Goal: Task Accomplishment & Management: Use online tool/utility

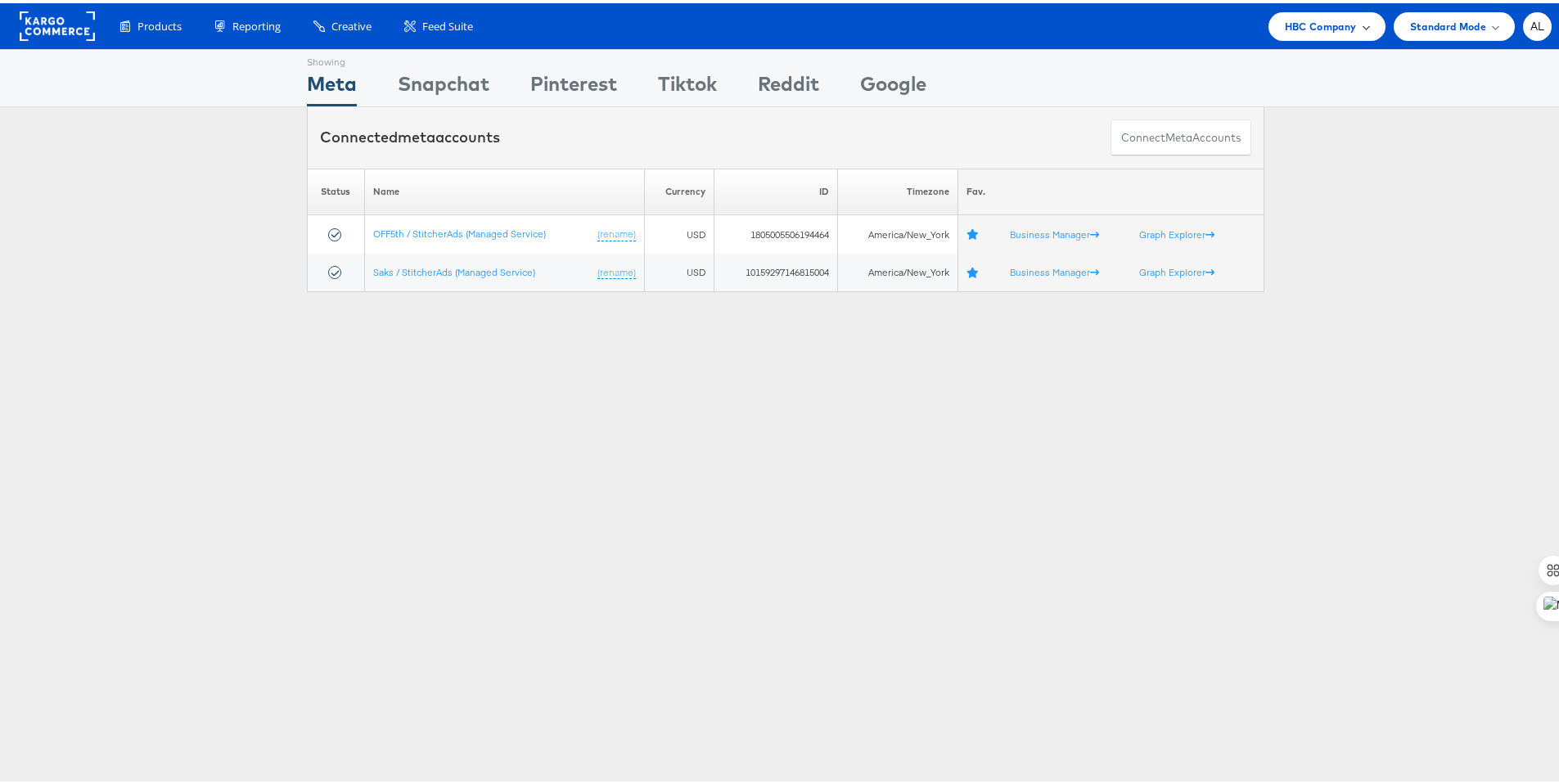
click at [1289, 33] on div "HBC Company" at bounding box center [1327, 23] width 117 height 29
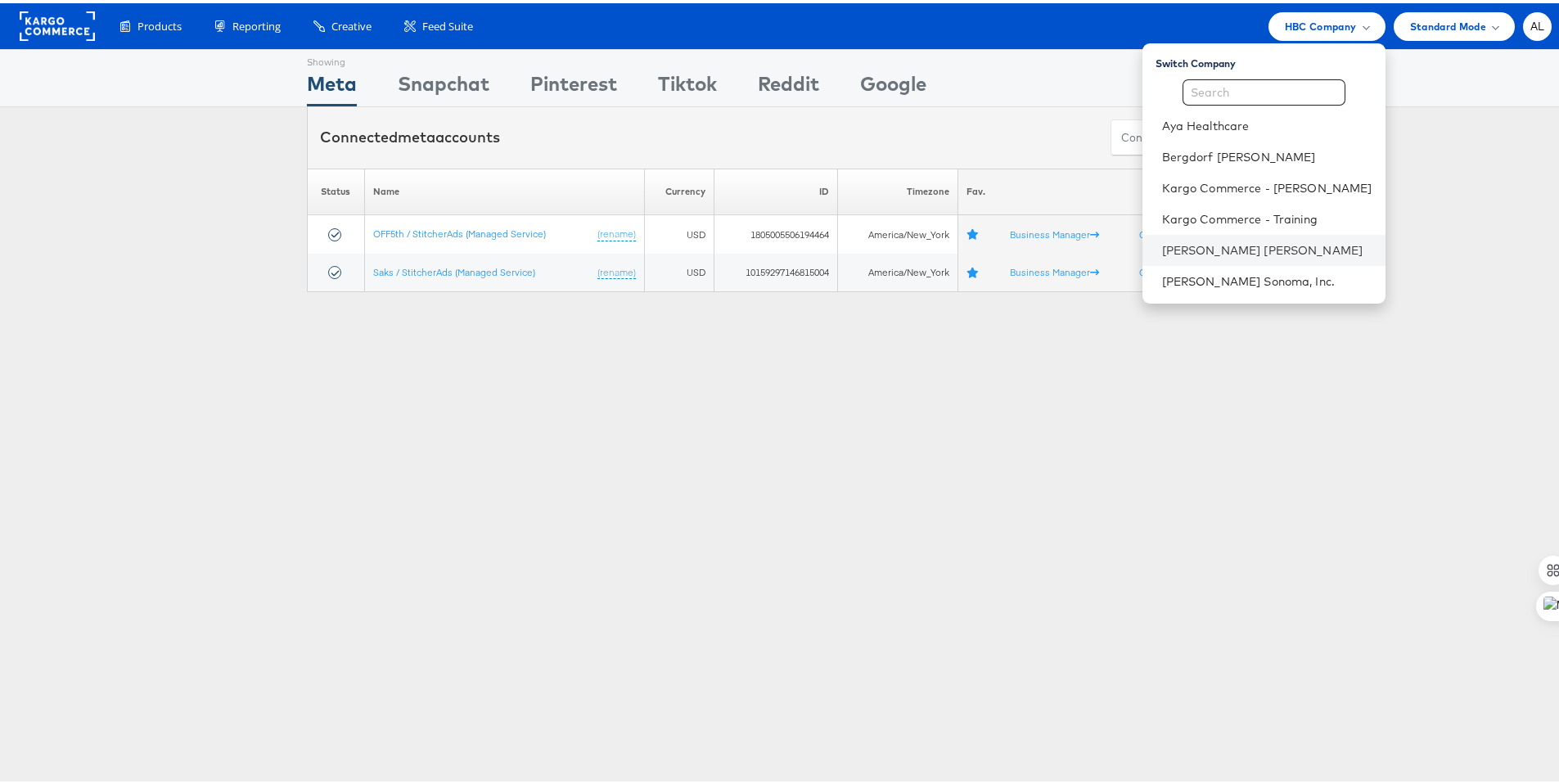
click at [1264, 260] on li "[PERSON_NAME] [PERSON_NAME]" at bounding box center [1264, 246] width 243 height 31
click at [1199, 236] on li "[PERSON_NAME] [PERSON_NAME]" at bounding box center [1264, 246] width 243 height 31
click at [1186, 241] on link "[PERSON_NAME] [PERSON_NAME]" at bounding box center [1267, 247] width 210 height 17
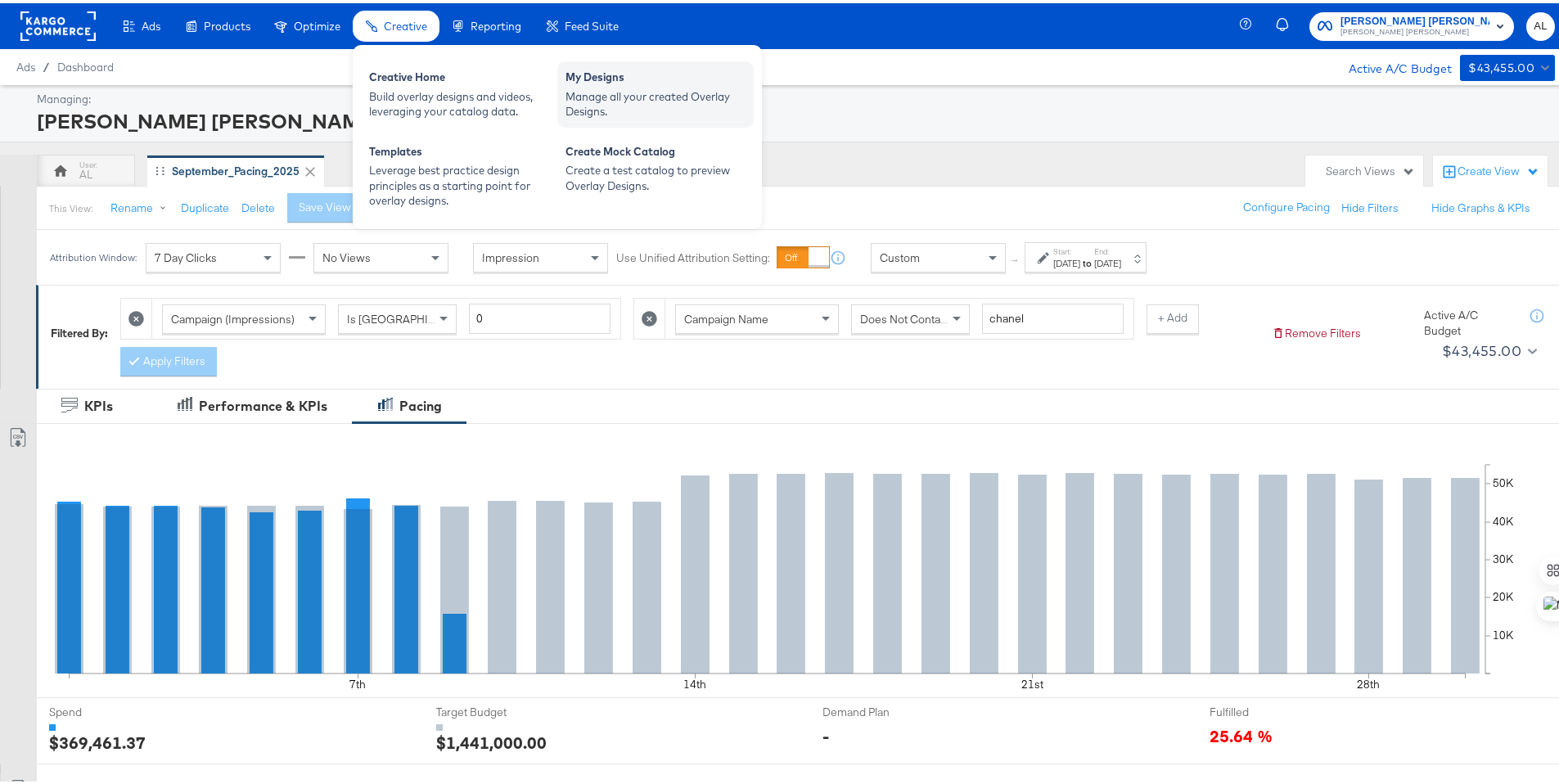
click at [665, 105] on div "Manage all your created Overlay Designs." at bounding box center [656, 100] width 180 height 31
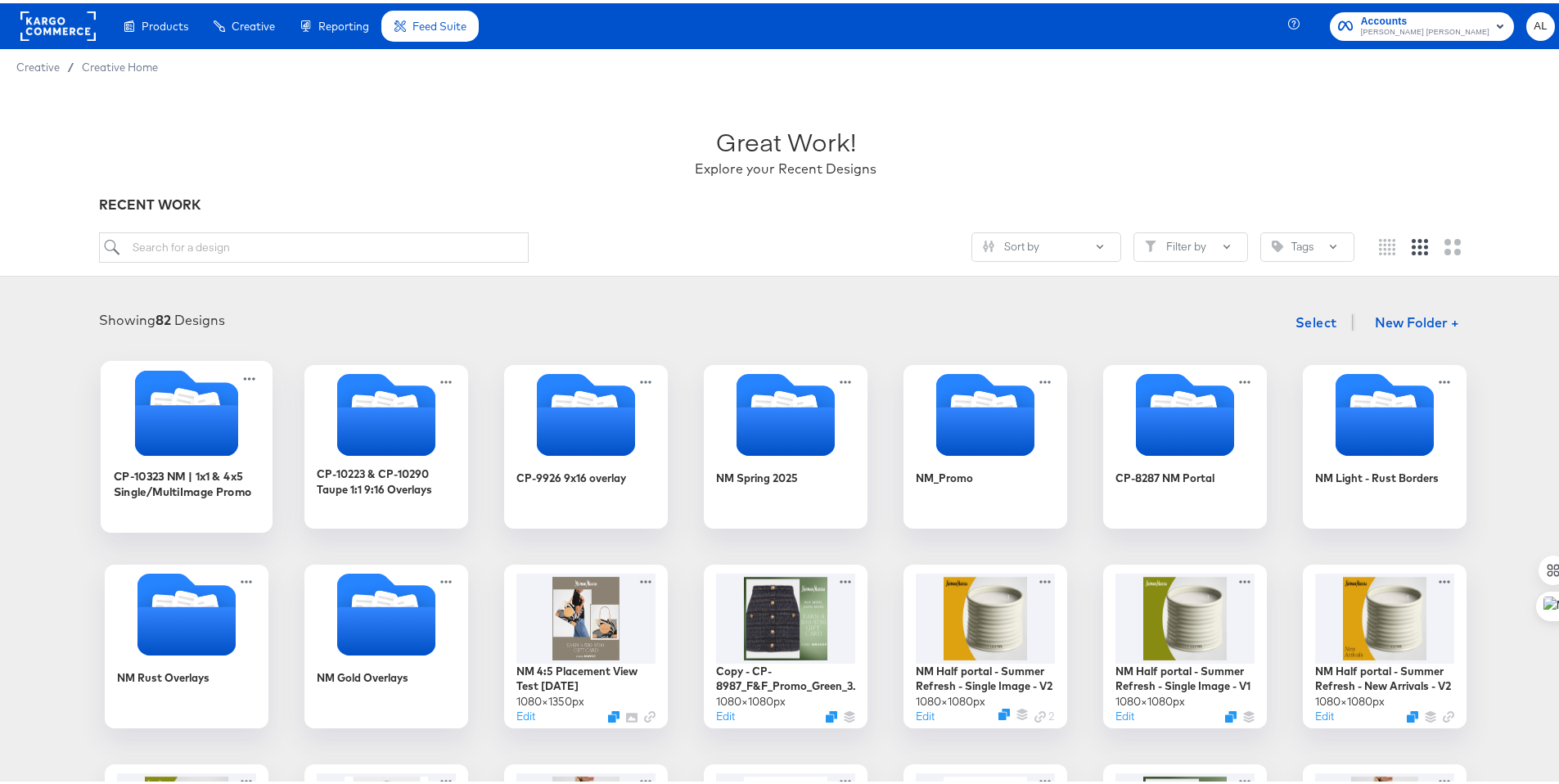
click at [189, 436] on icon "Folder" at bounding box center [186, 426] width 103 height 51
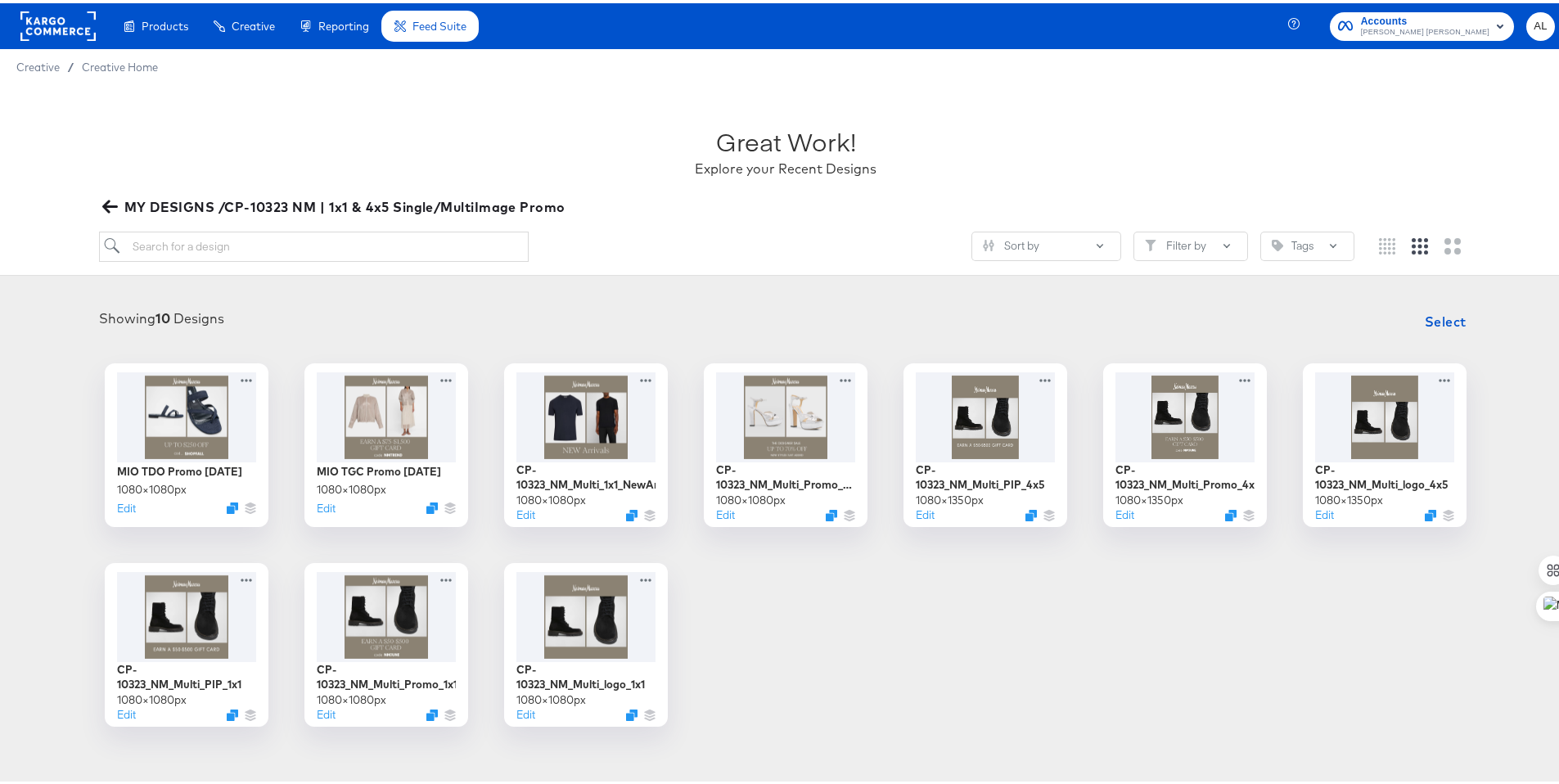
click at [118, 192] on span "MY DESIGNS /CP-10323 NM | 1x1 & 4x5 Single/MultiImage Promo" at bounding box center [335, 203] width 460 height 23
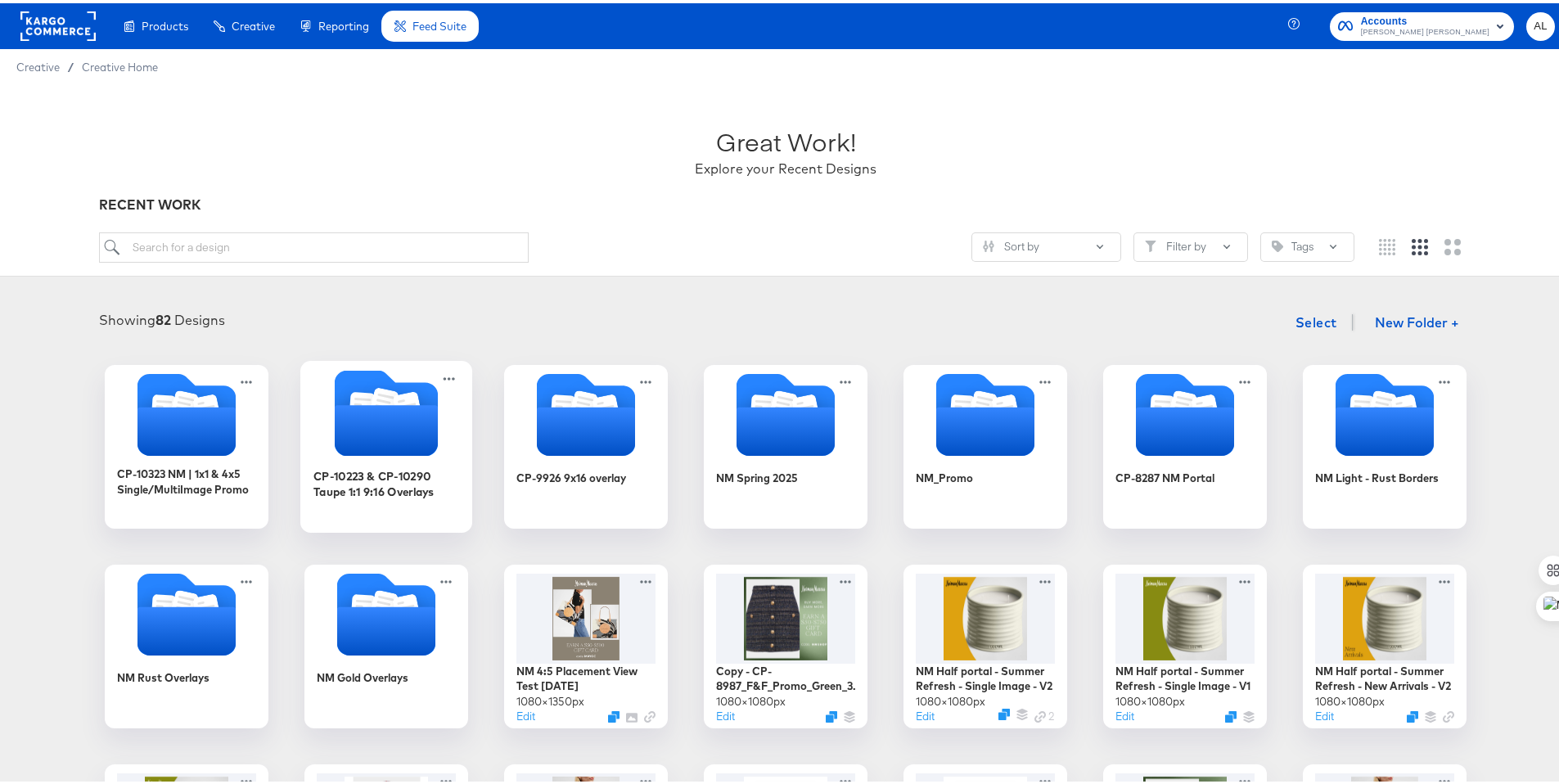
click at [334, 391] on icon "Folder" at bounding box center [386, 410] width 103 height 85
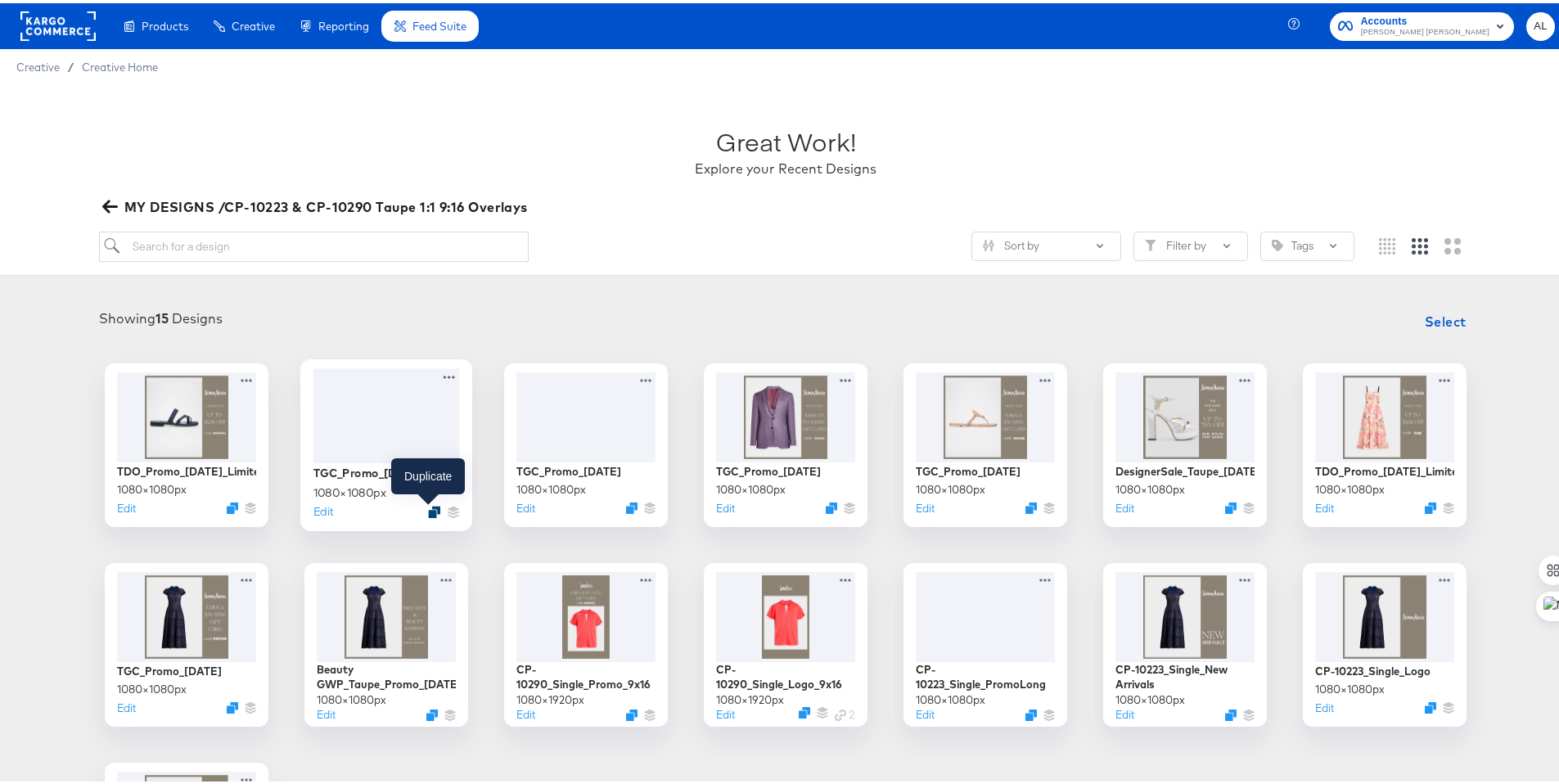
click at [429, 508] on icon "Duplicate" at bounding box center [434, 508] width 12 height 12
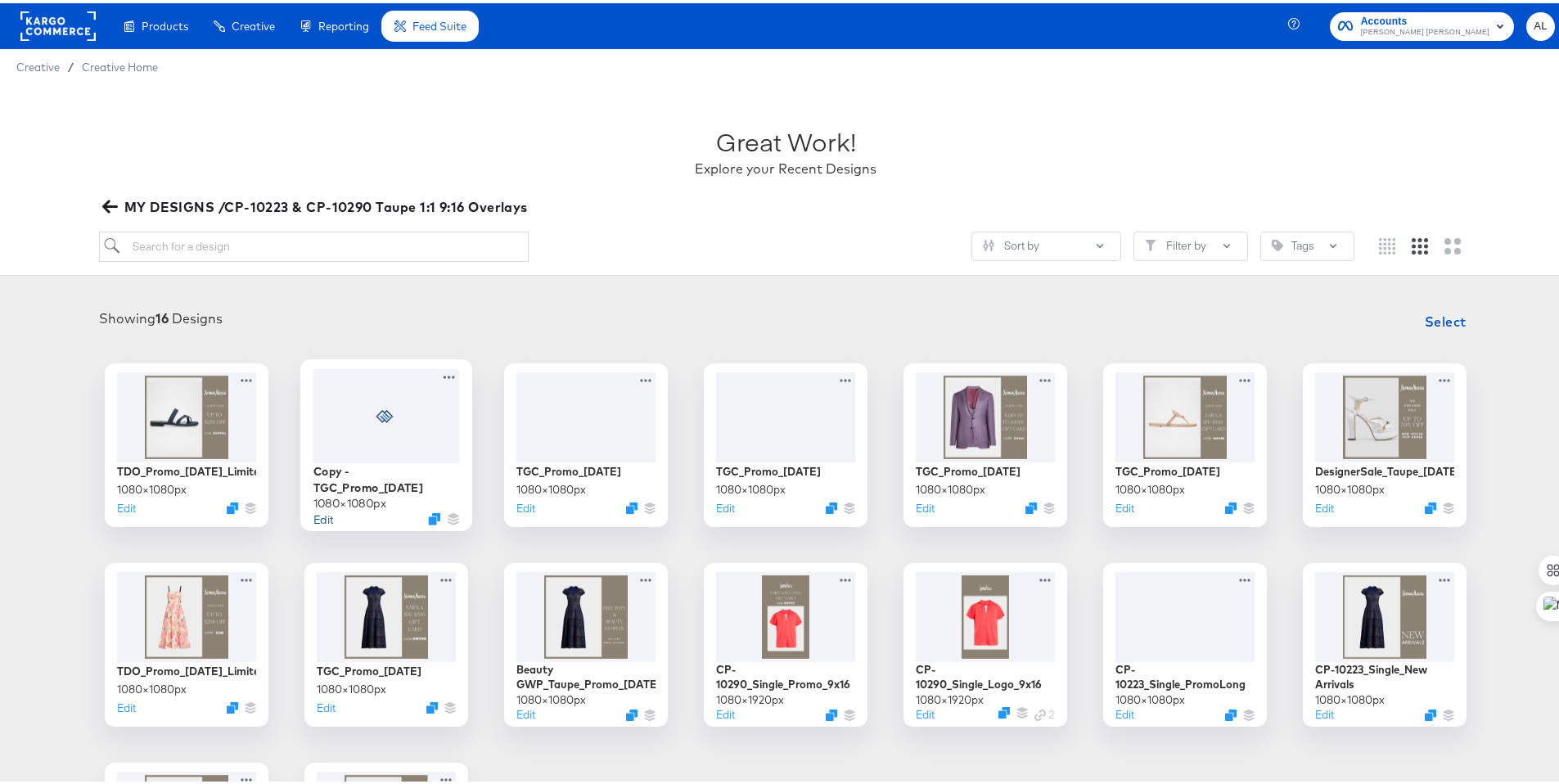
click at [322, 507] on button "Edit" at bounding box center [322, 515] width 20 height 16
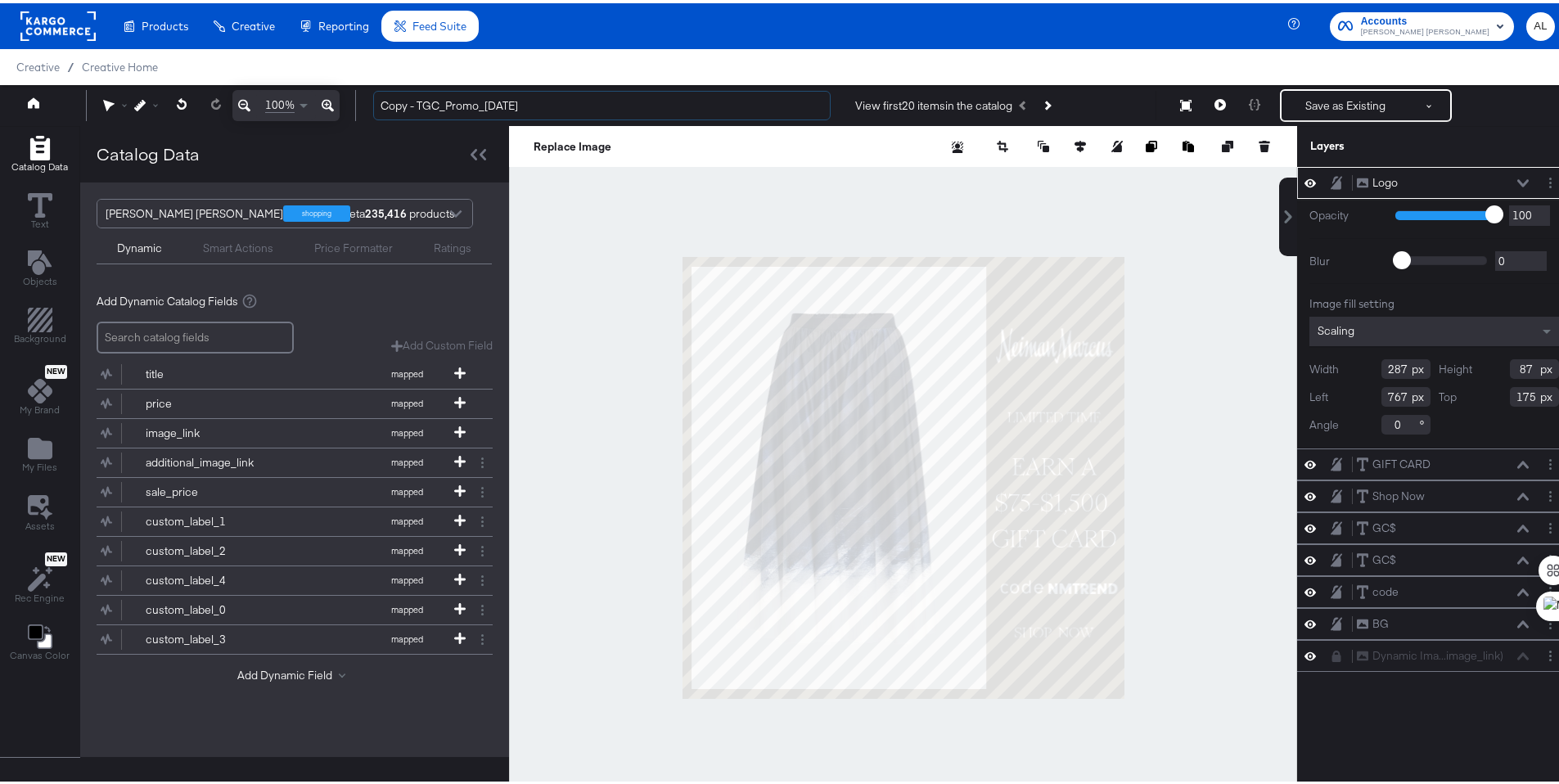
drag, startPoint x: 420, startPoint y: 106, endPoint x: 330, endPoint y: 107, distance: 90.0
click at [330, 107] on div "100% Copy - TGC_Promo_8.19.25 View first 20 items in the catalog Save as Existi…" at bounding box center [785, 102] width 1571 height 41
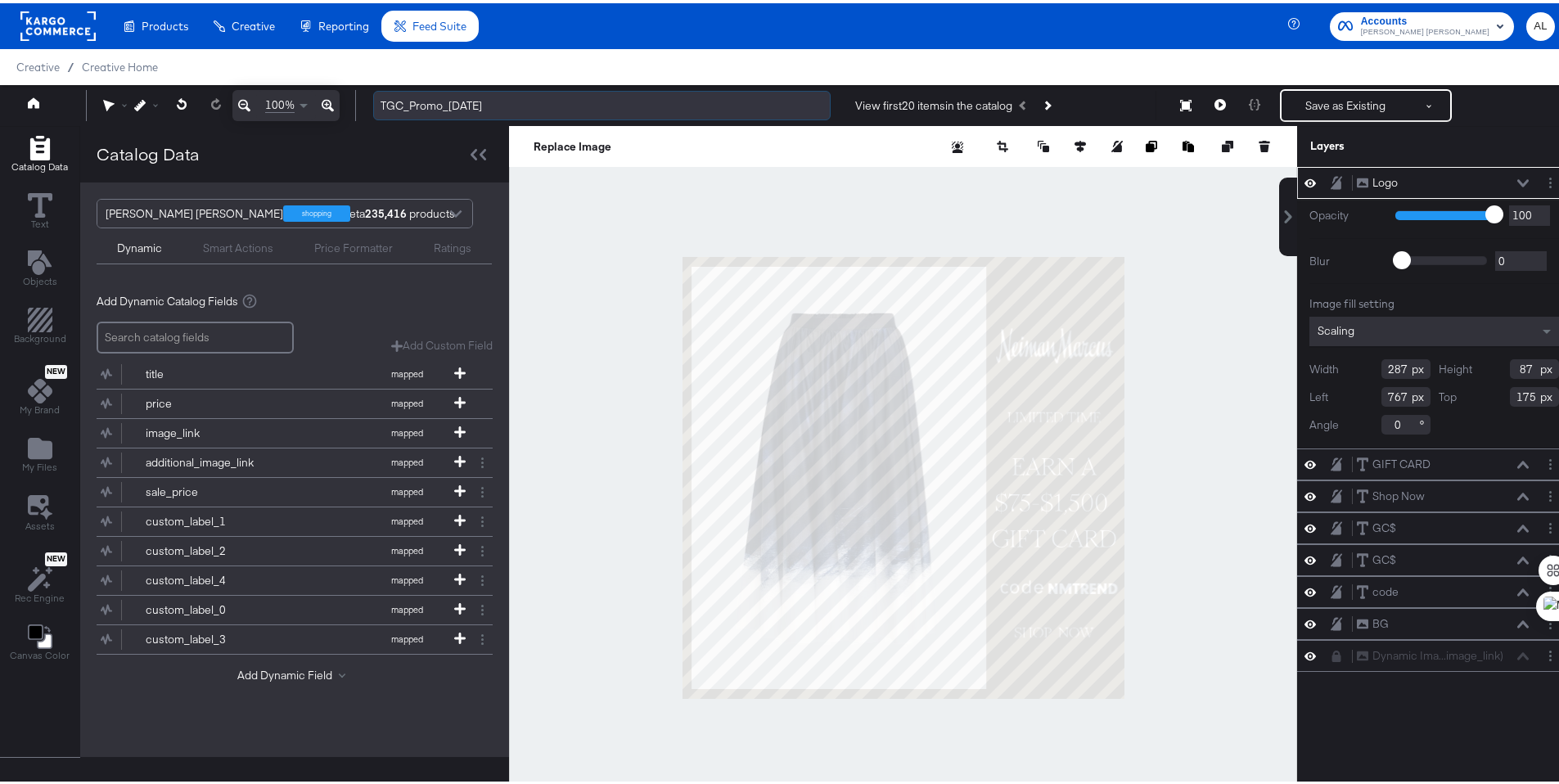
click at [492, 105] on input "TGC_Promo_[DATE]" at bounding box center [602, 102] width 457 height 31
click at [467, 103] on input "TGC_Promo_[DATE]" at bounding box center [602, 102] width 457 height 31
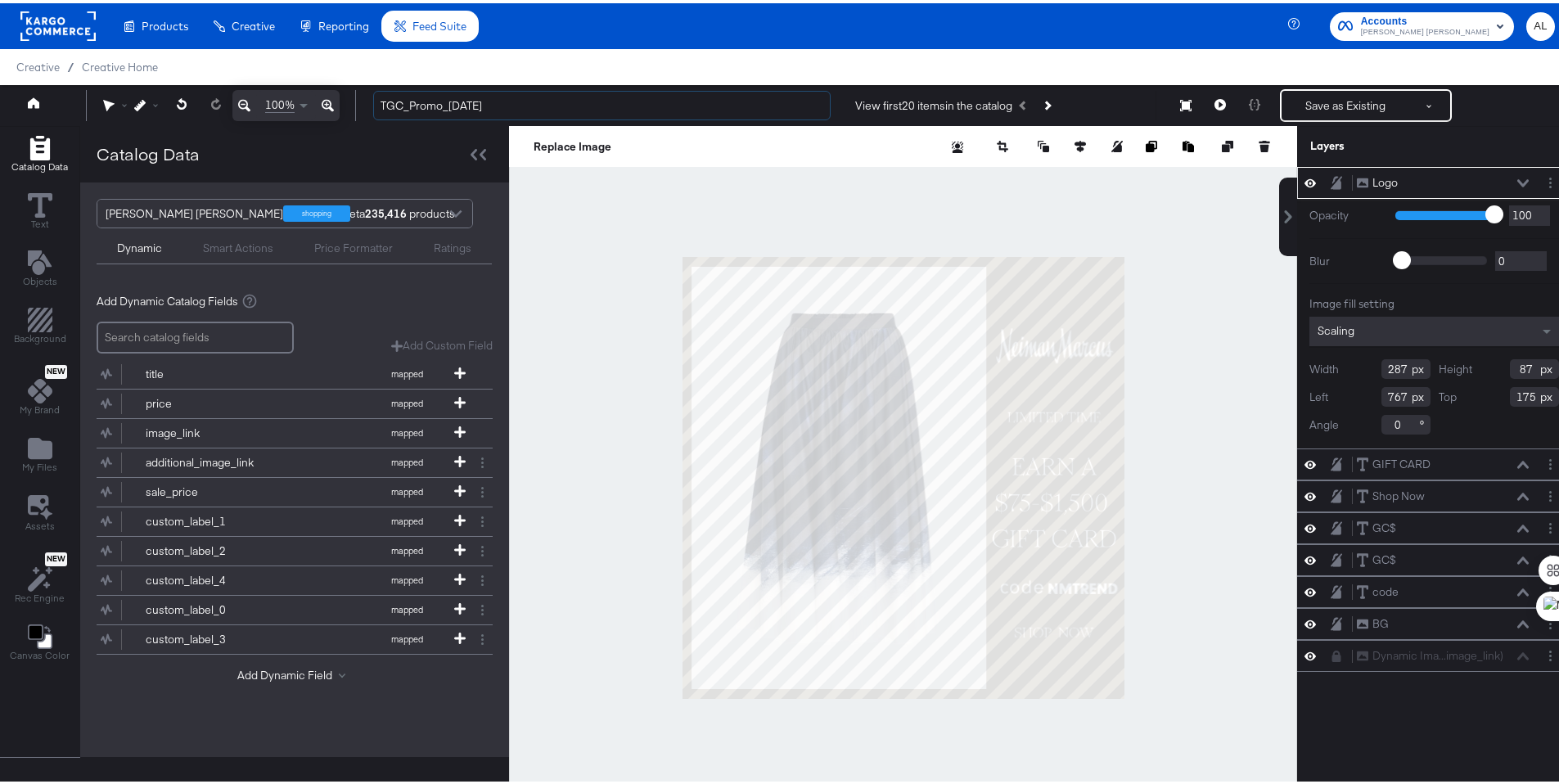
type input "TGC_Promo_[DATE]"
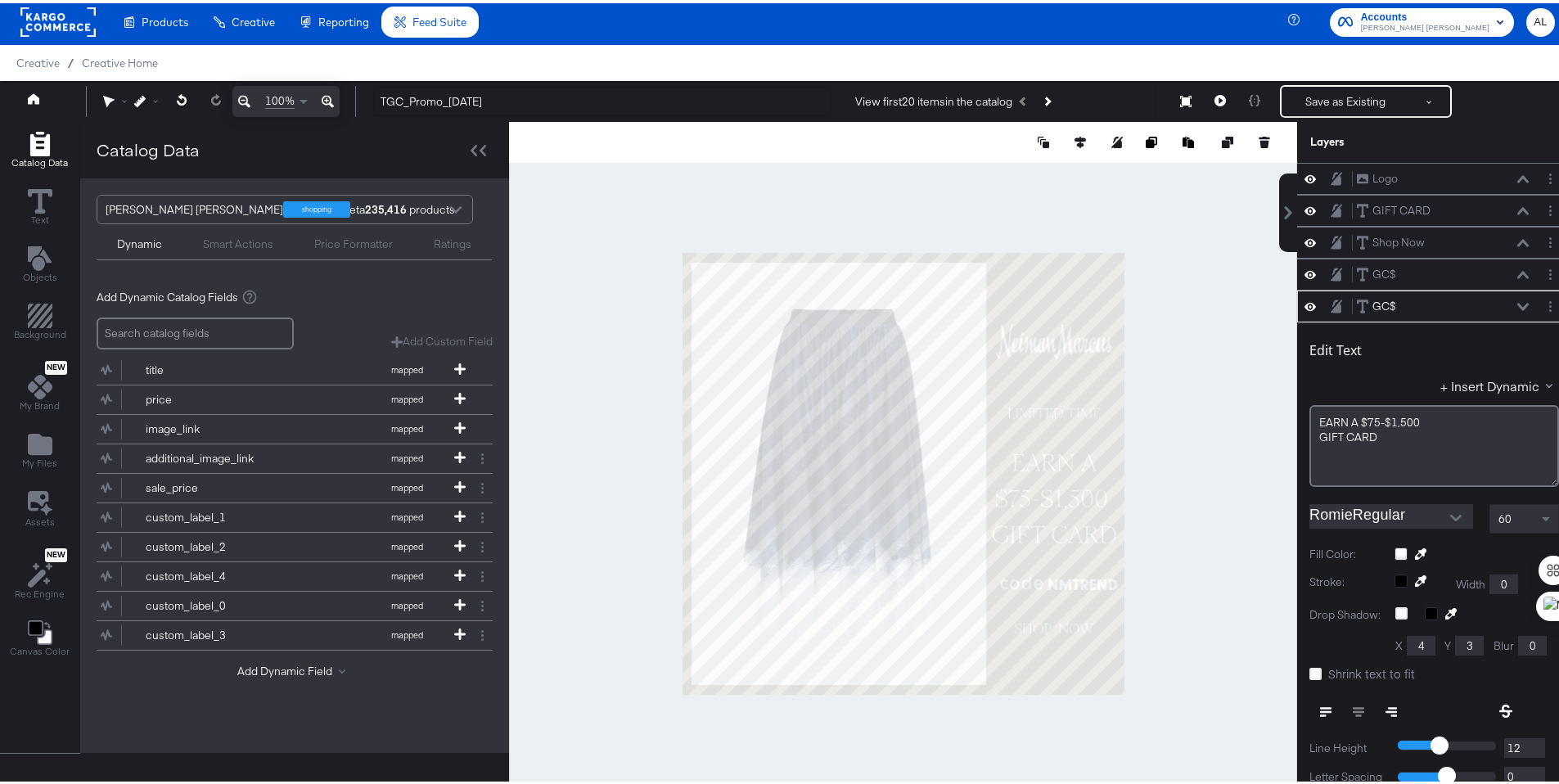
scroll to position [127, 0]
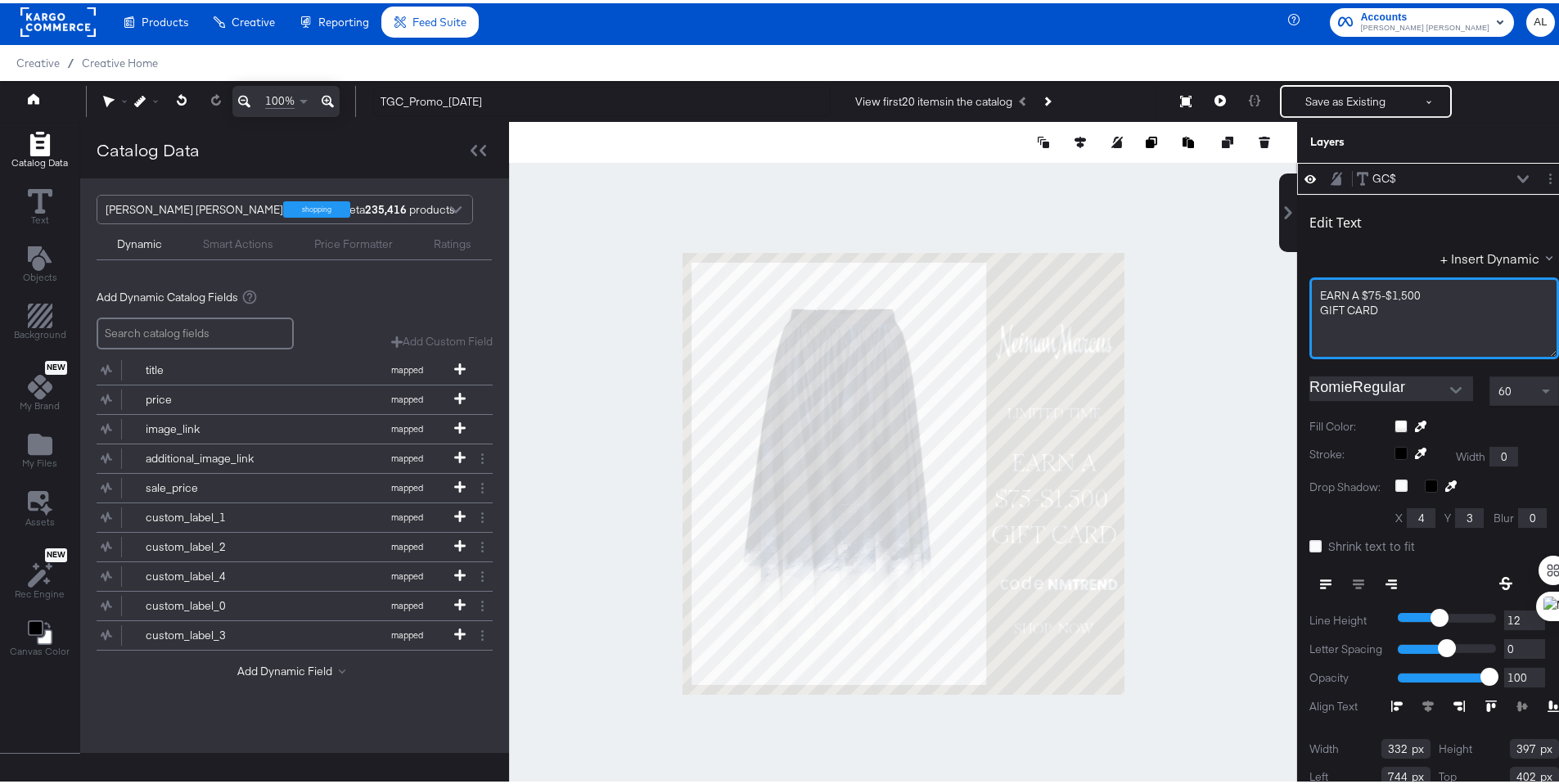
click at [1364, 294] on span "EARN ﻿A $75-$1,500" at bounding box center [1370, 293] width 100 height 15
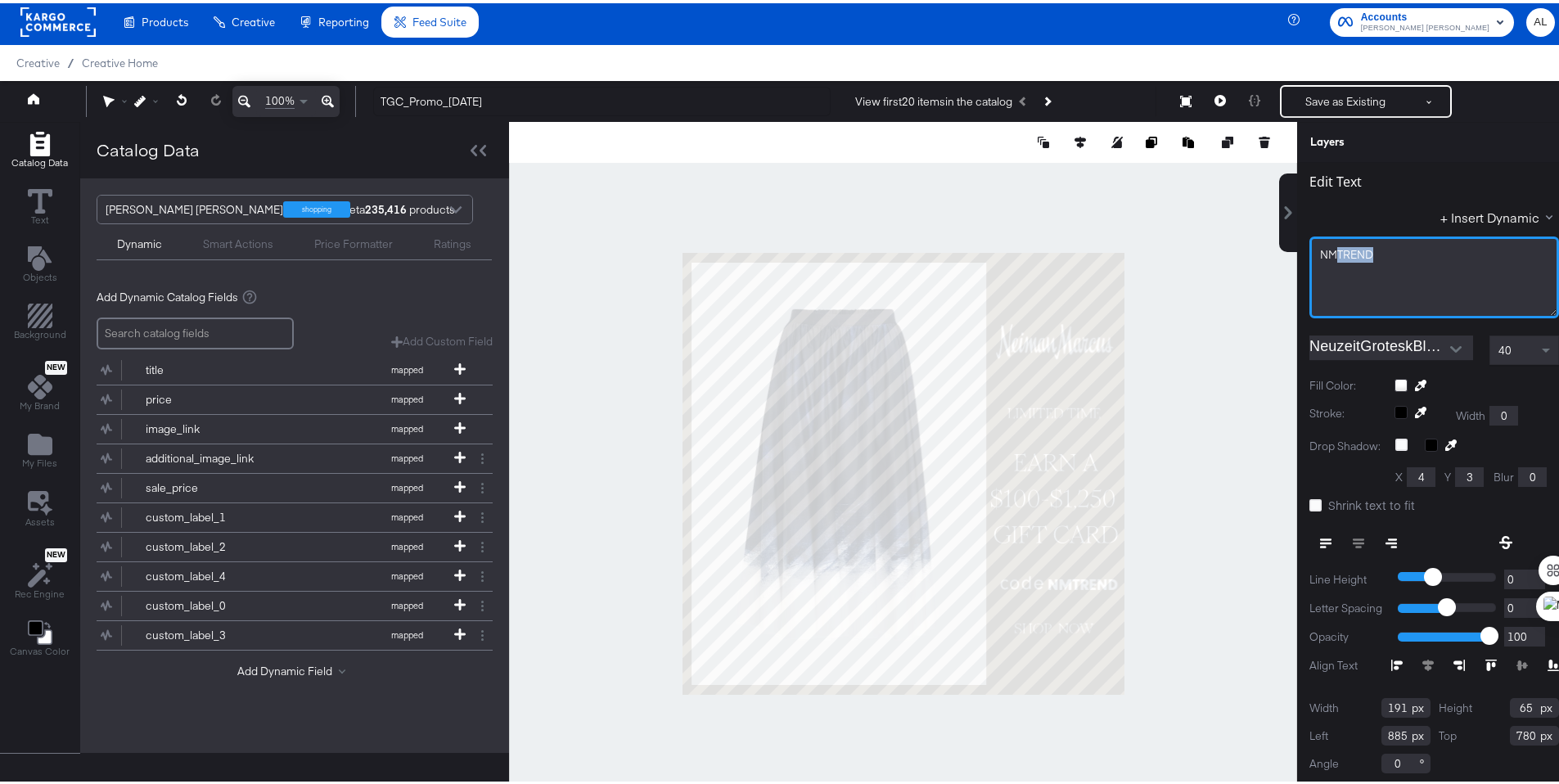
drag, startPoint x: 1326, startPoint y: 249, endPoint x: 1380, endPoint y: 246, distance: 54.1
click at [1380, 246] on div "NMTREND" at bounding box center [1435, 251] width 229 height 16
click at [1540, 125] on div "Layers" at bounding box center [1434, 139] width 274 height 41
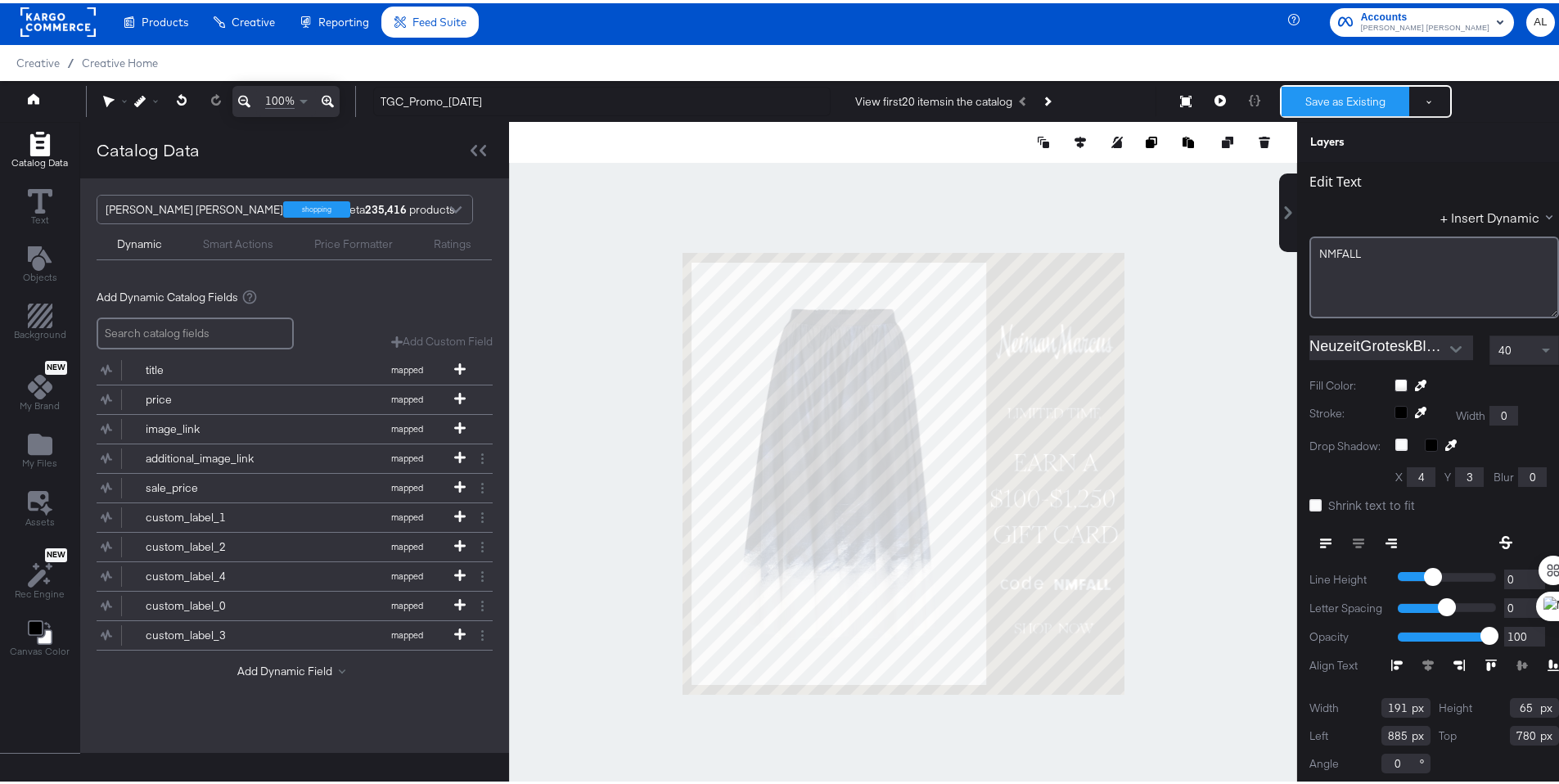
click at [1315, 107] on button "Save as Existing" at bounding box center [1344, 98] width 127 height 30
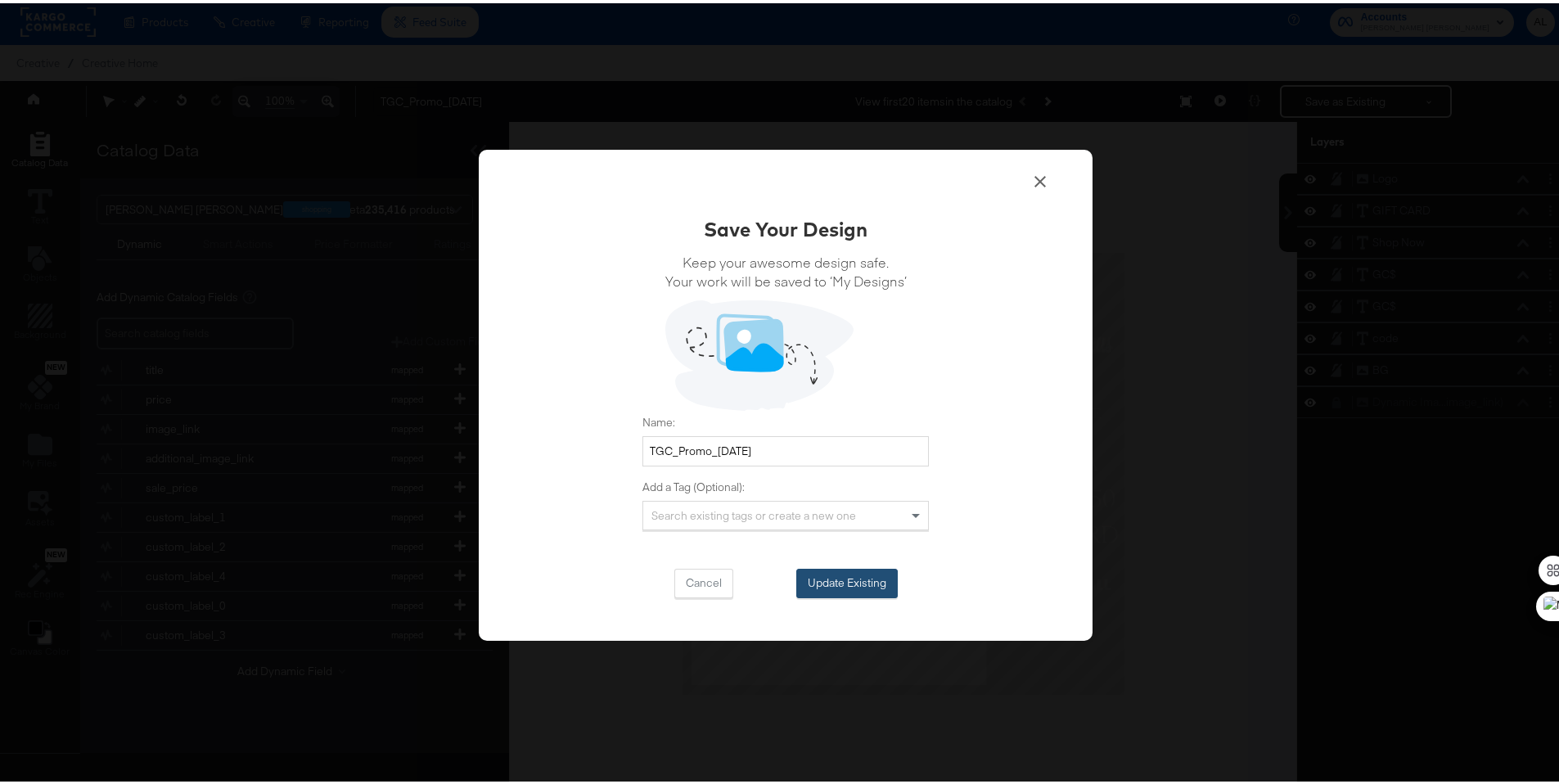
click at [843, 584] on button "Update Existing" at bounding box center [846, 581] width 101 height 30
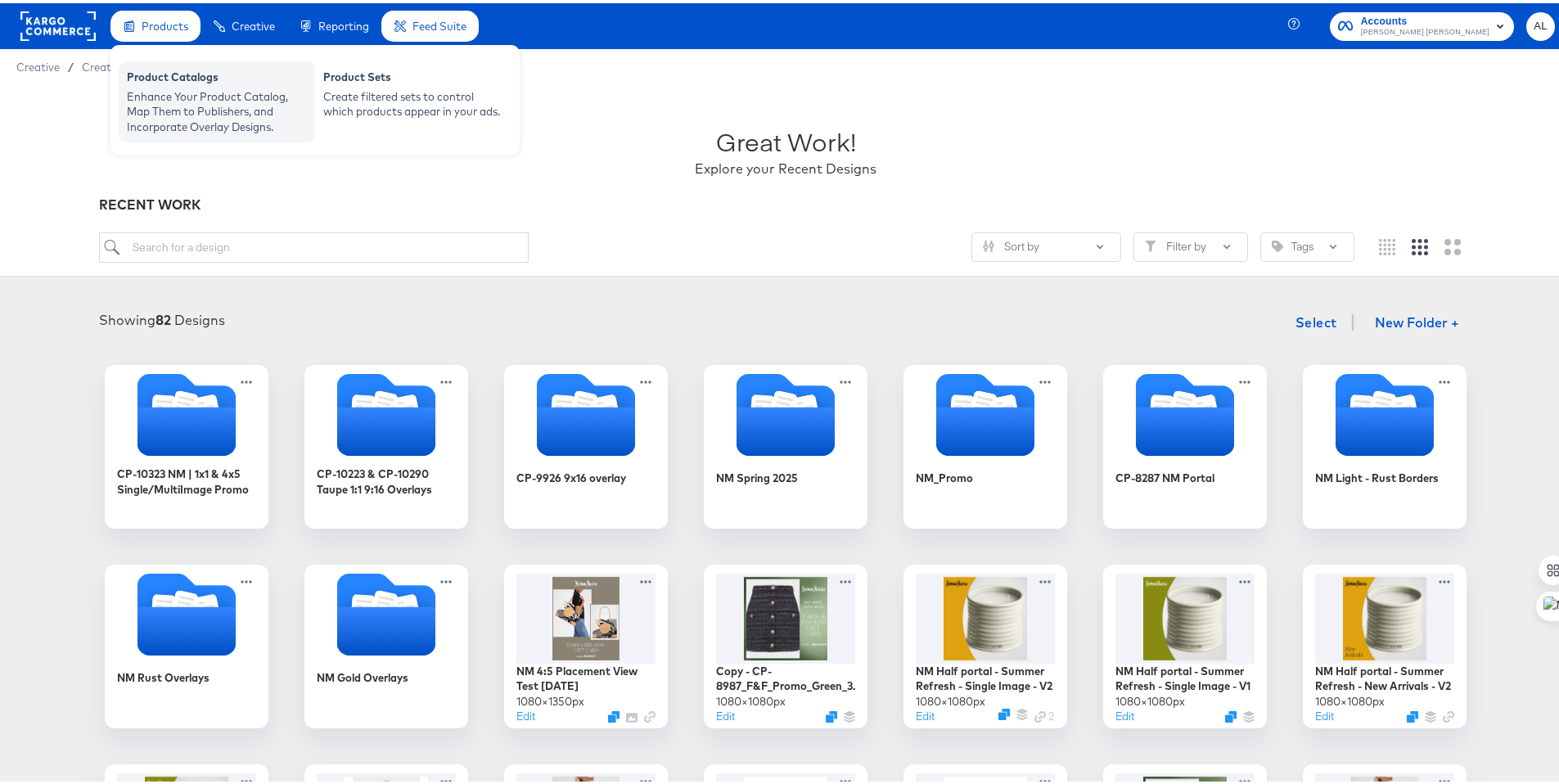
click at [160, 78] on div "Product Catalogs" at bounding box center [217, 75] width 180 height 20
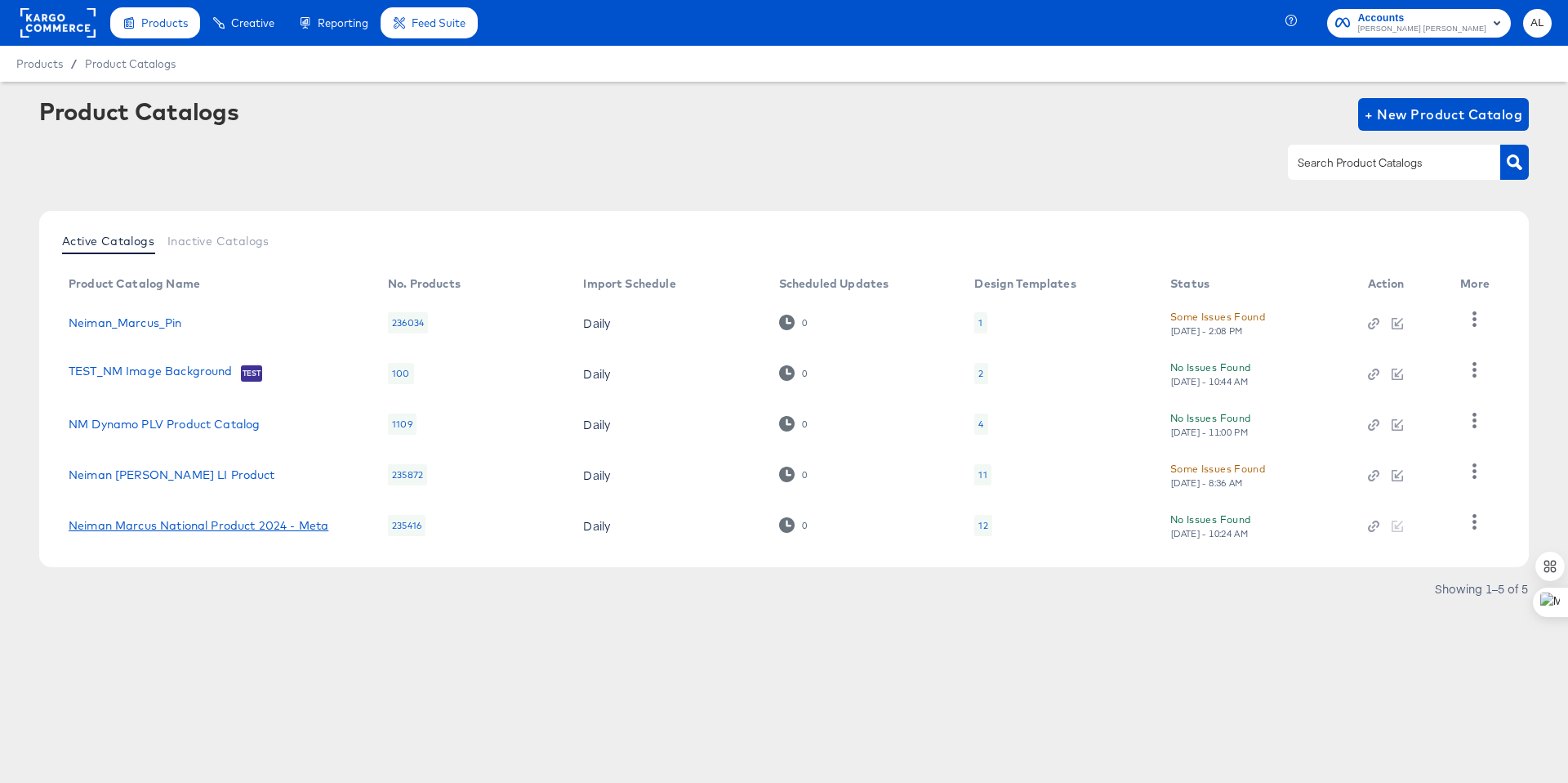
click at [218, 524] on link "Neiman Marcus National Product 2024 - Meta" at bounding box center [198, 525] width 260 height 13
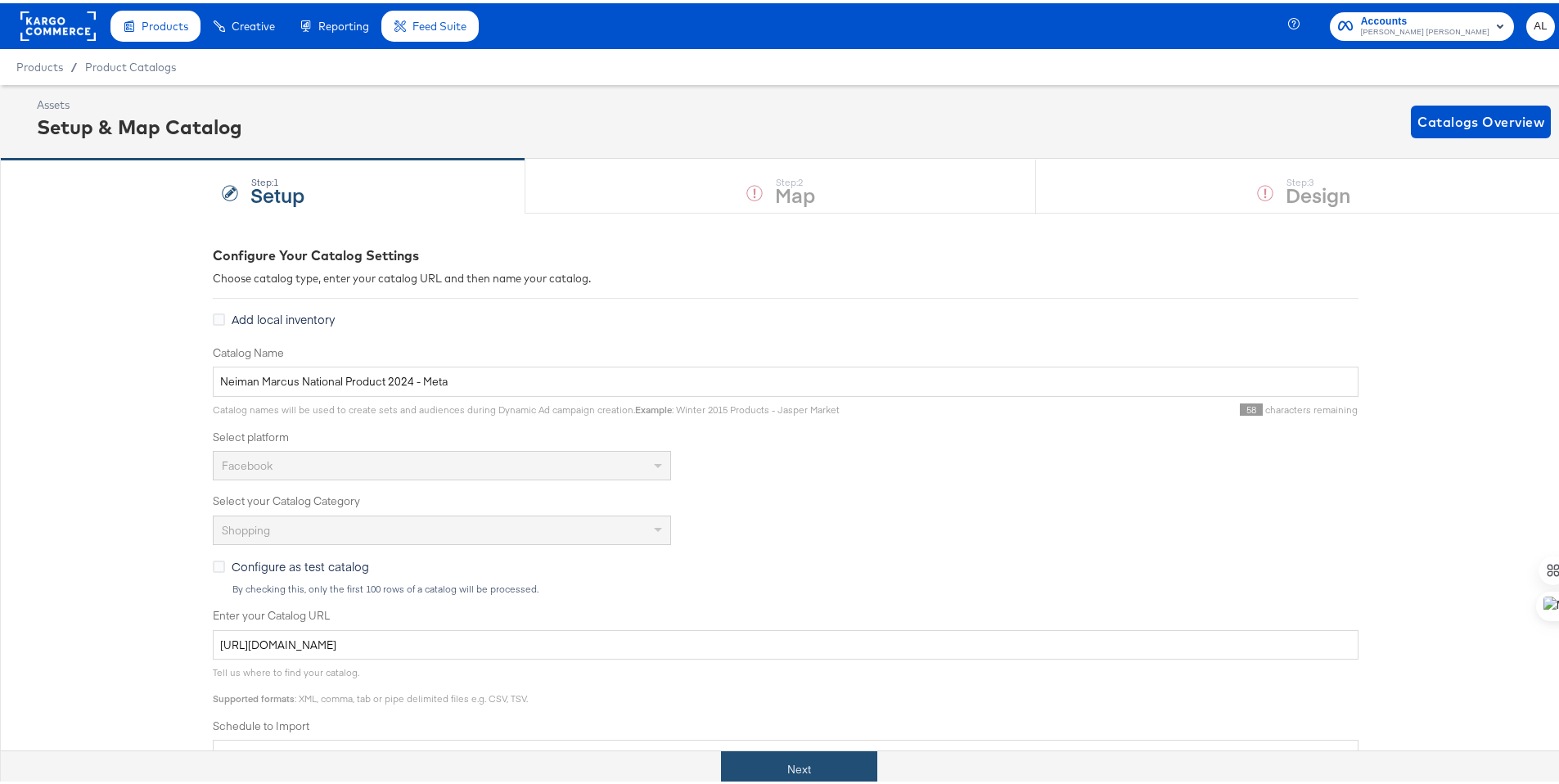
click at [804, 754] on button "Next" at bounding box center [799, 766] width 156 height 37
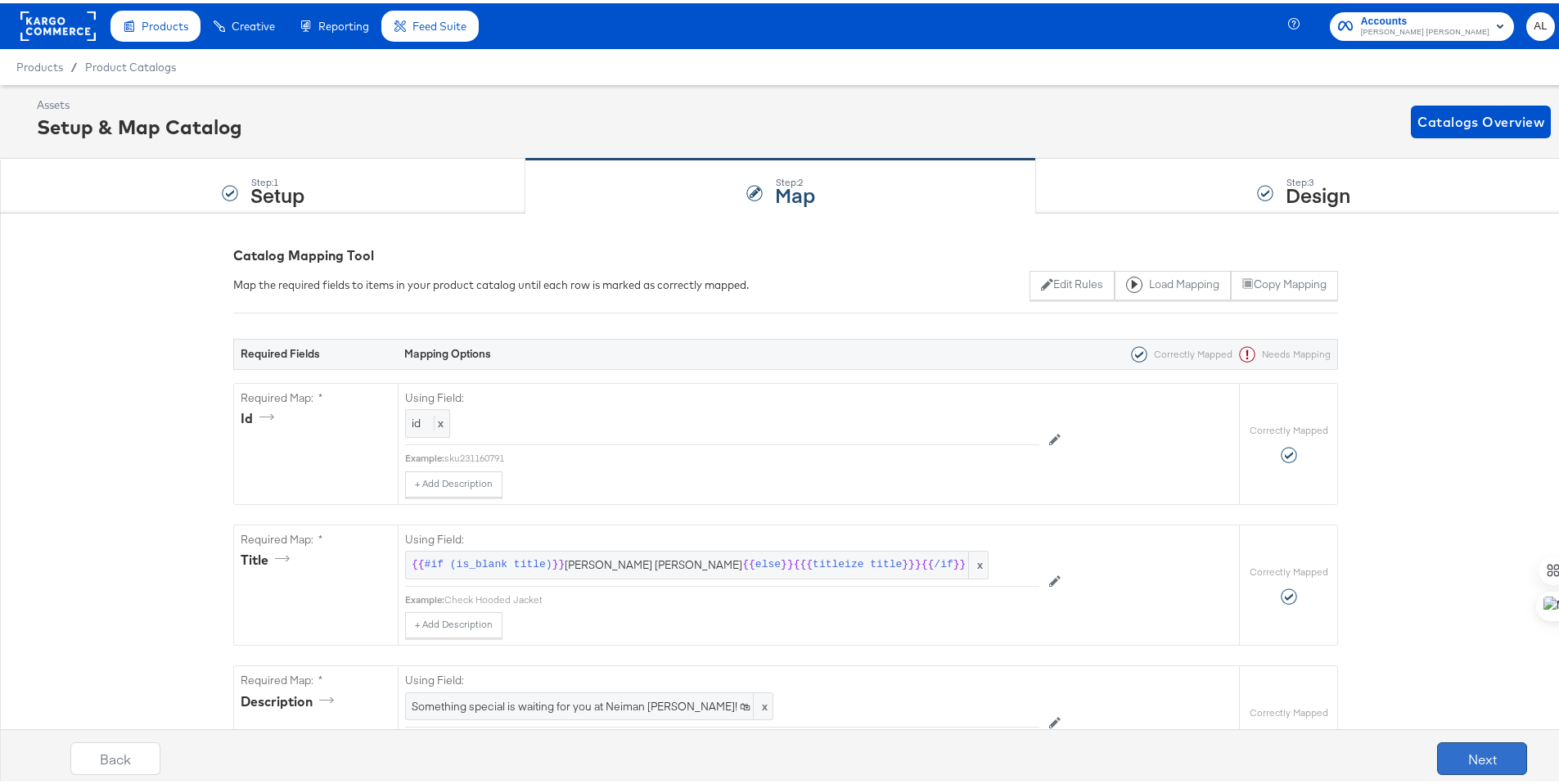
click at [1475, 758] on button "Next" at bounding box center [1482, 754] width 90 height 33
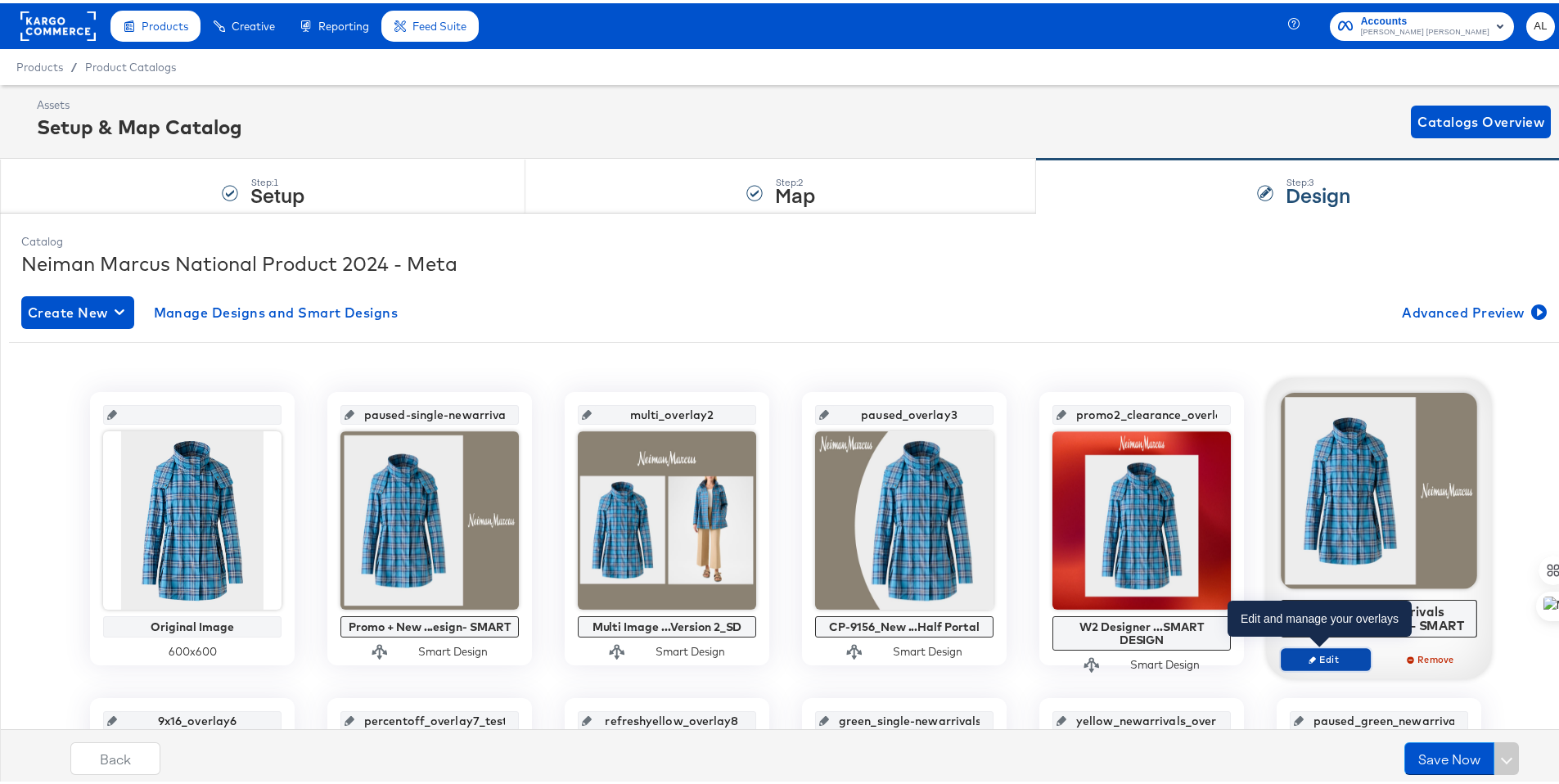
click at [1335, 653] on span "Edit" at bounding box center [1325, 655] width 75 height 12
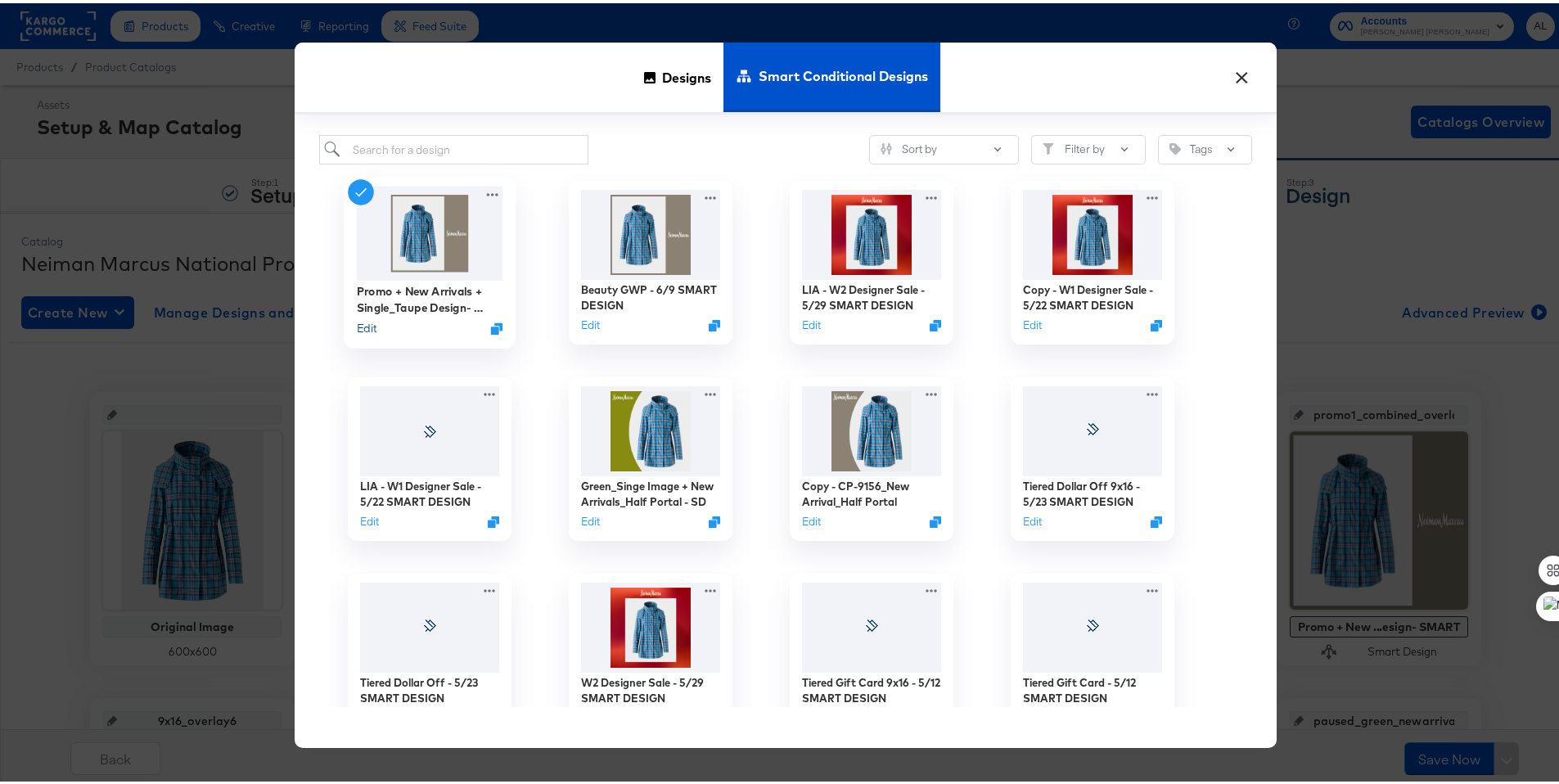
click at [360, 326] on button "Edit" at bounding box center [366, 325] width 20 height 16
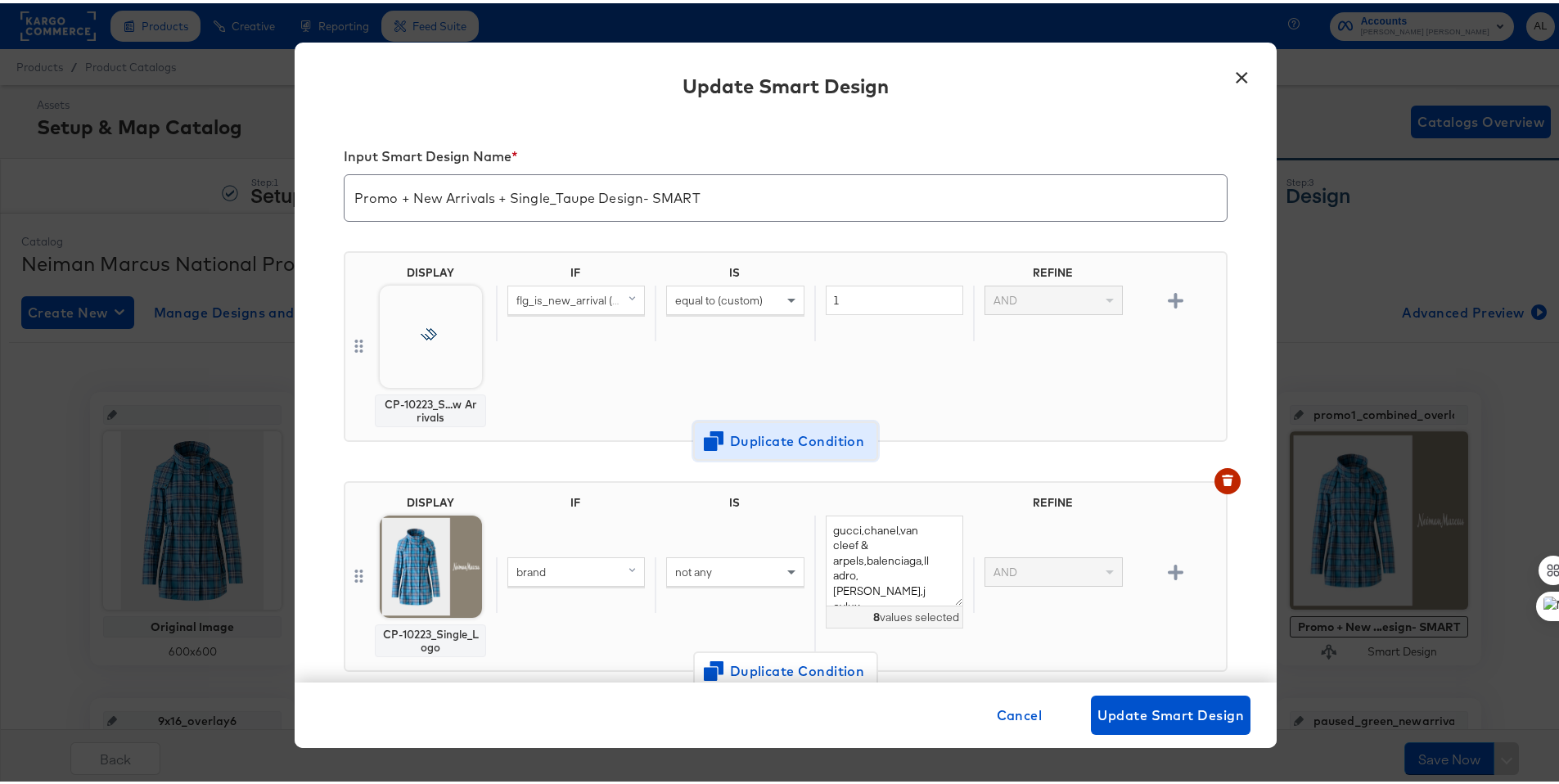
click at [791, 429] on span "Duplicate Condition" at bounding box center [785, 438] width 159 height 23
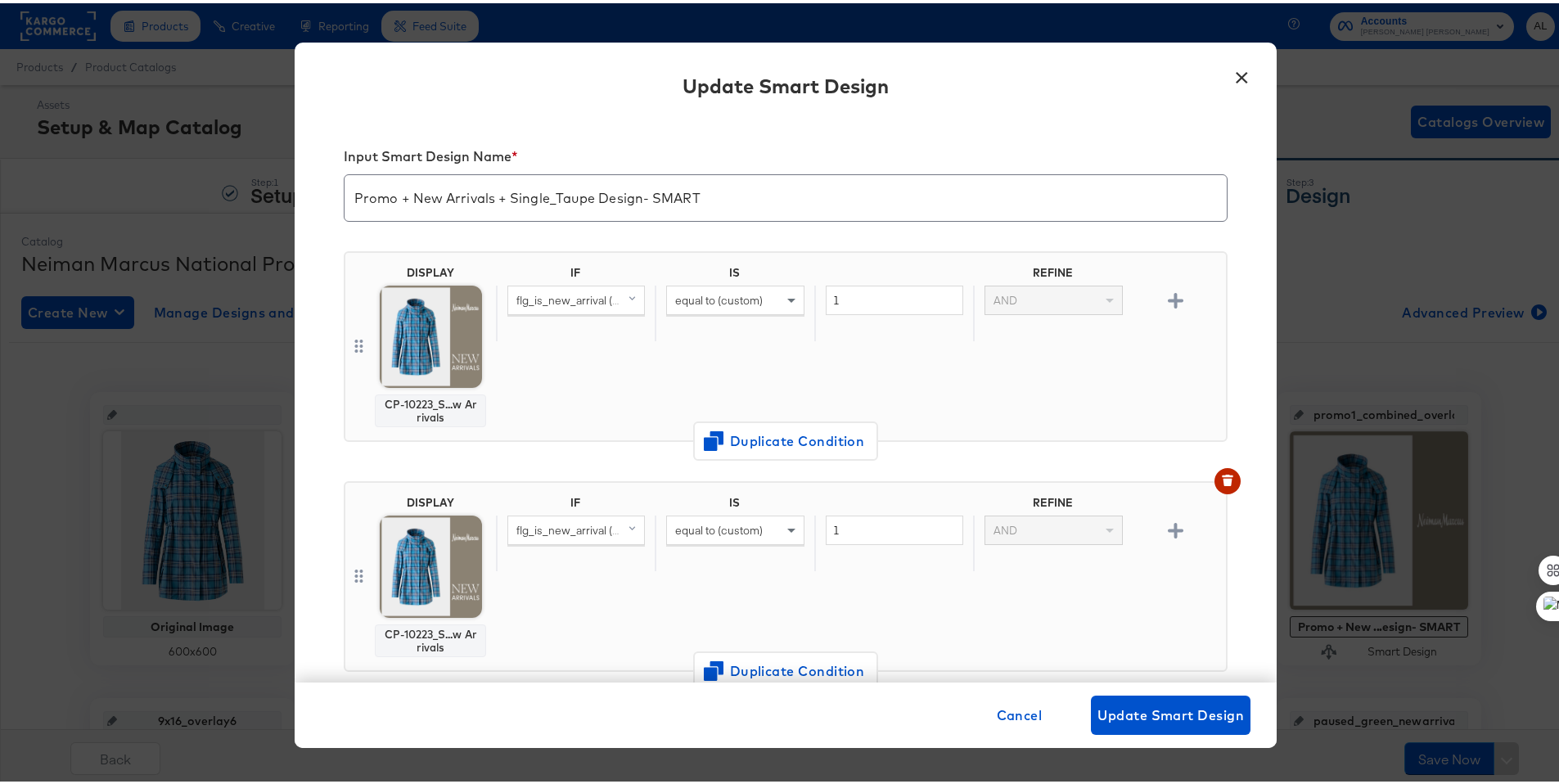
click at [562, 305] on div "flg_is_new_arrival (original)" at bounding box center [576, 297] width 136 height 28
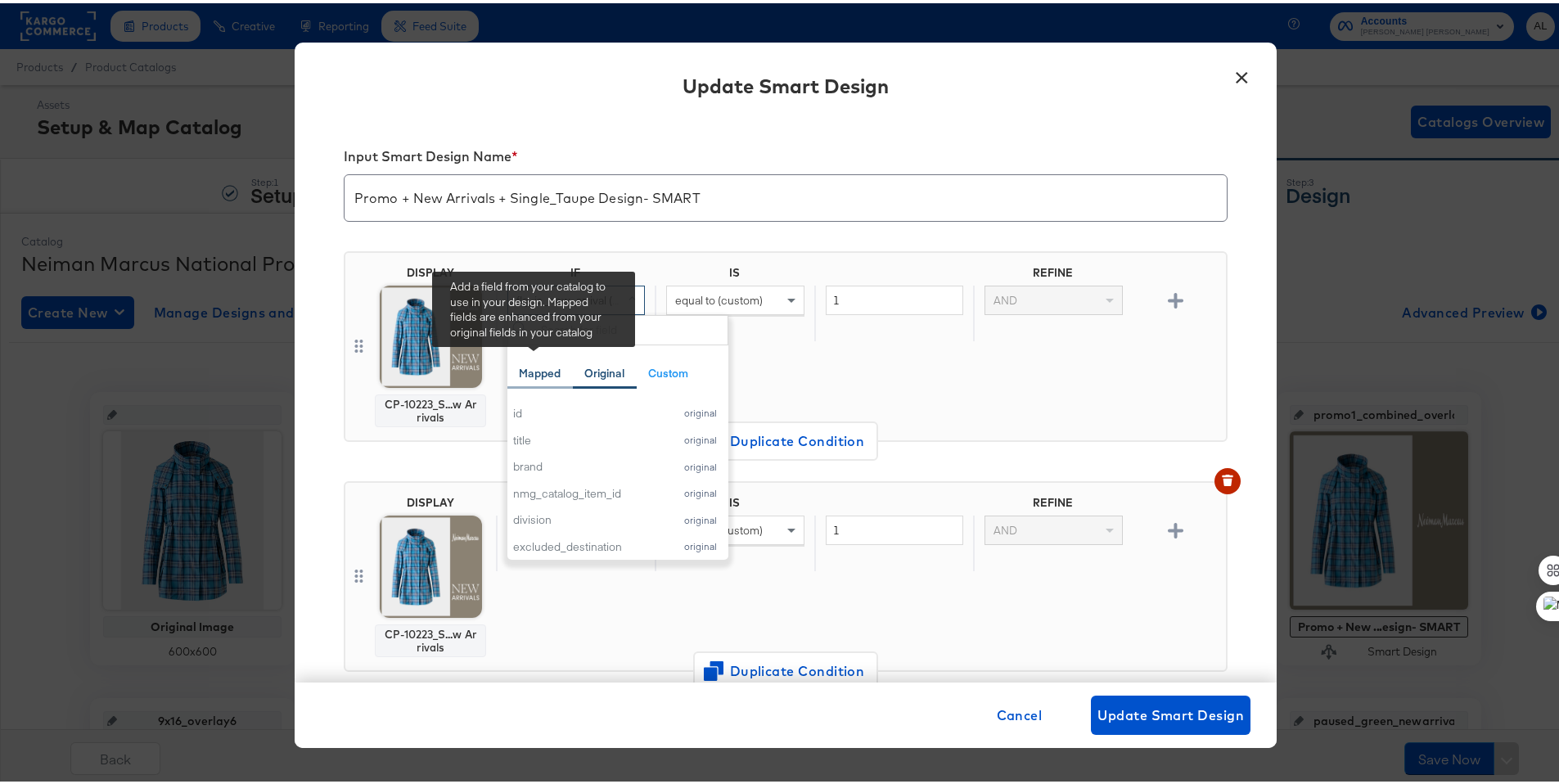
click at [533, 379] on div "Mapped" at bounding box center [540, 370] width 65 height 32
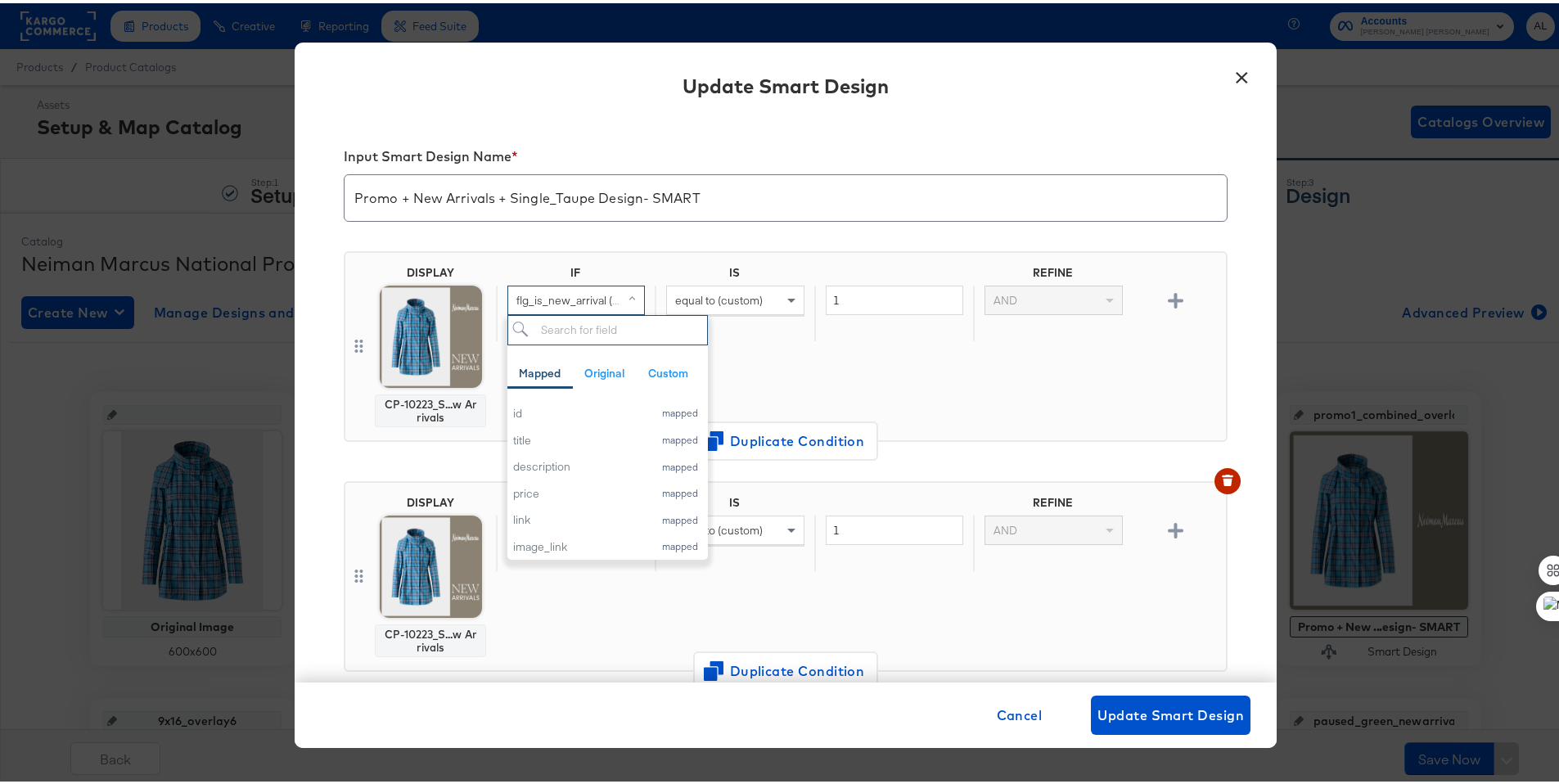
click at [587, 336] on input "search" at bounding box center [608, 327] width 201 height 31
click at [606, 460] on div "custom_label_1" at bounding box center [579, 464] width 132 height 16
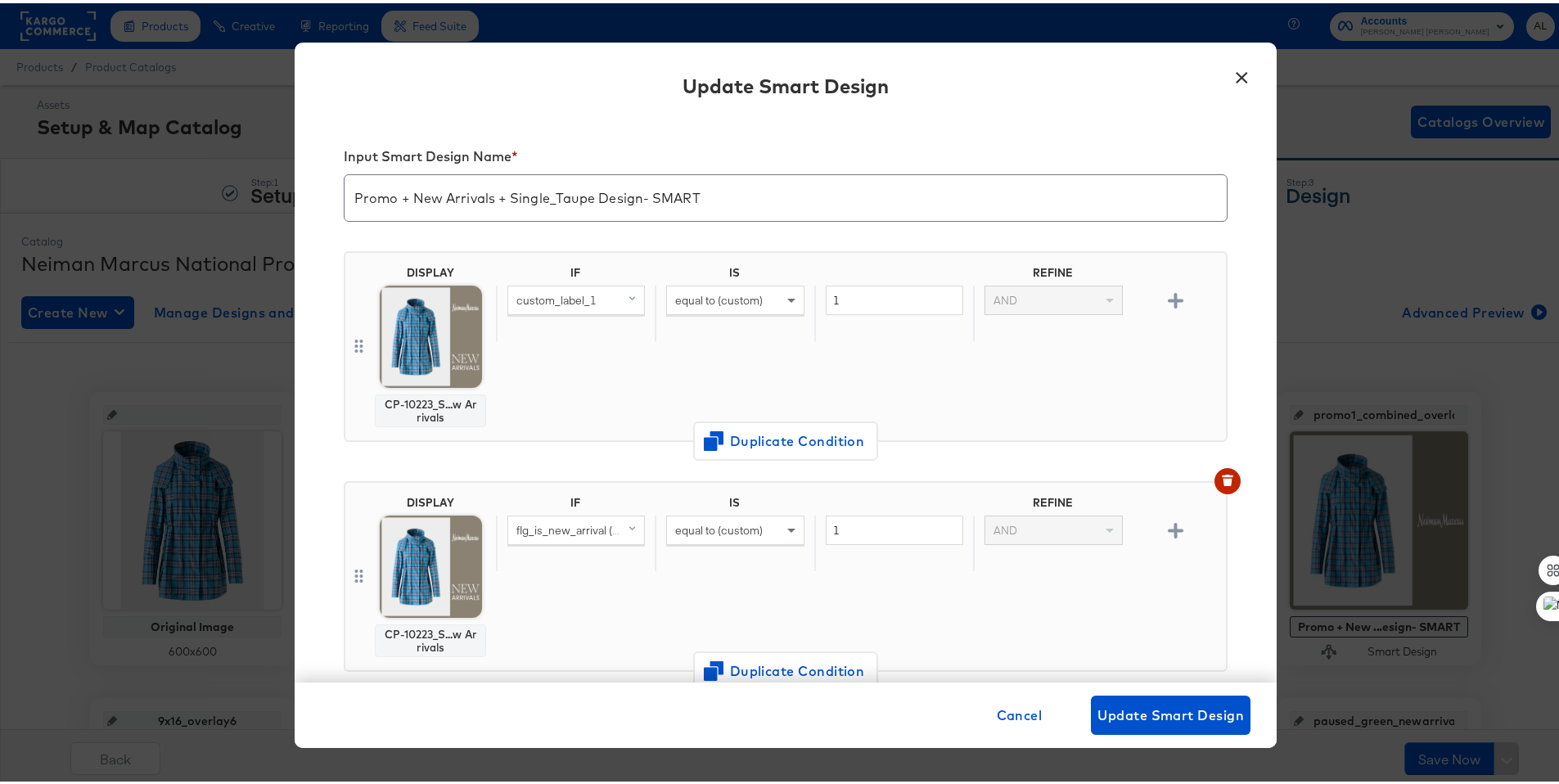
click at [623, 306] on span at bounding box center [634, 297] width 20 height 28
type input "int"
click at [558, 404] on div "internal_label" at bounding box center [574, 410] width 124 height 16
click at [783, 307] on span at bounding box center [793, 297] width 20 height 28
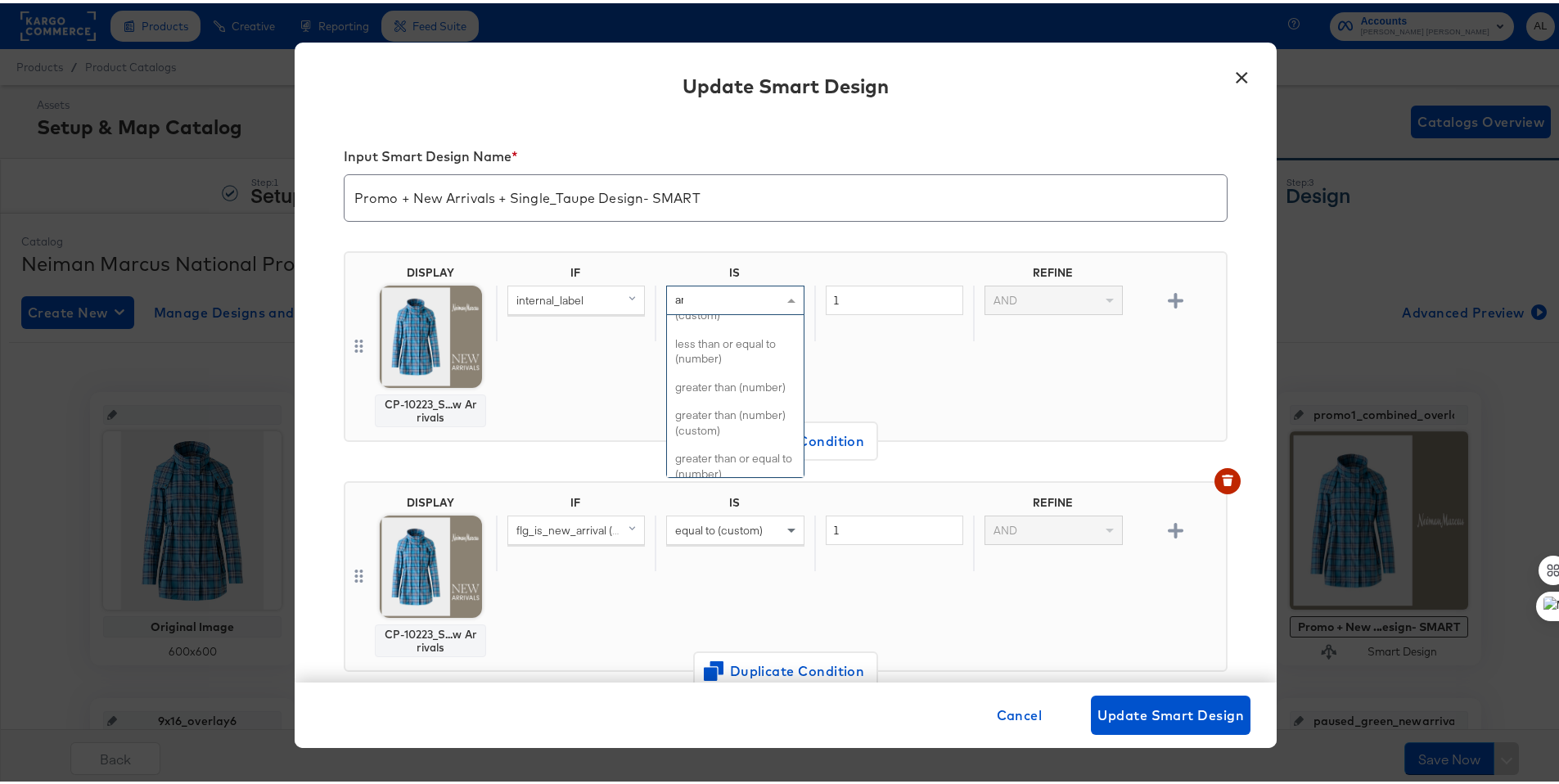
type input "any"
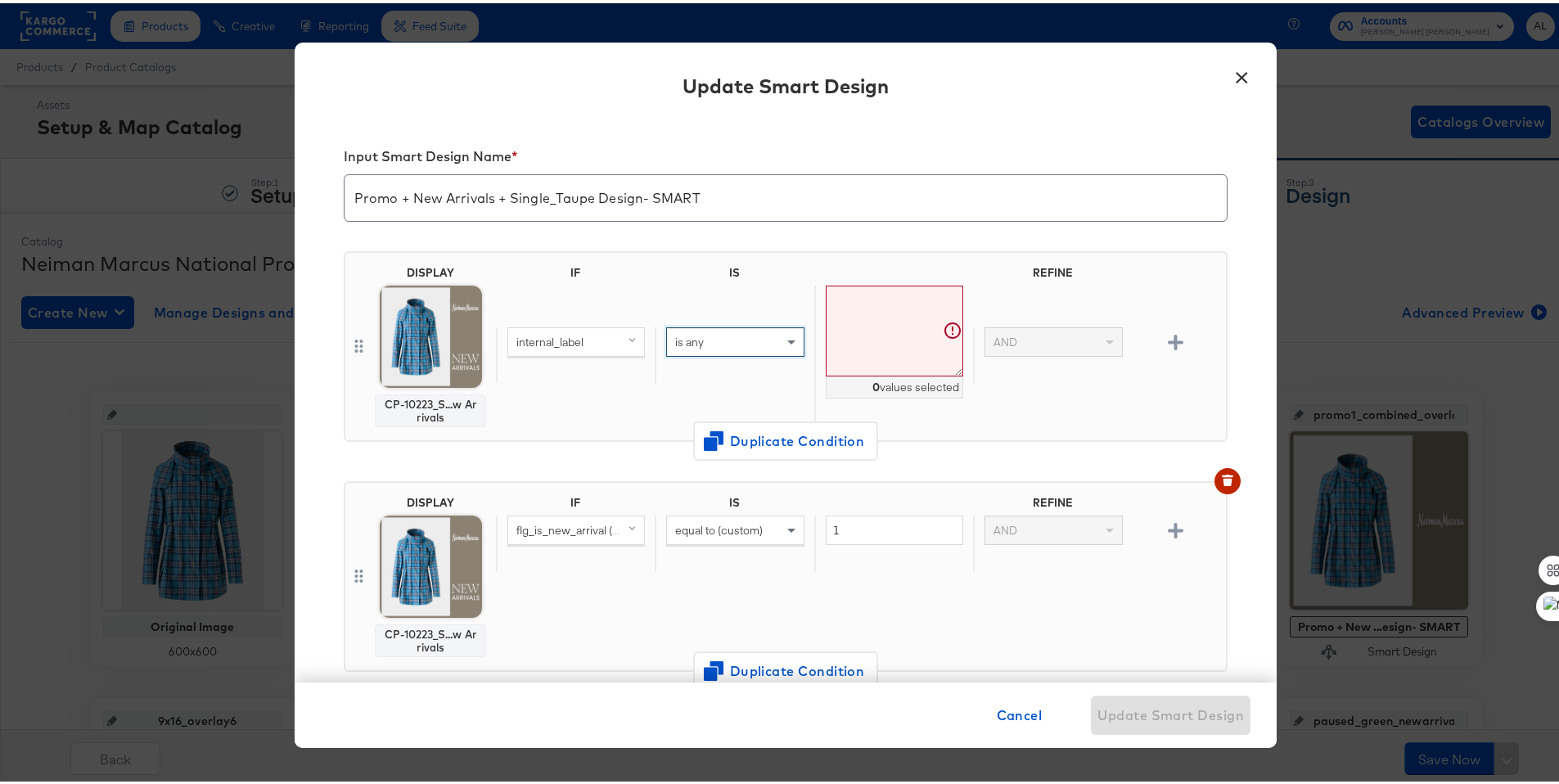
click at [860, 292] on textarea at bounding box center [895, 328] width 138 height 91
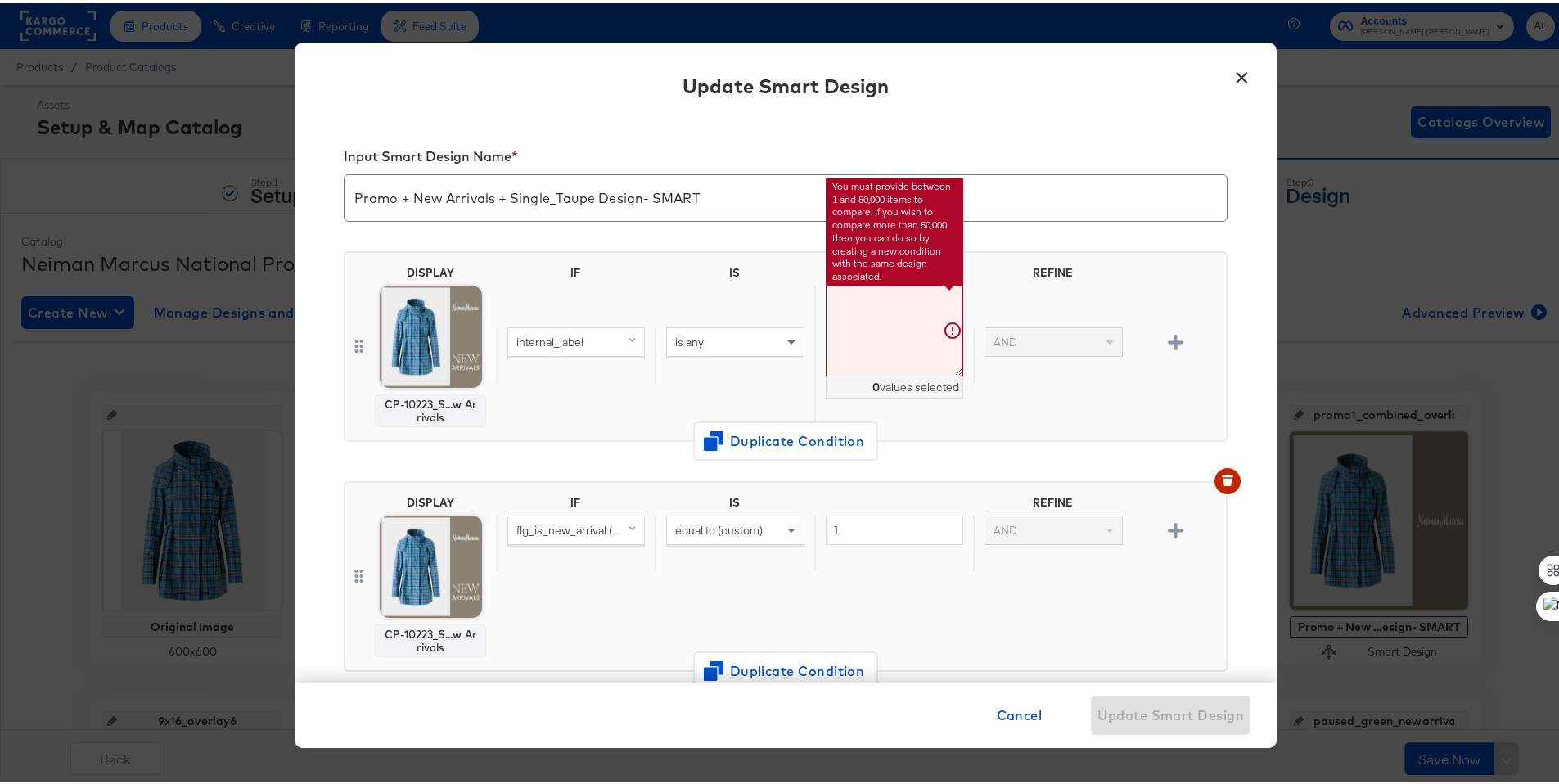
paste textarea "p14531wn"
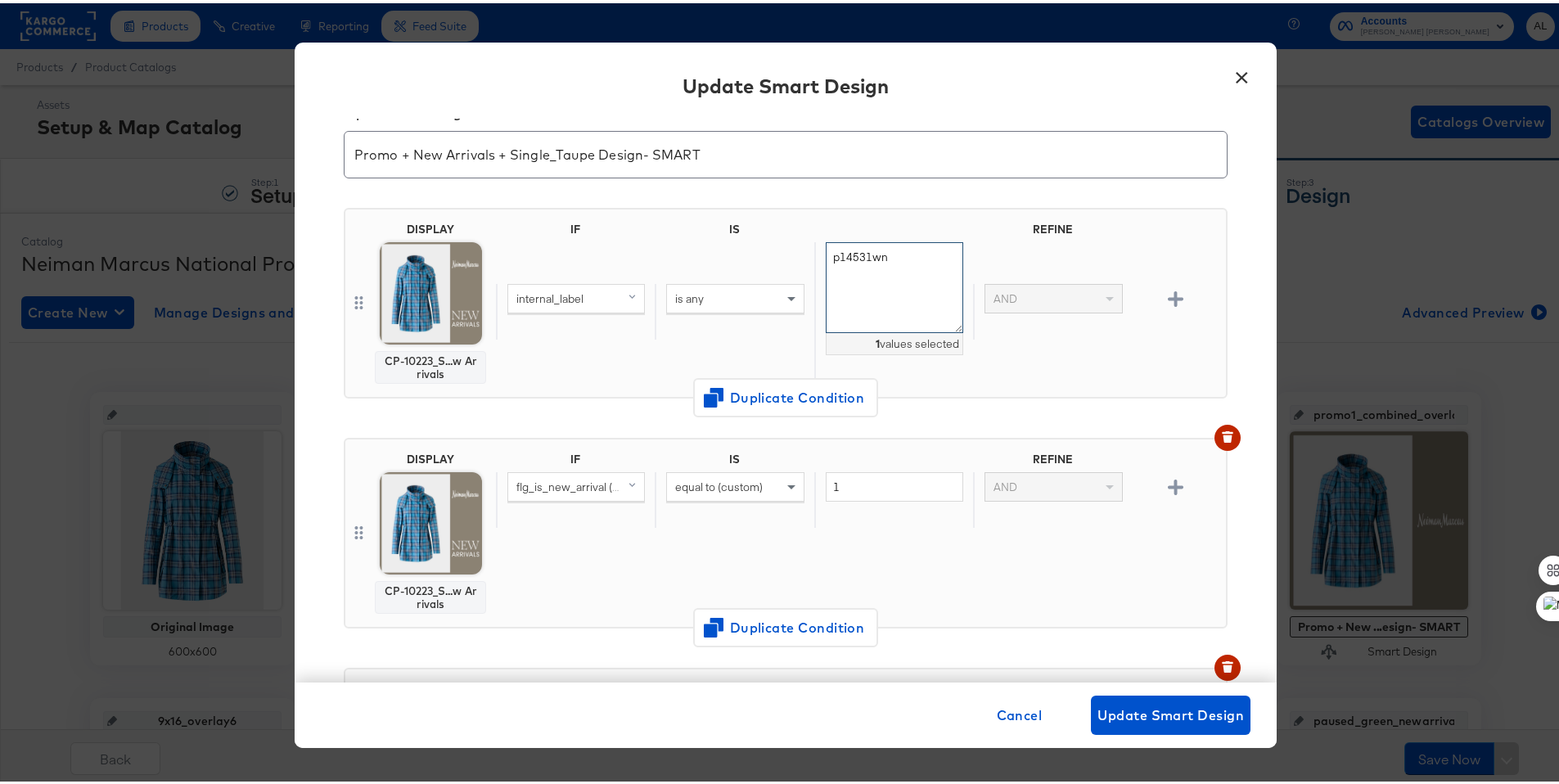
scroll to position [59, 0]
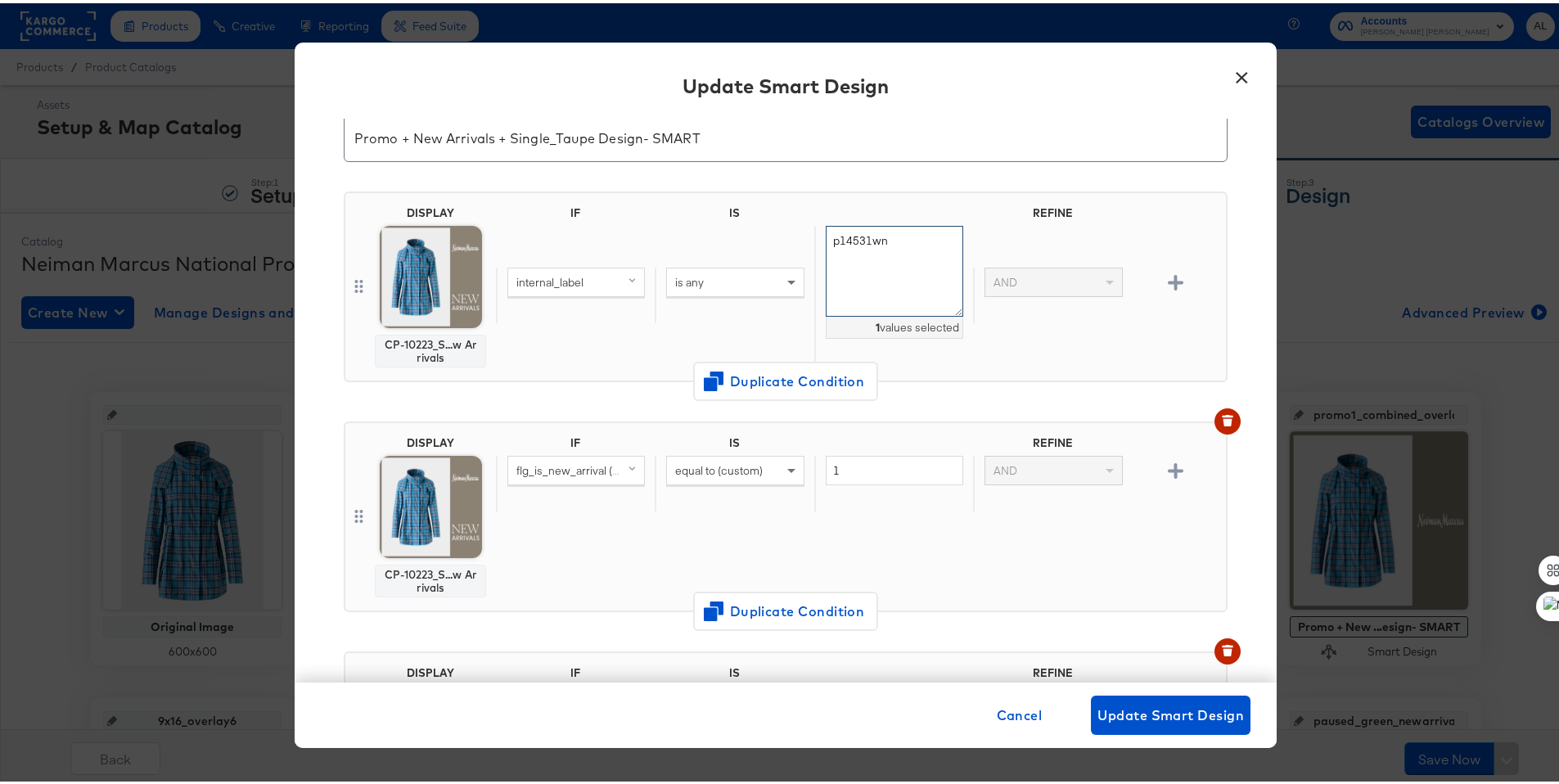
type textarea "p14531wn"
click at [409, 306] on img at bounding box center [431, 274] width 102 height 102
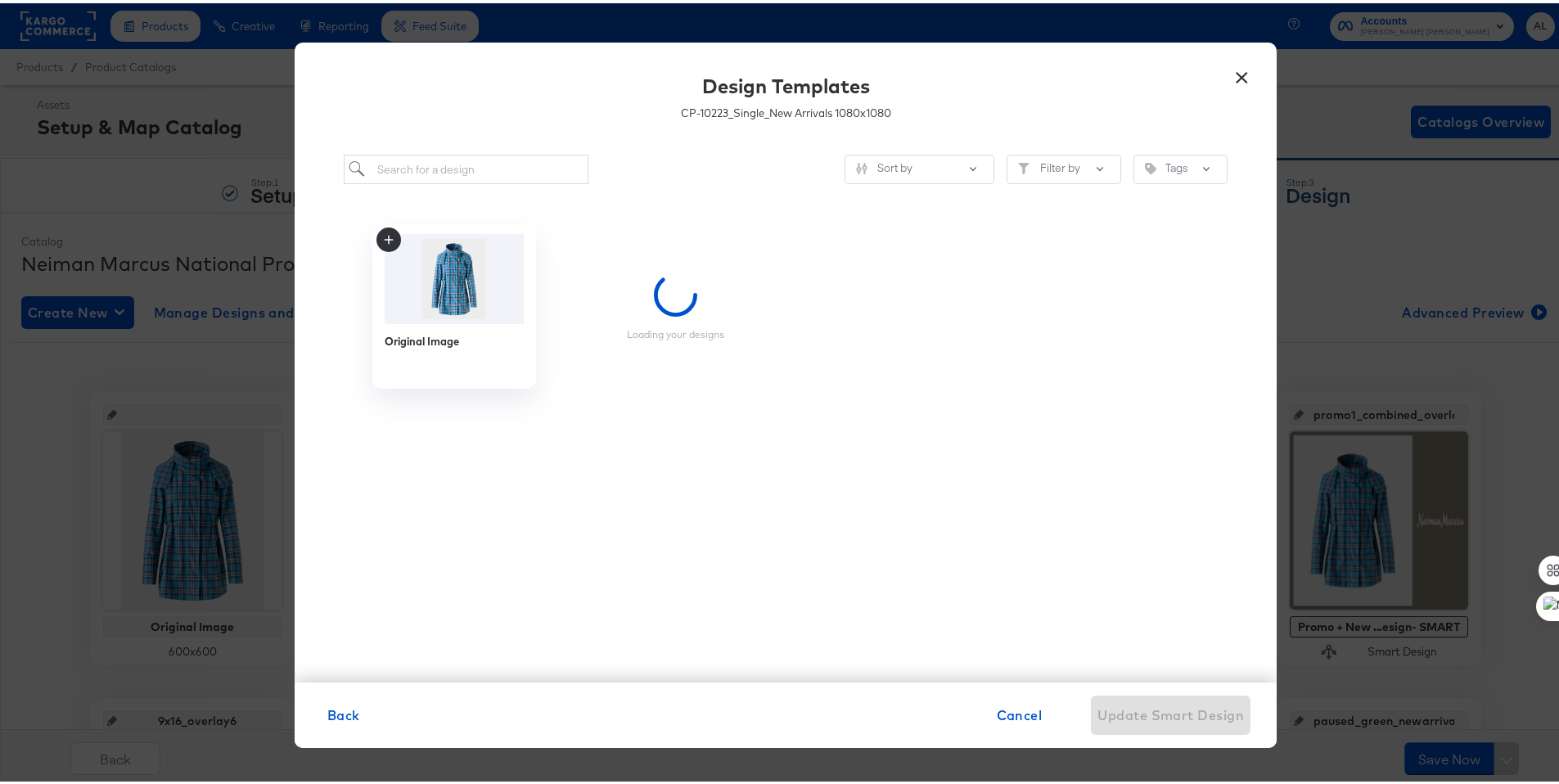
scroll to position [0, 0]
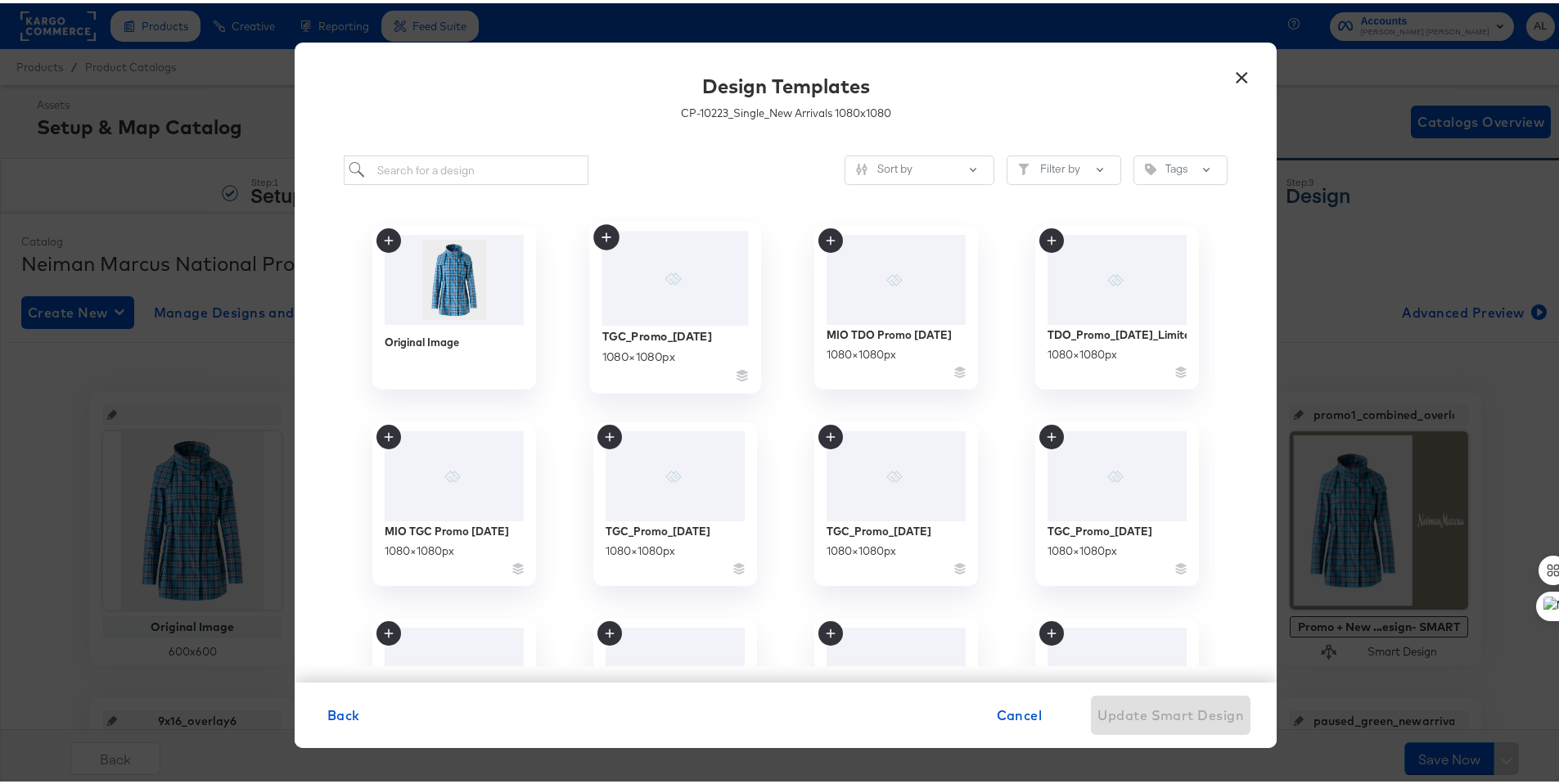
click at [634, 283] on div at bounding box center [675, 275] width 147 height 94
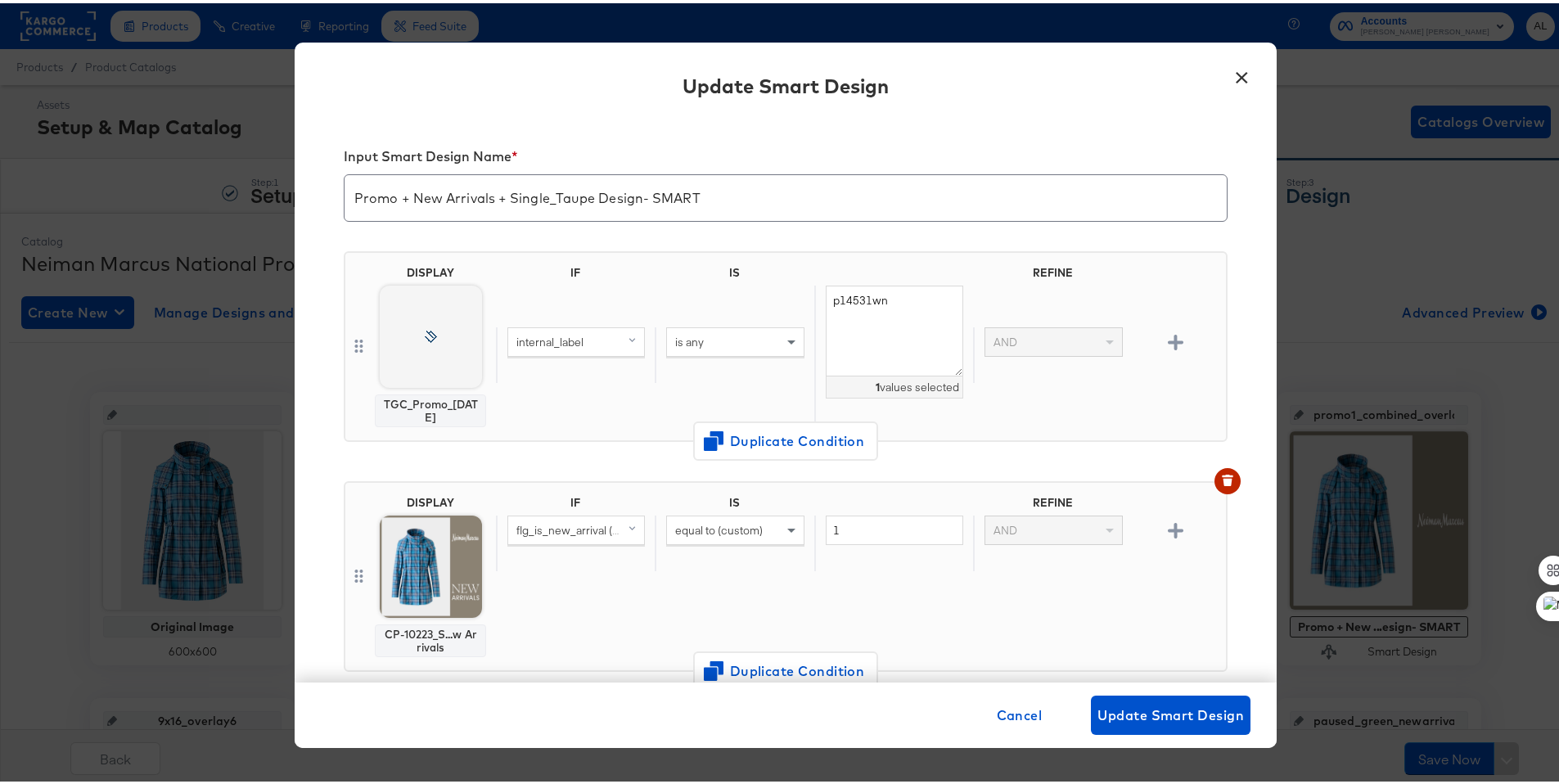
scroll to position [59, 0]
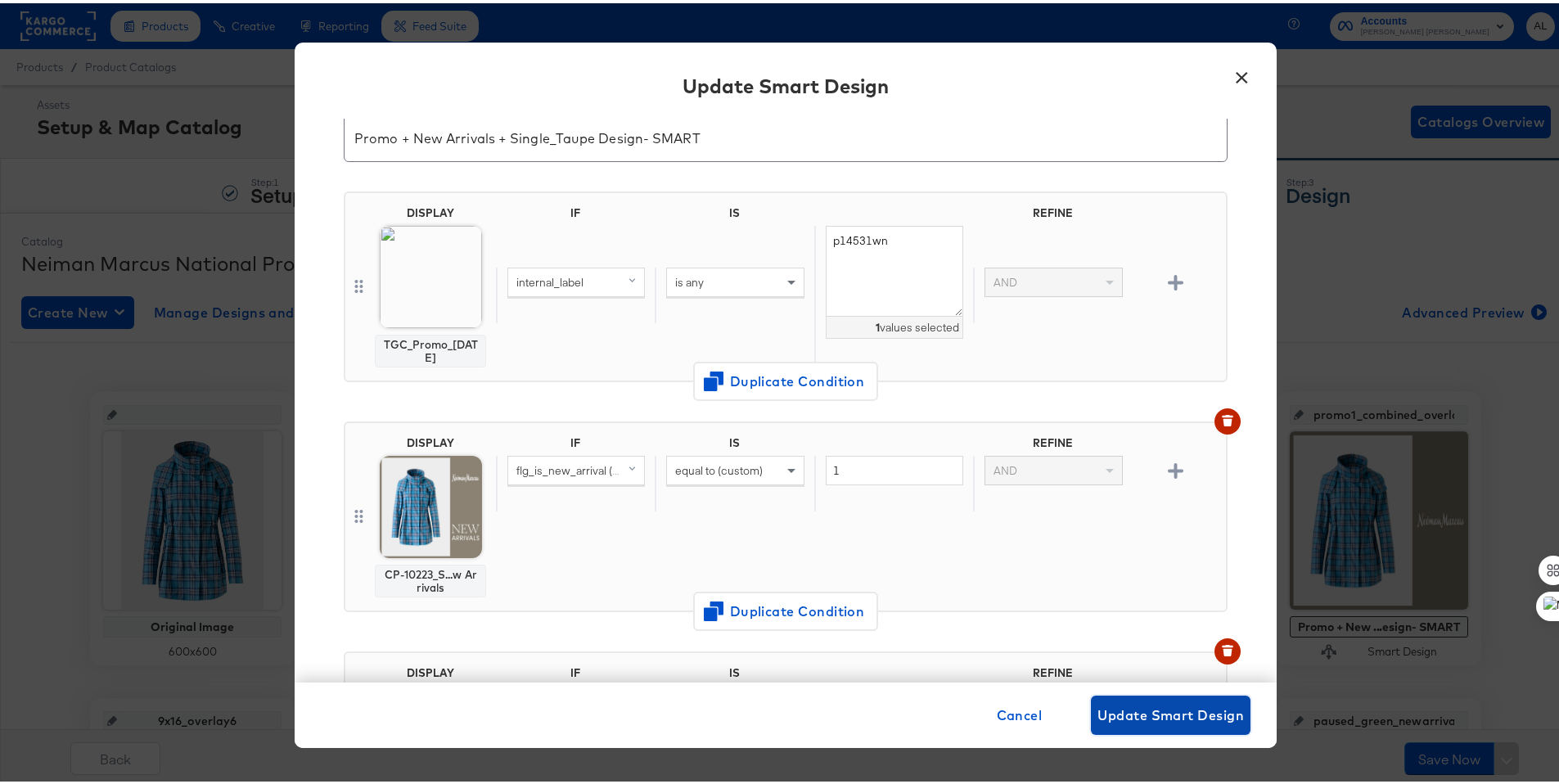
click at [1151, 712] on span "Update Smart Design" at bounding box center [1171, 712] width 147 height 23
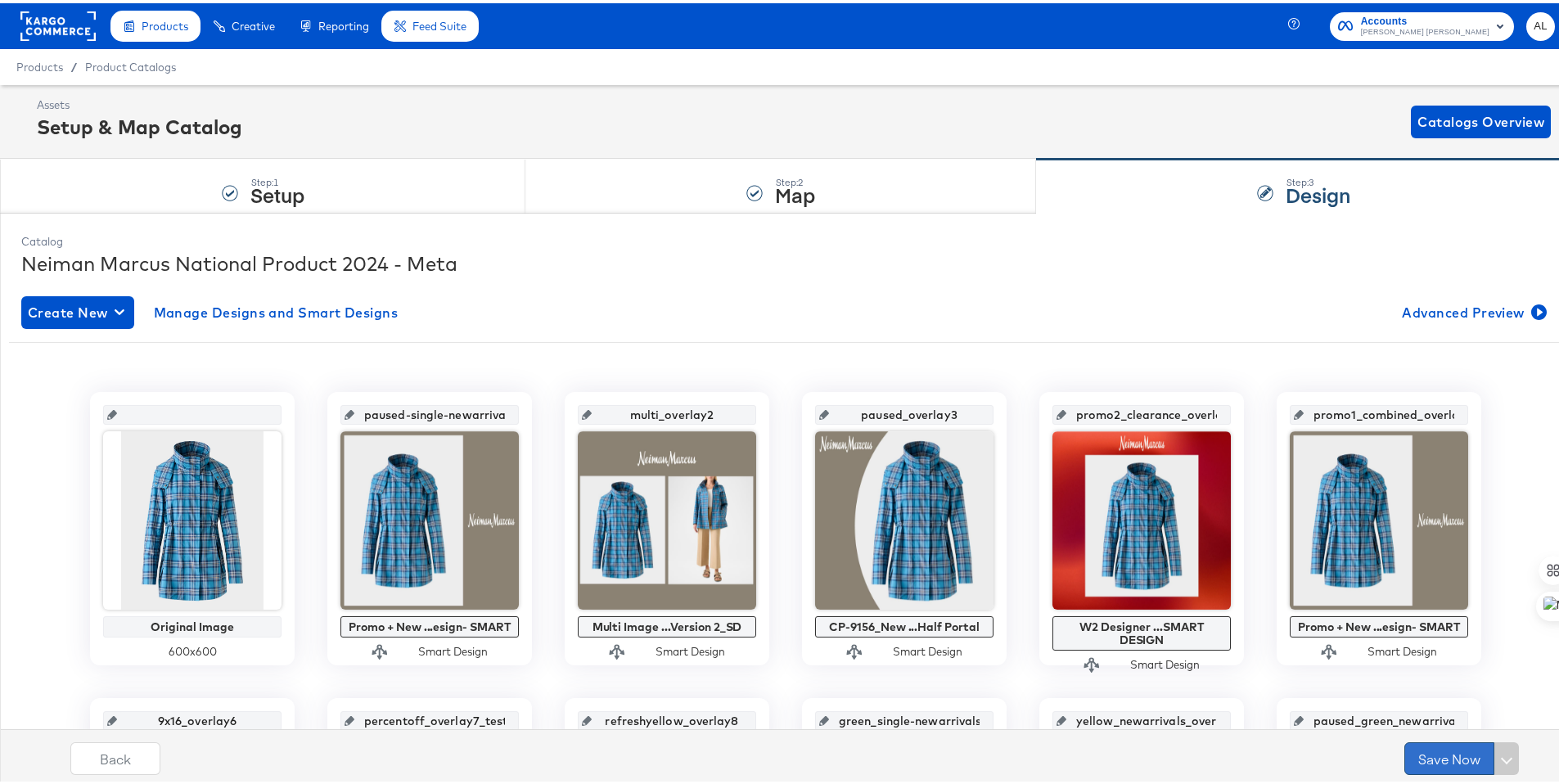
click at [1405, 747] on button "Save Now" at bounding box center [1449, 754] width 90 height 33
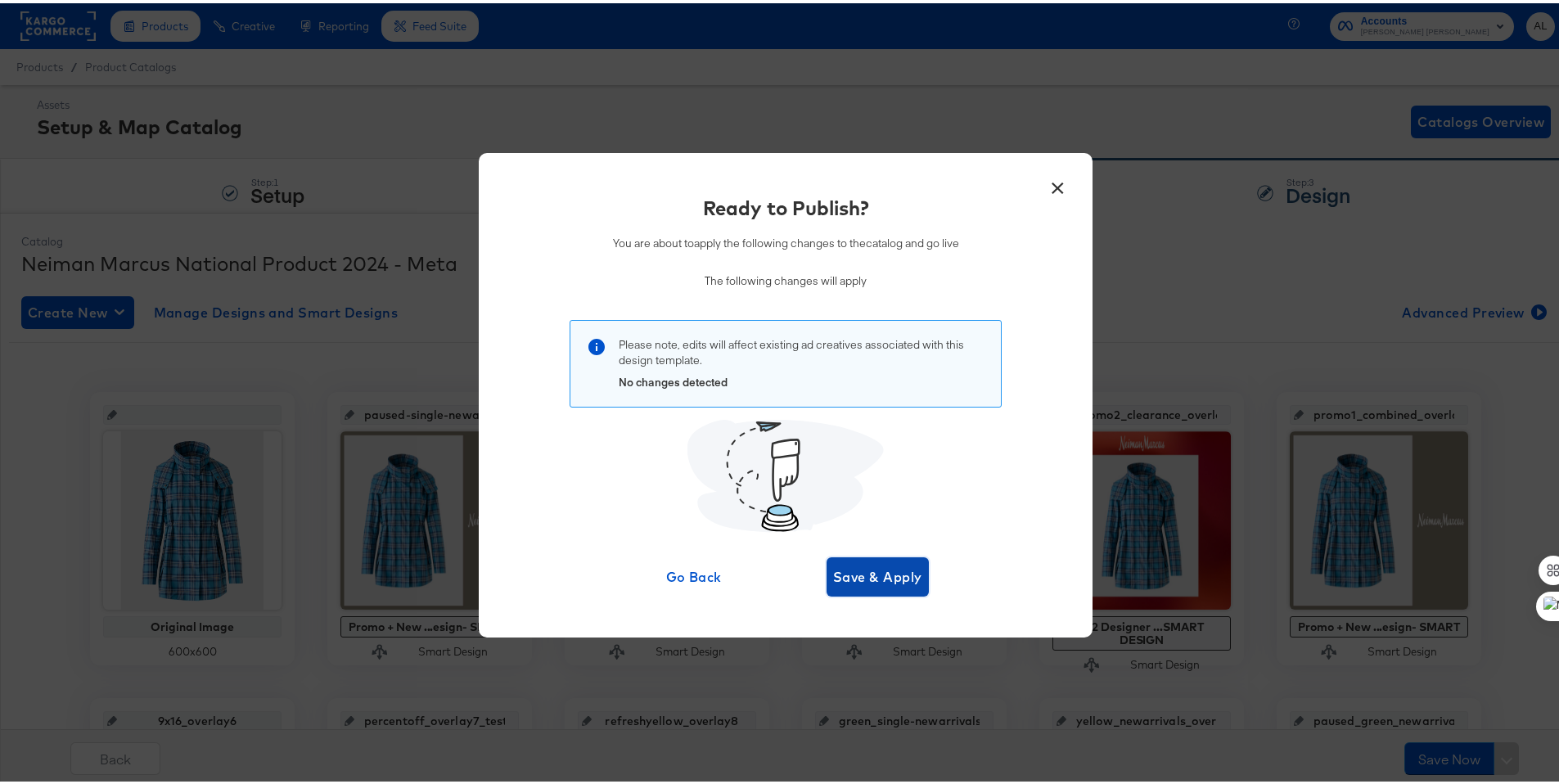
click at [882, 580] on span "Save & Apply" at bounding box center [878, 573] width 89 height 23
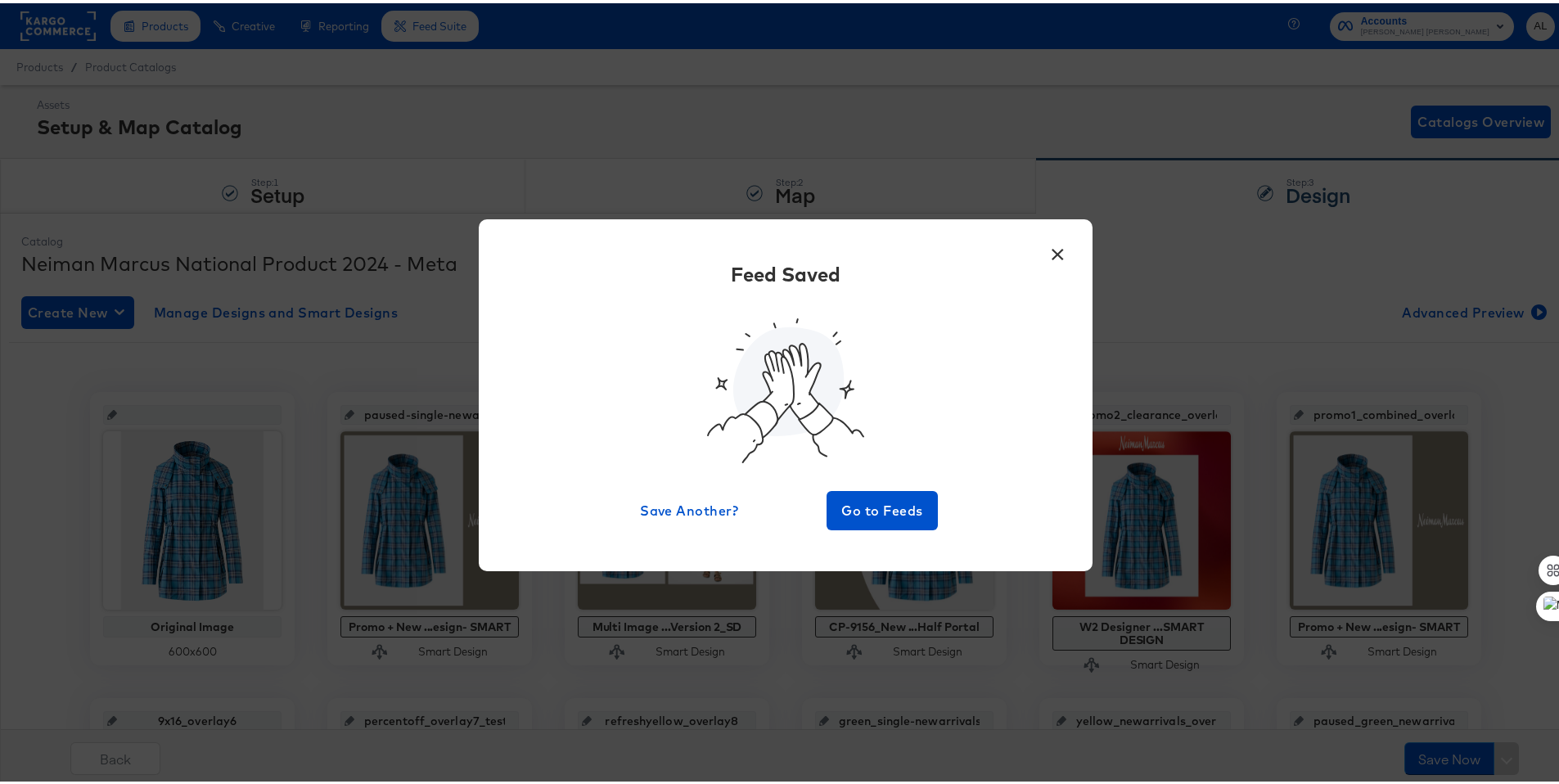
click at [1047, 251] on button "×" at bounding box center [1057, 247] width 30 height 30
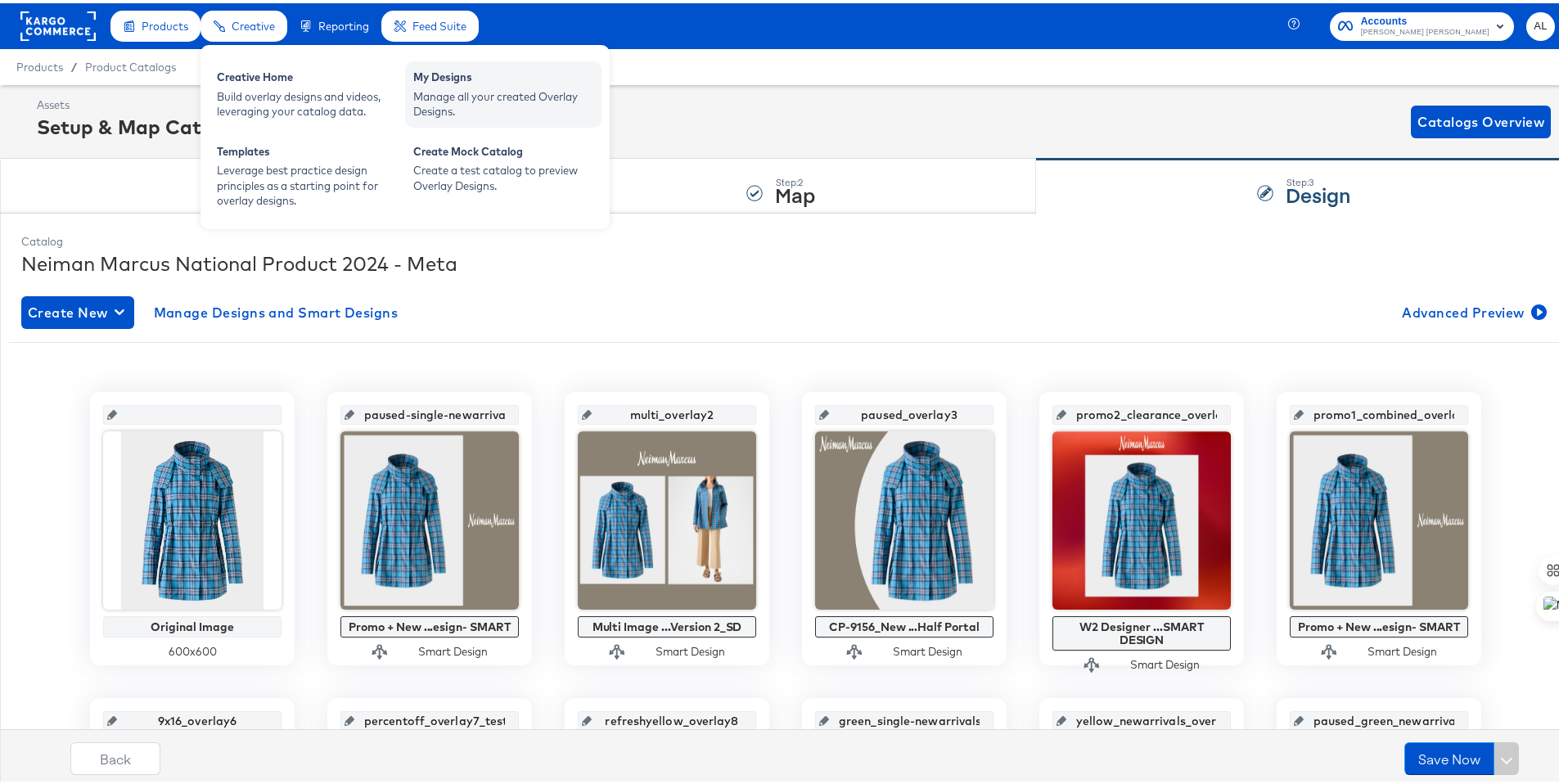
click at [550, 84] on div "My Designs" at bounding box center [504, 75] width 180 height 20
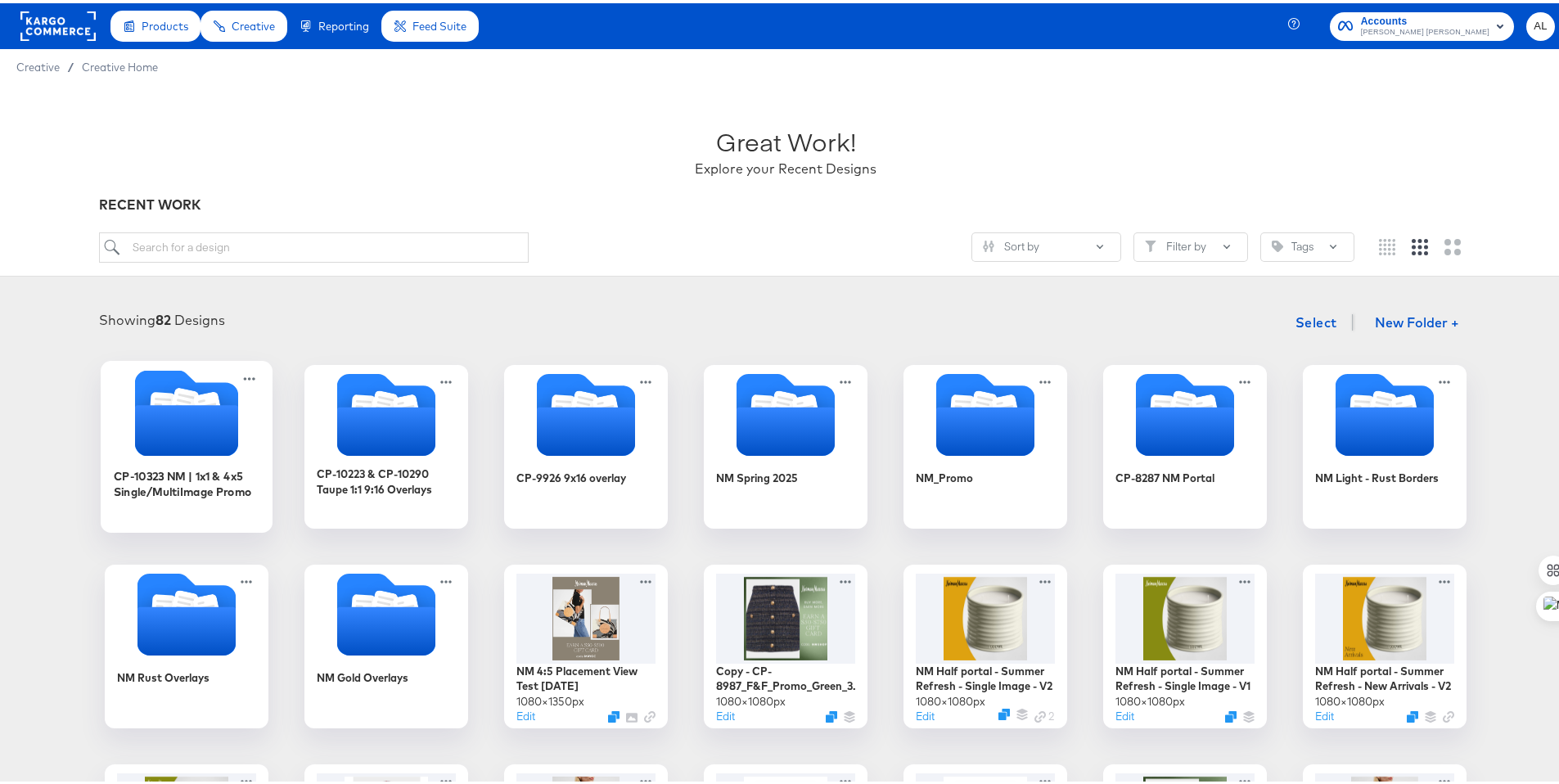
click at [191, 503] on div "CP-10323 NM | 1x1 & 4x5 Single/MultiImage Promo" at bounding box center [187, 489] width 147 height 63
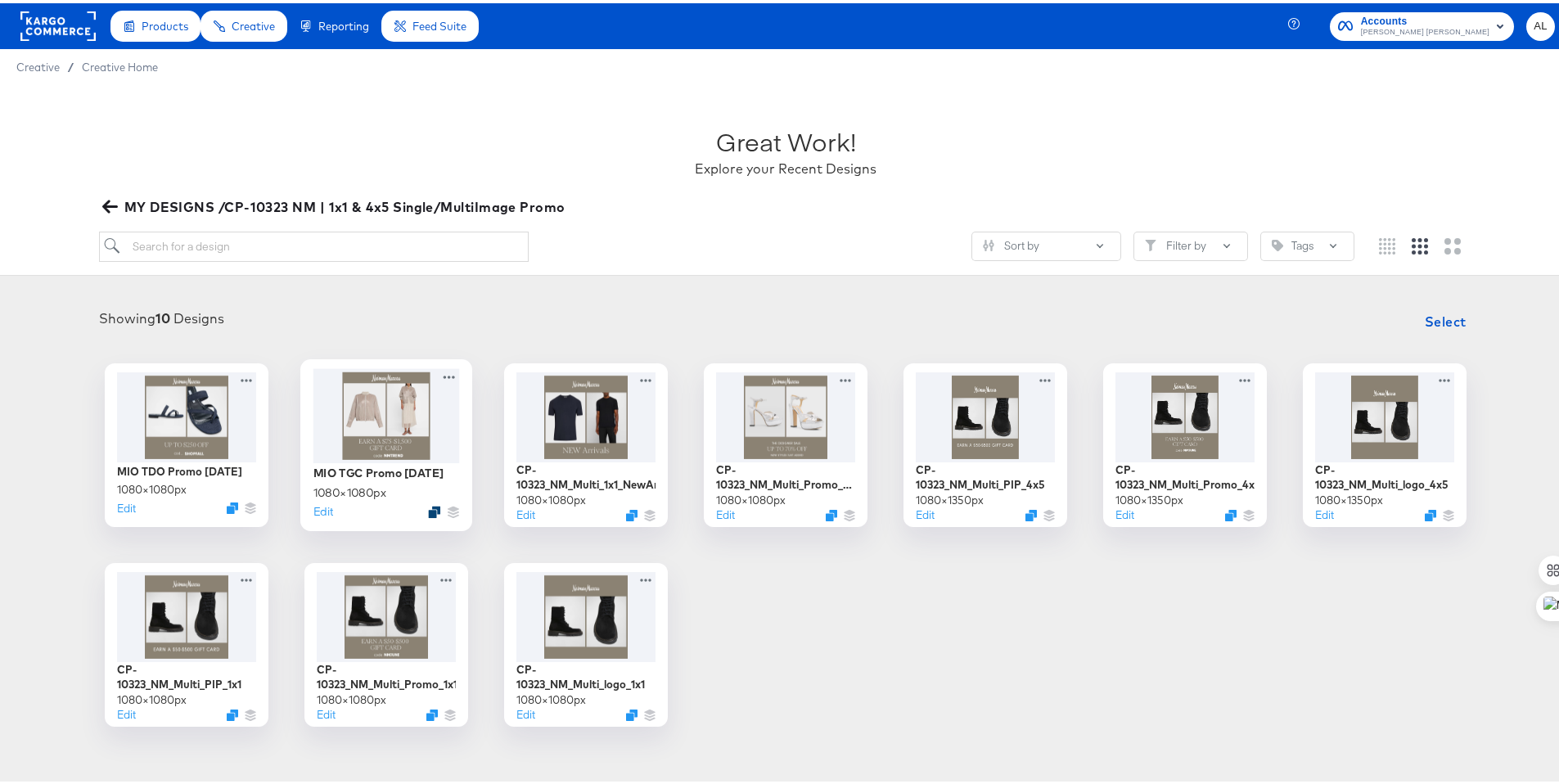
click at [430, 509] on icon "Duplicate" at bounding box center [434, 508] width 12 height 12
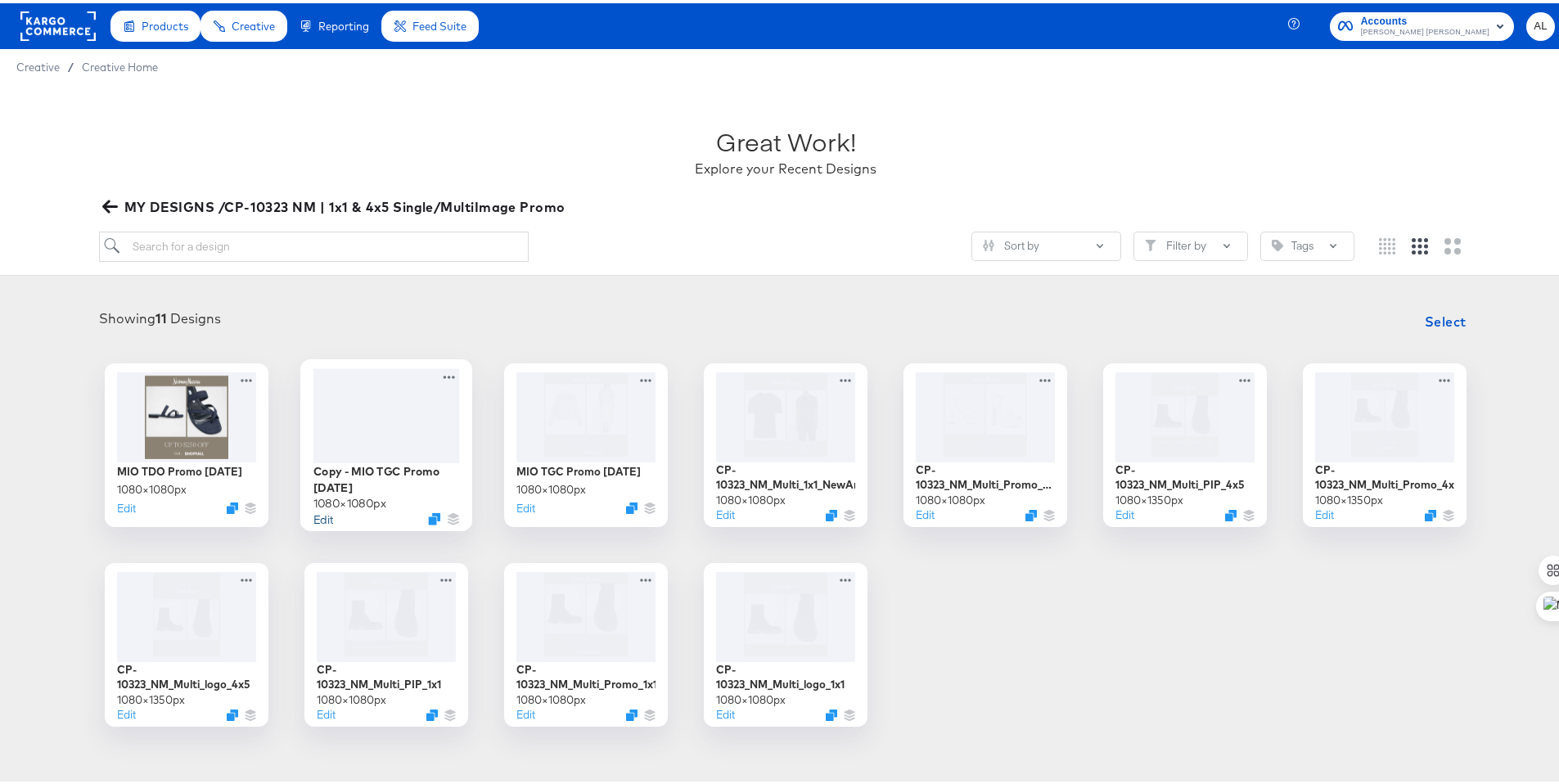
click at [313, 516] on button "Edit" at bounding box center [322, 515] width 20 height 16
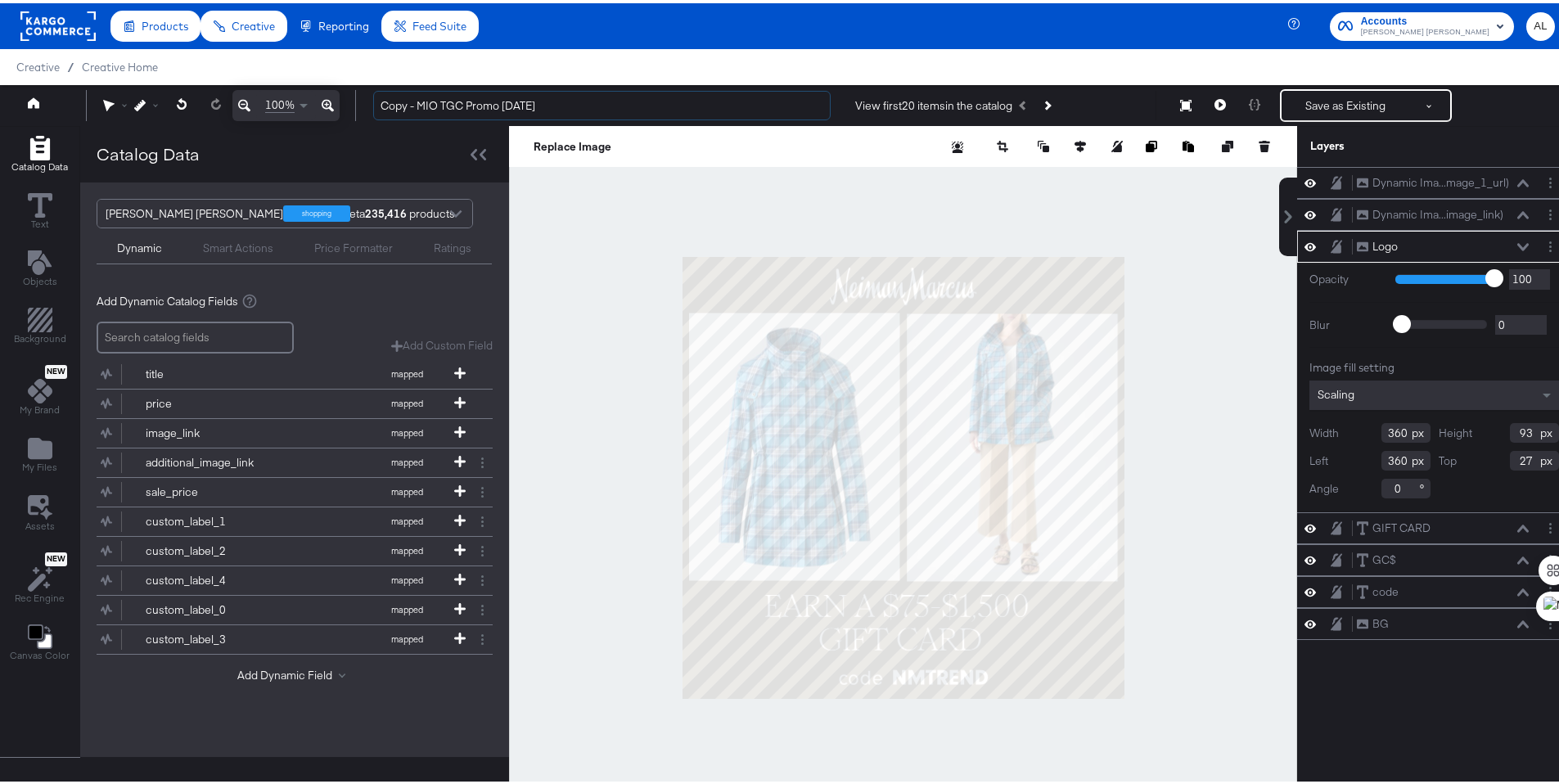
drag, startPoint x: 419, startPoint y: 102, endPoint x: 347, endPoint y: 105, distance: 72.1
click at [347, 105] on div "100% Copy - MIO TGC Promo 8.20.25 View first 20 items in the catalog Save as Ex…" at bounding box center [785, 102] width 1571 height 41
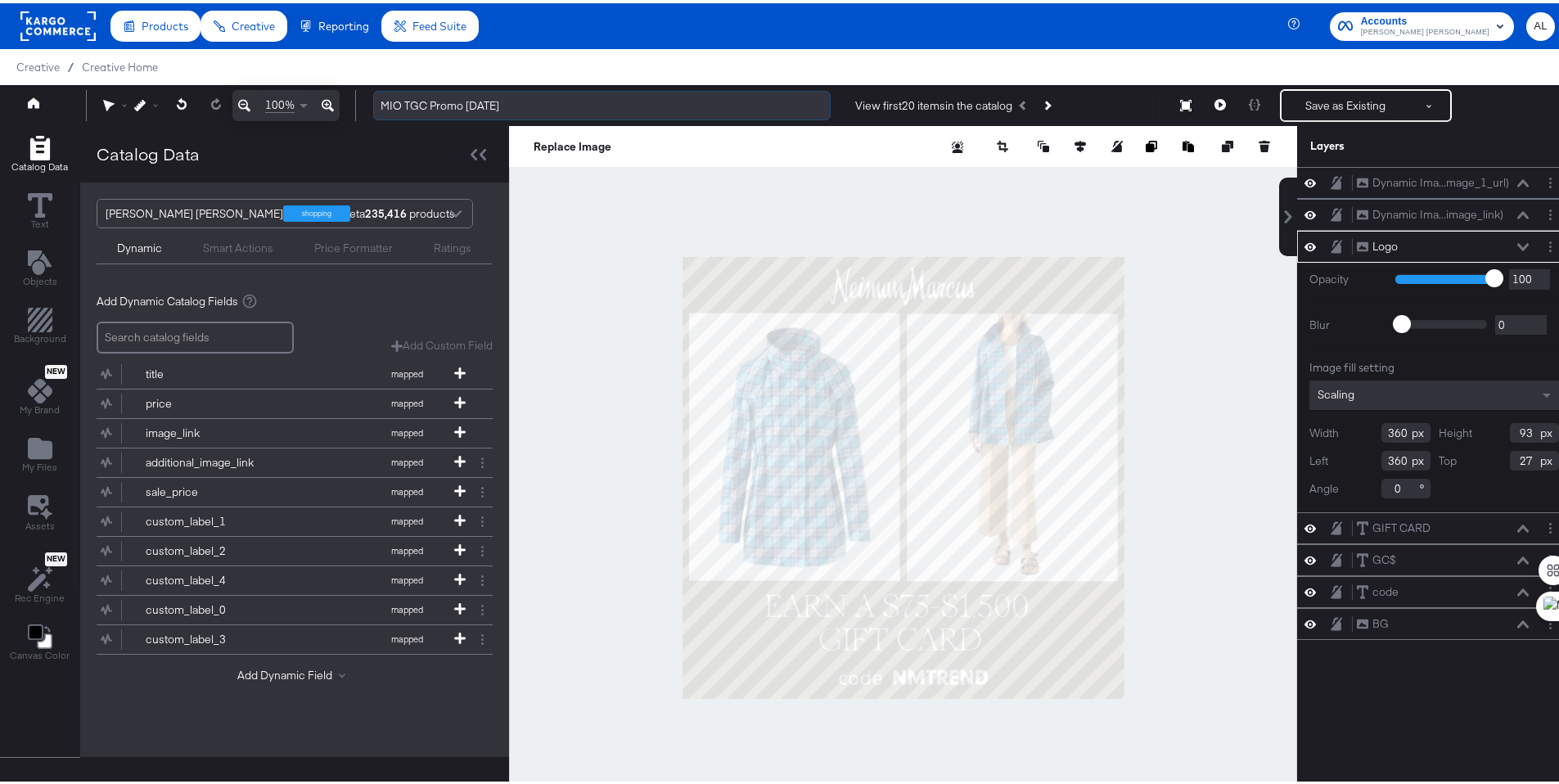
click at [484, 100] on input "MIO TGC Promo [DATE]" at bounding box center [602, 102] width 457 height 31
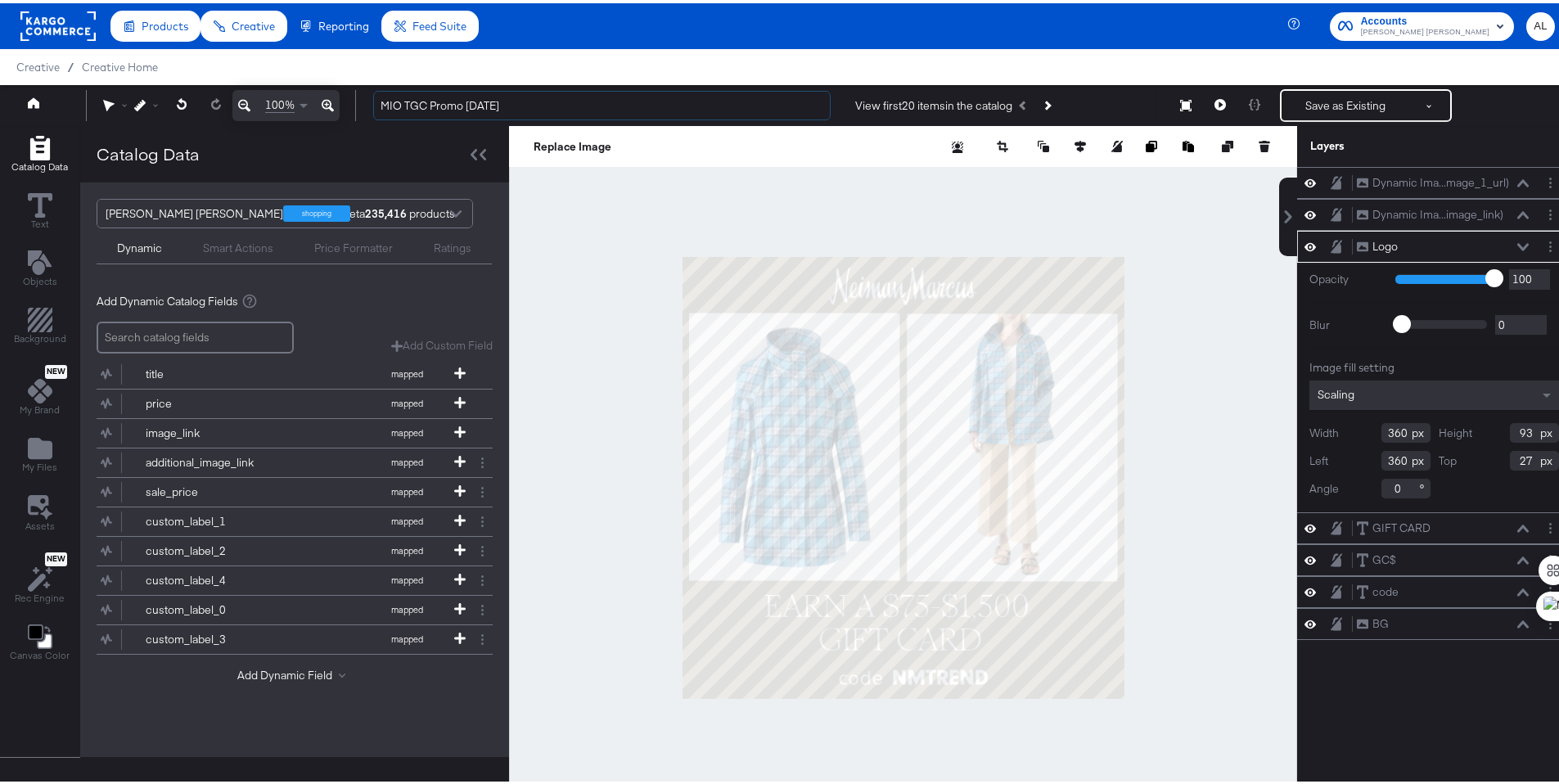
type input "MIO TGC Promo [DATE]"
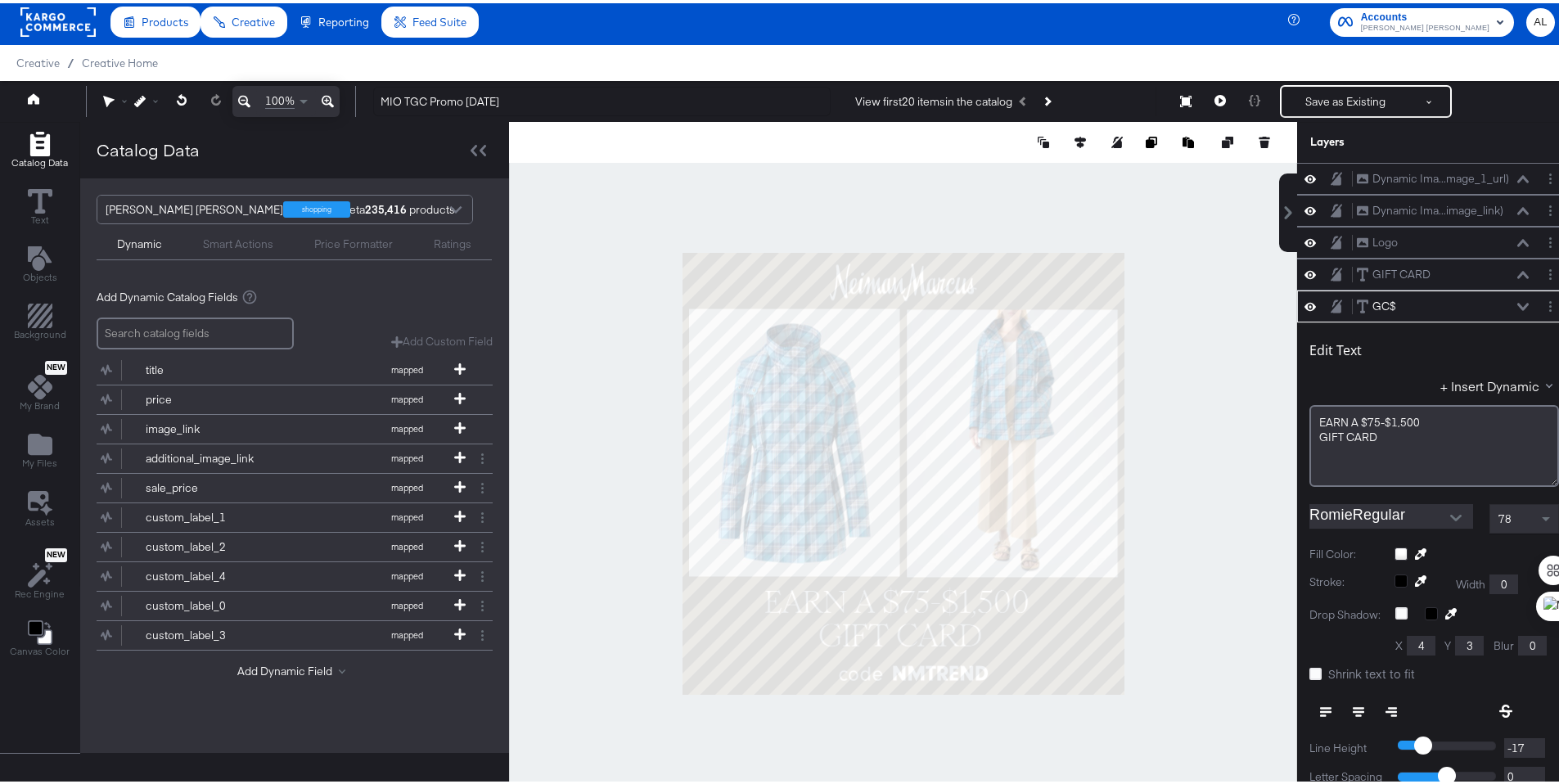
scroll to position [127, 0]
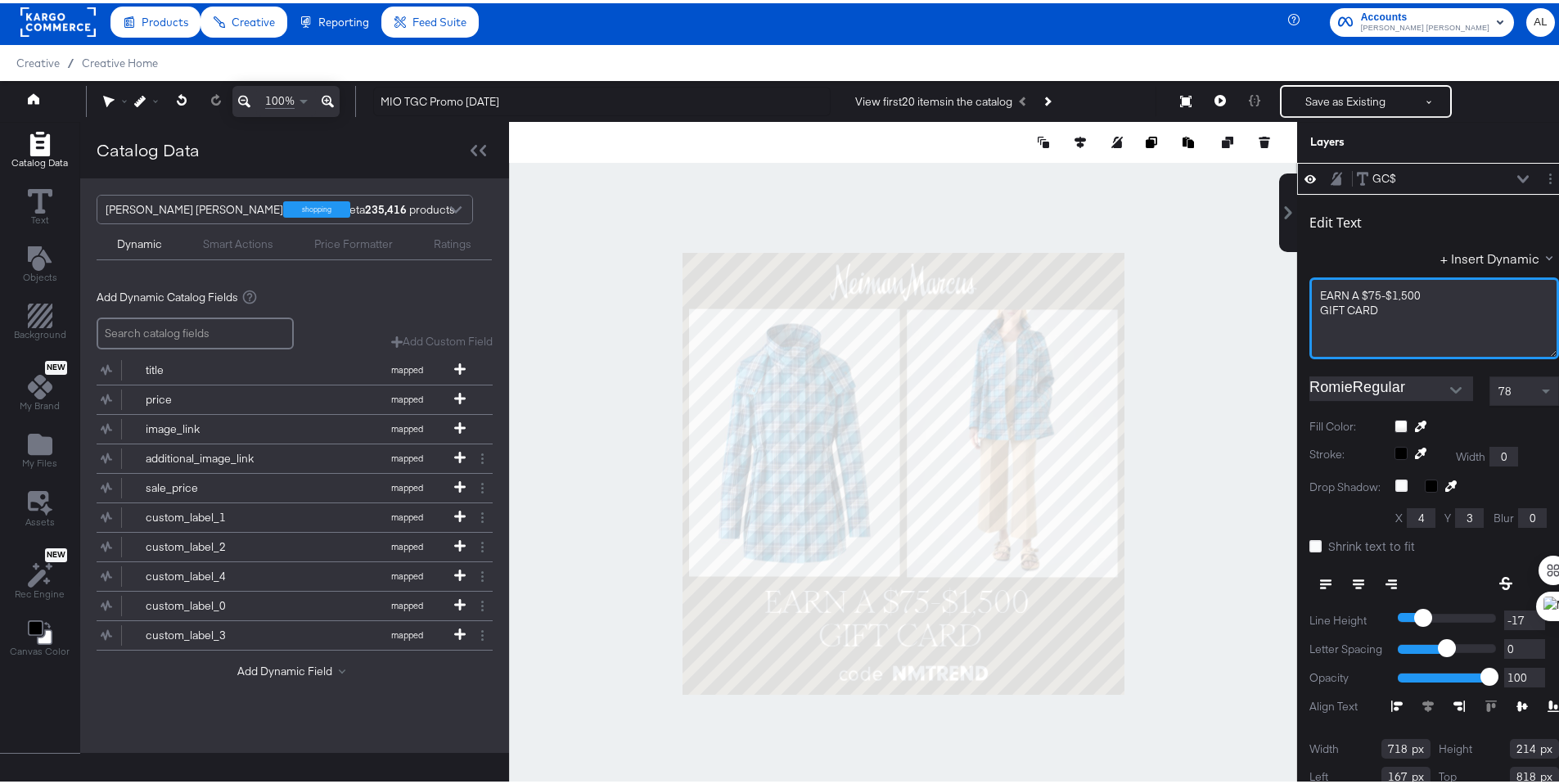
click at [1367, 281] on div "EARN ﻿A $75-$1,500 GIFT CARD" at bounding box center [1434, 315] width 250 height 82
click at [1366, 285] on span "EARN ﻿A $75-$1,500" at bounding box center [1370, 293] width 100 height 15
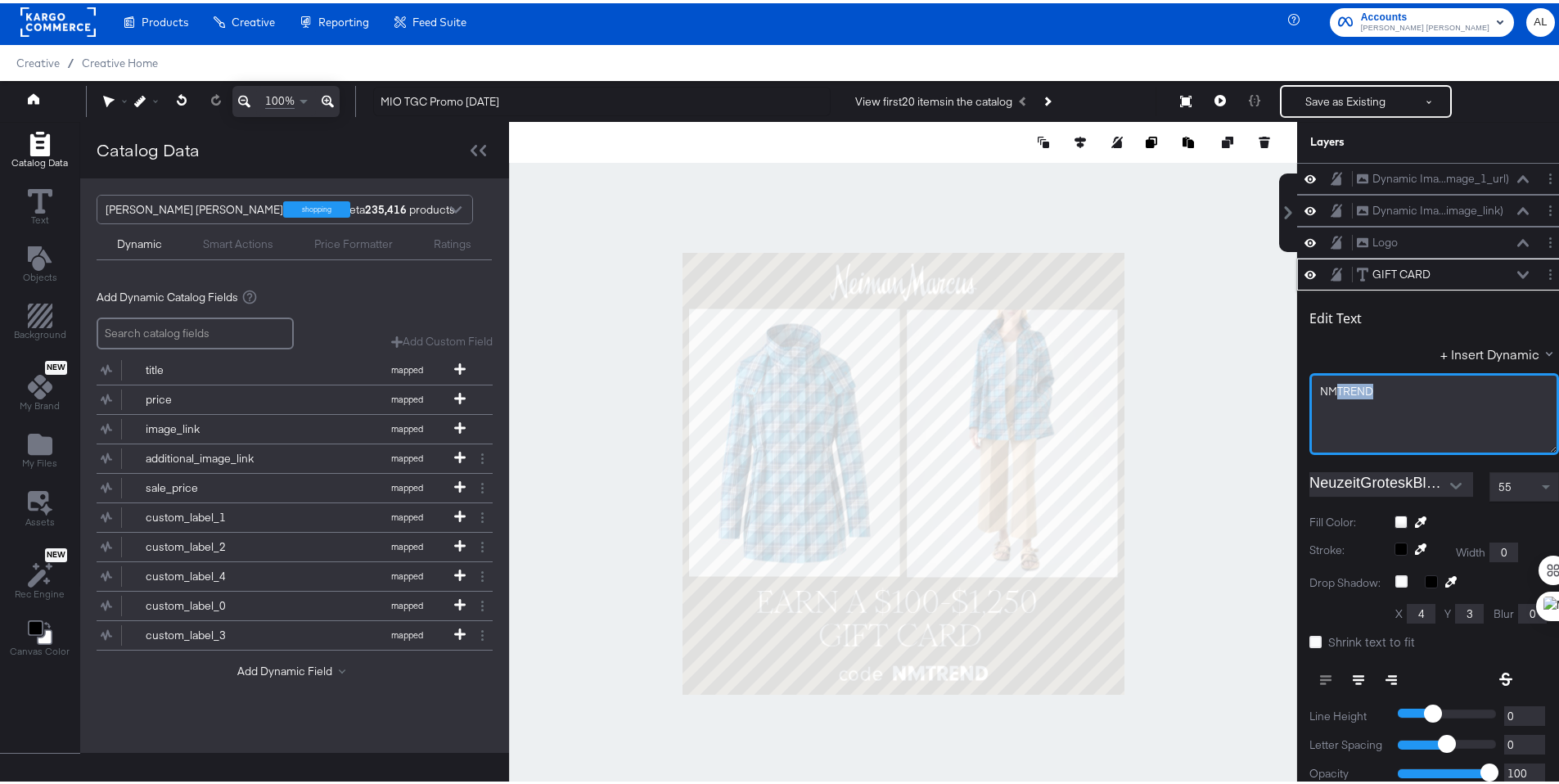
scroll to position [127, 0]
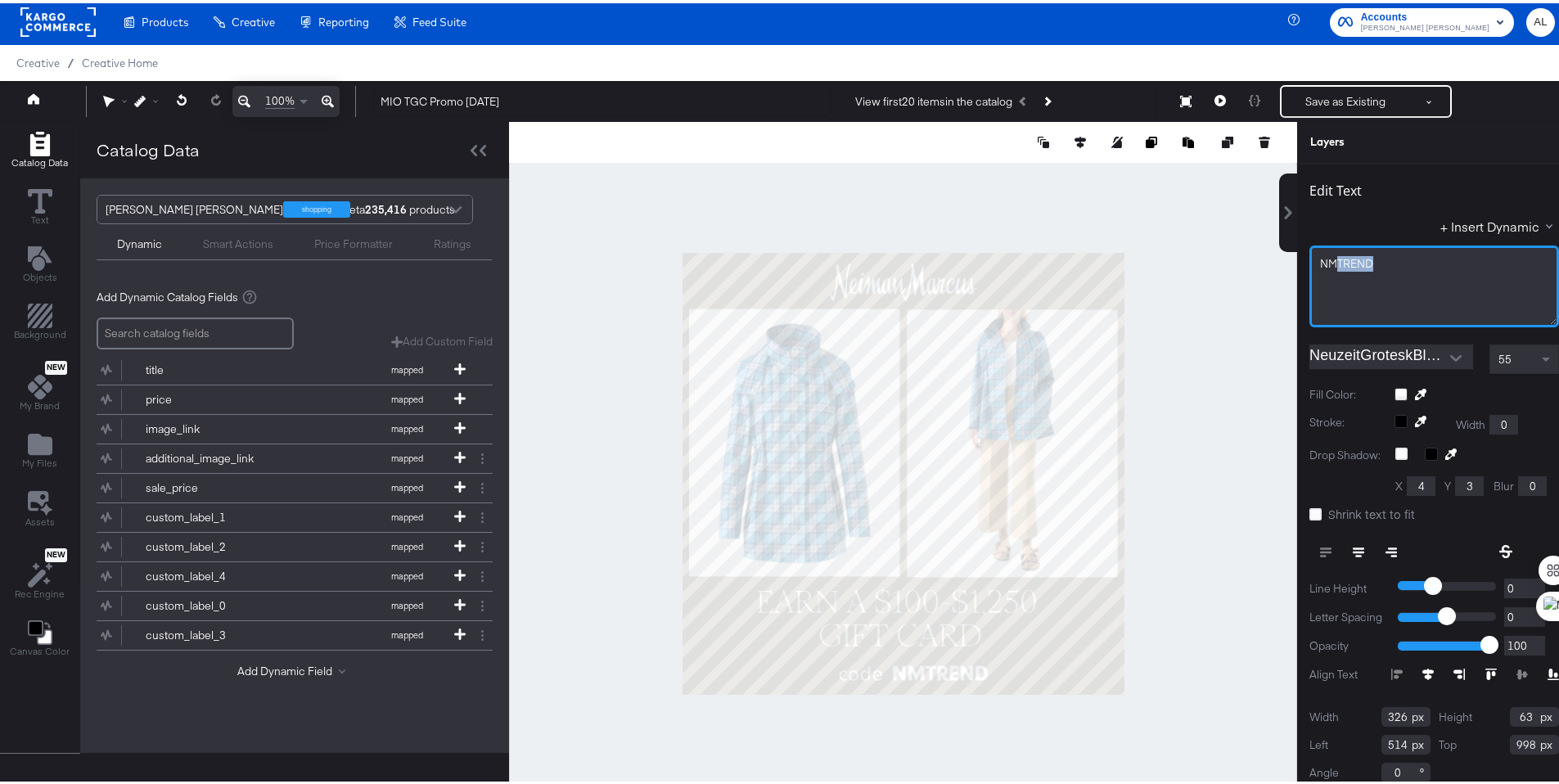
drag, startPoint x: 0, startPoint y: 0, endPoint x: 1383, endPoint y: 302, distance: 1415.6
click at [1383, 302] on div "NMTREND" at bounding box center [1434, 283] width 250 height 82
click at [1240, 297] on div at bounding box center [903, 470] width 788 height 703
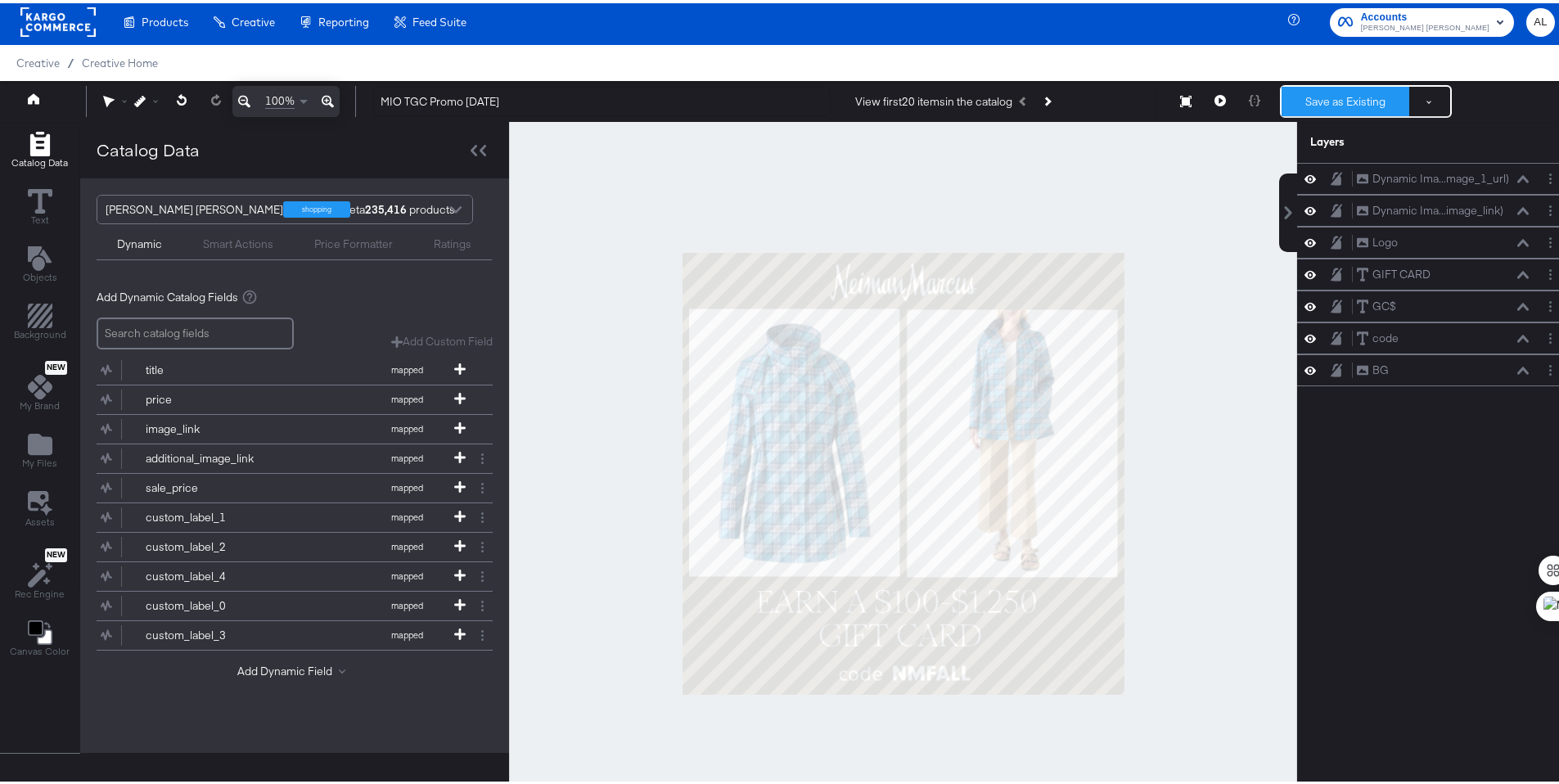
click at [1328, 93] on button "Save as Existing" at bounding box center [1344, 98] width 127 height 30
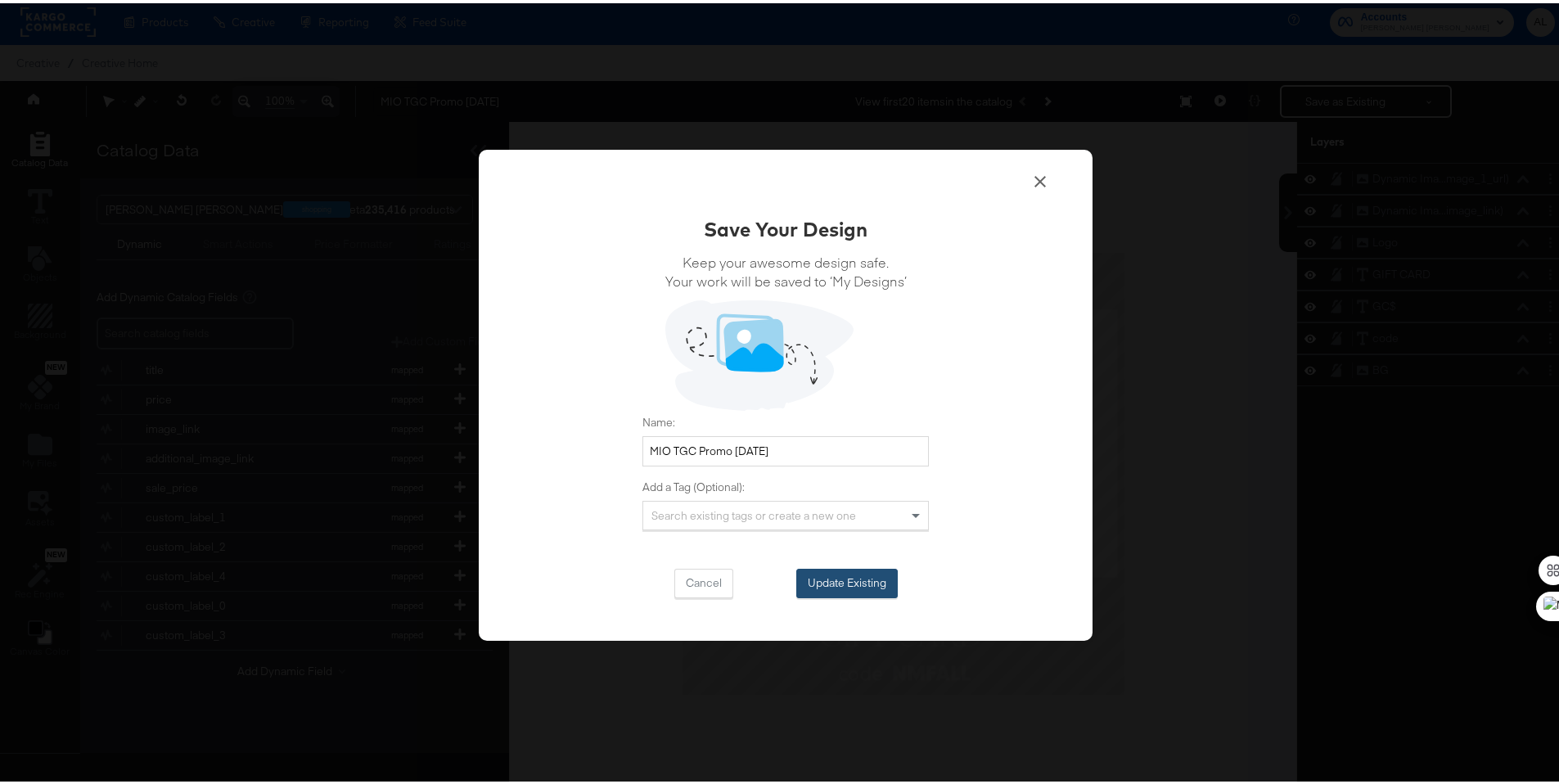
click at [839, 588] on button "Update Existing" at bounding box center [846, 581] width 101 height 30
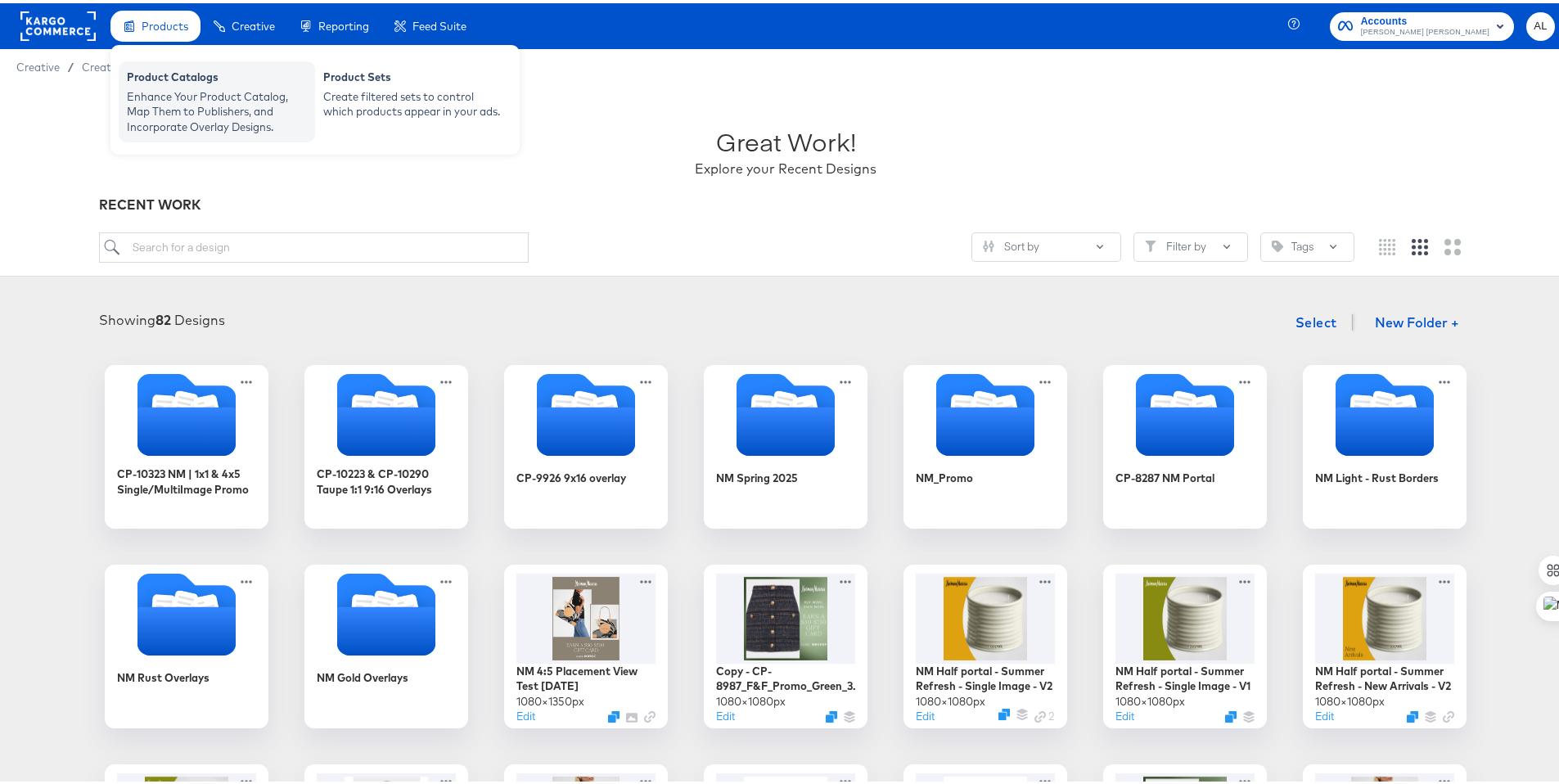
click at [179, 75] on div "Product Catalogs" at bounding box center [217, 75] width 180 height 20
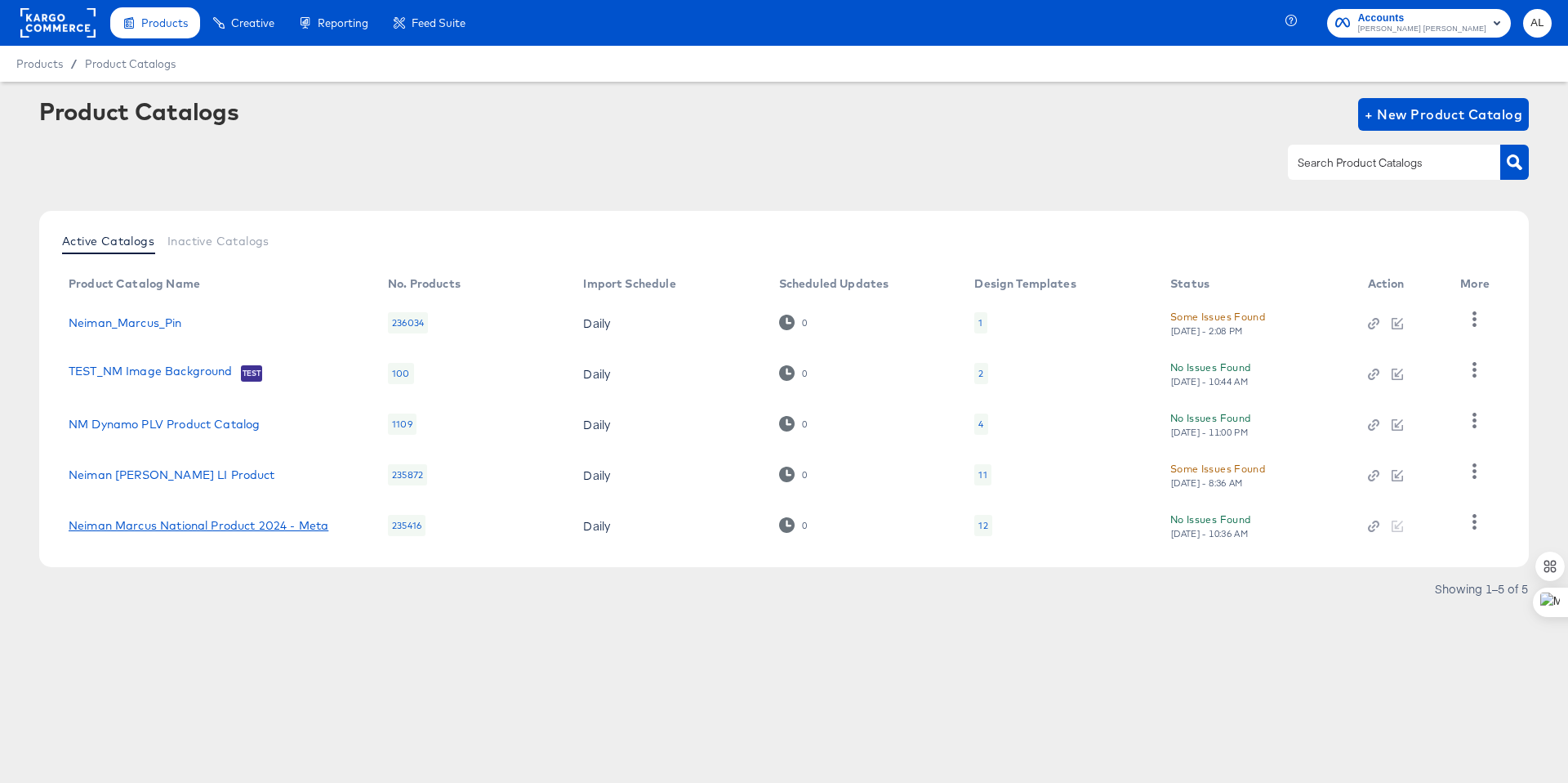
click at [258, 521] on link "Neiman Marcus National Product 2024 - Meta" at bounding box center [198, 525] width 260 height 13
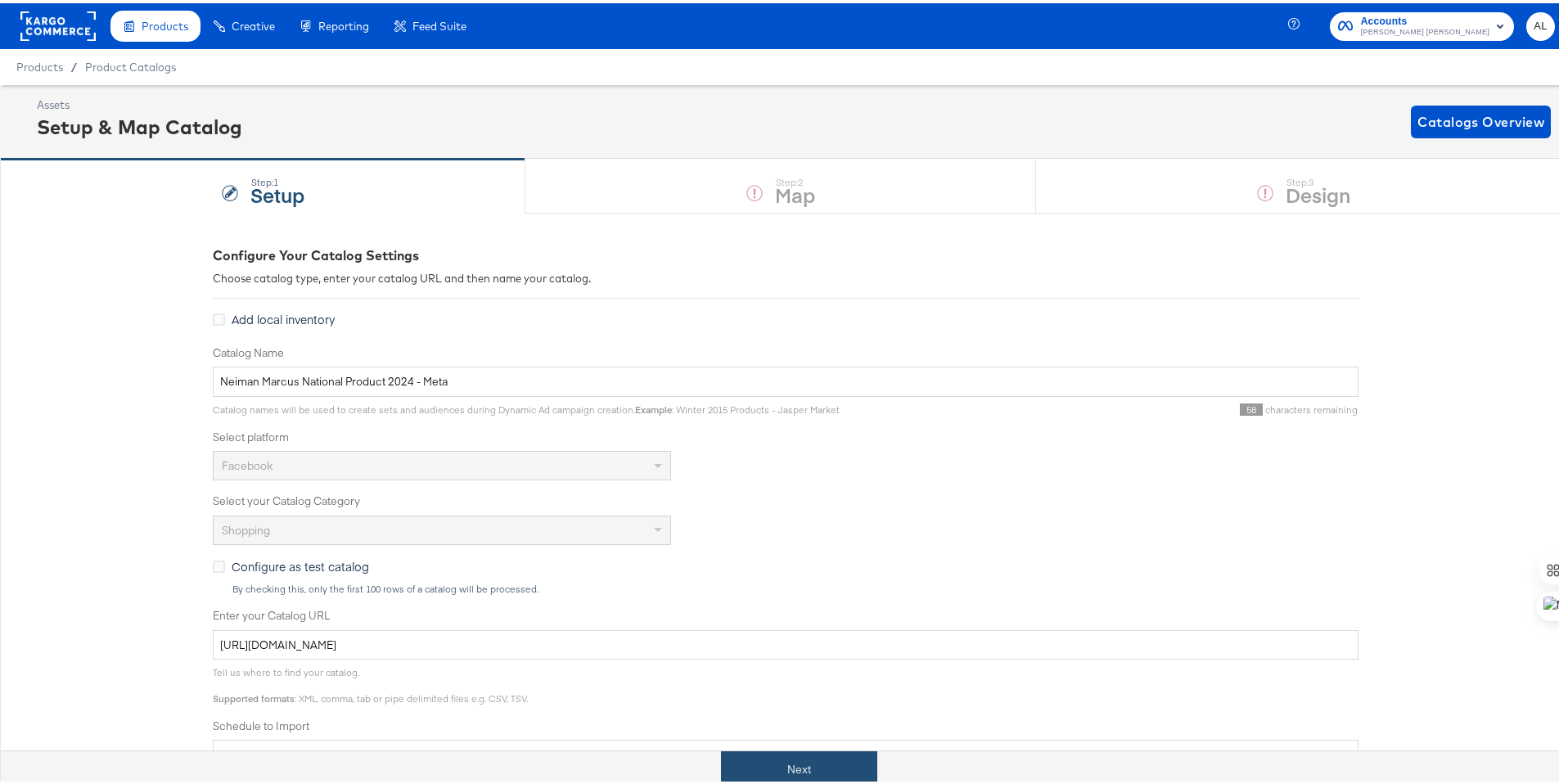
click at [771, 777] on button "Next" at bounding box center [799, 766] width 156 height 37
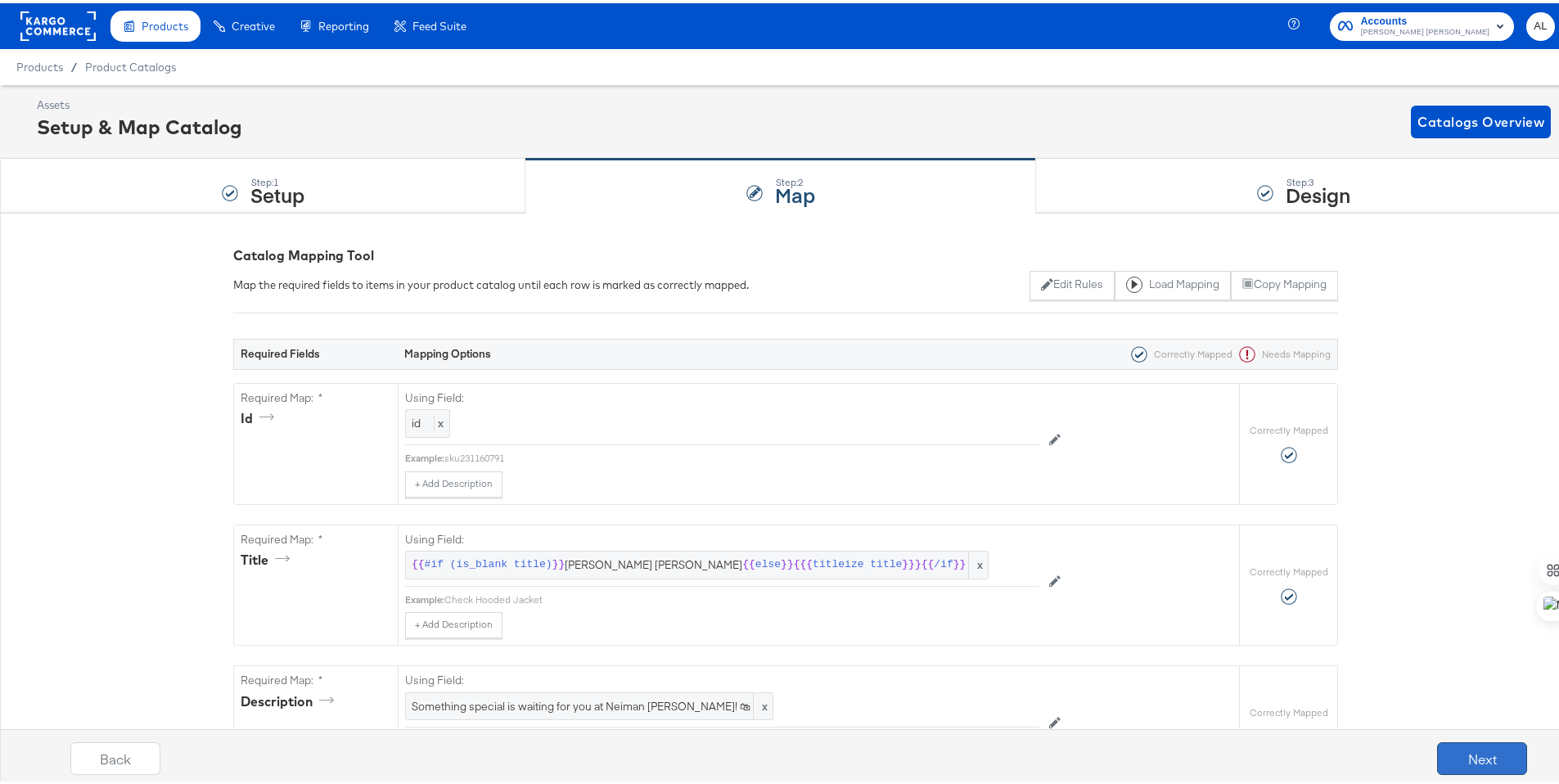
click at [1473, 759] on button "Next" at bounding box center [1482, 754] width 90 height 33
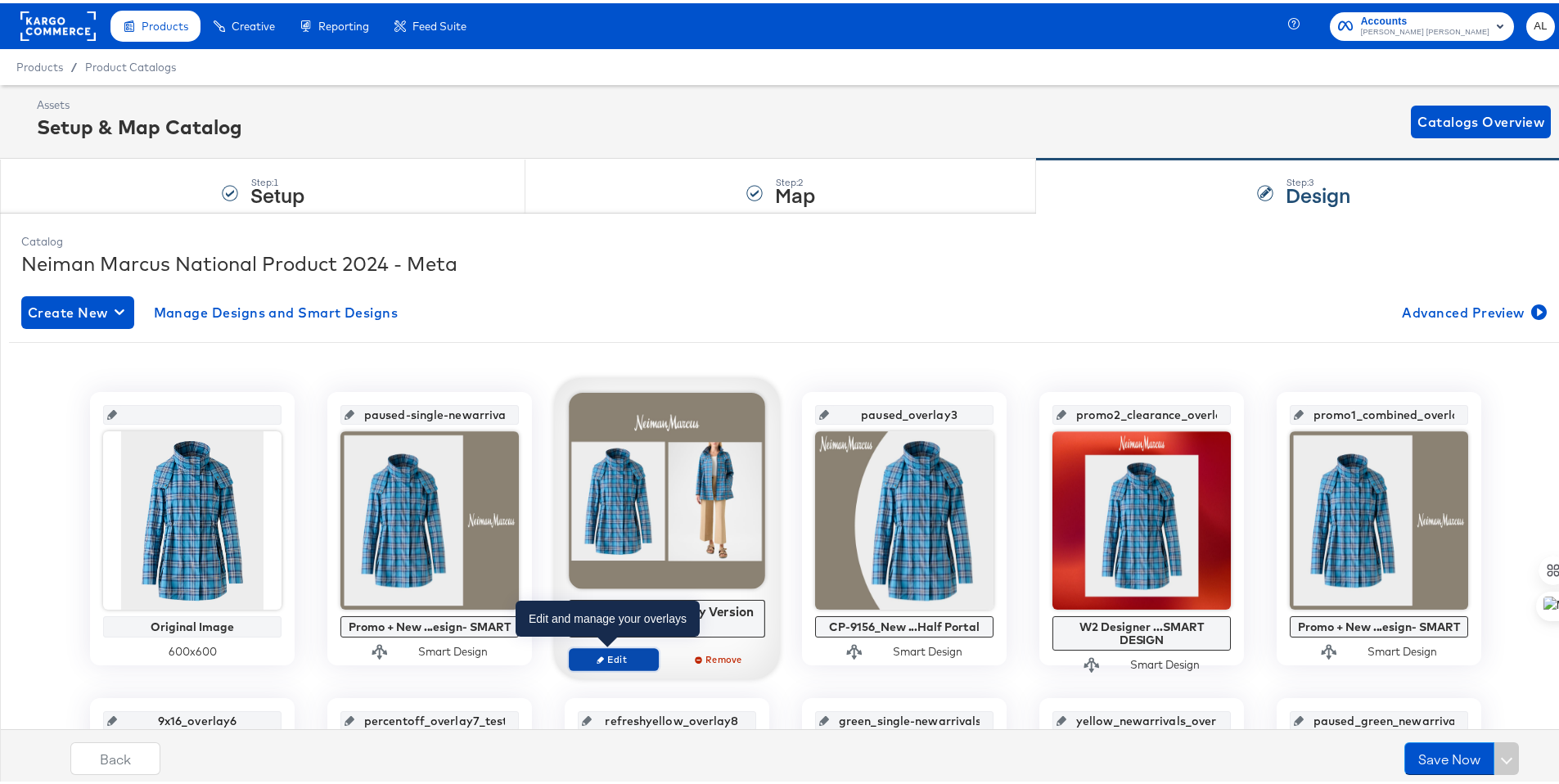
click at [605, 650] on span "Edit" at bounding box center [613, 655] width 75 height 12
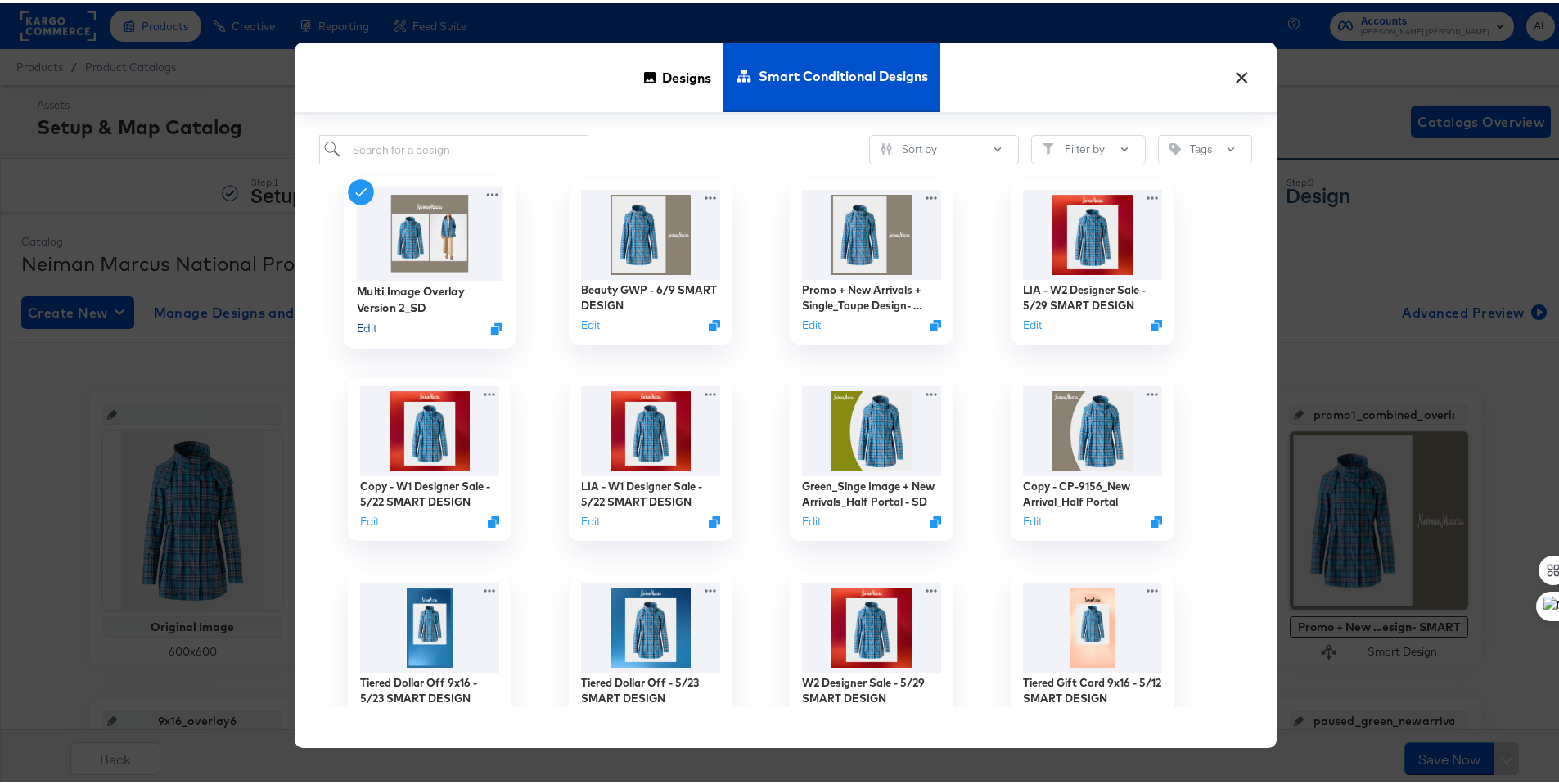
click at [364, 320] on button "Edit" at bounding box center [366, 325] width 20 height 16
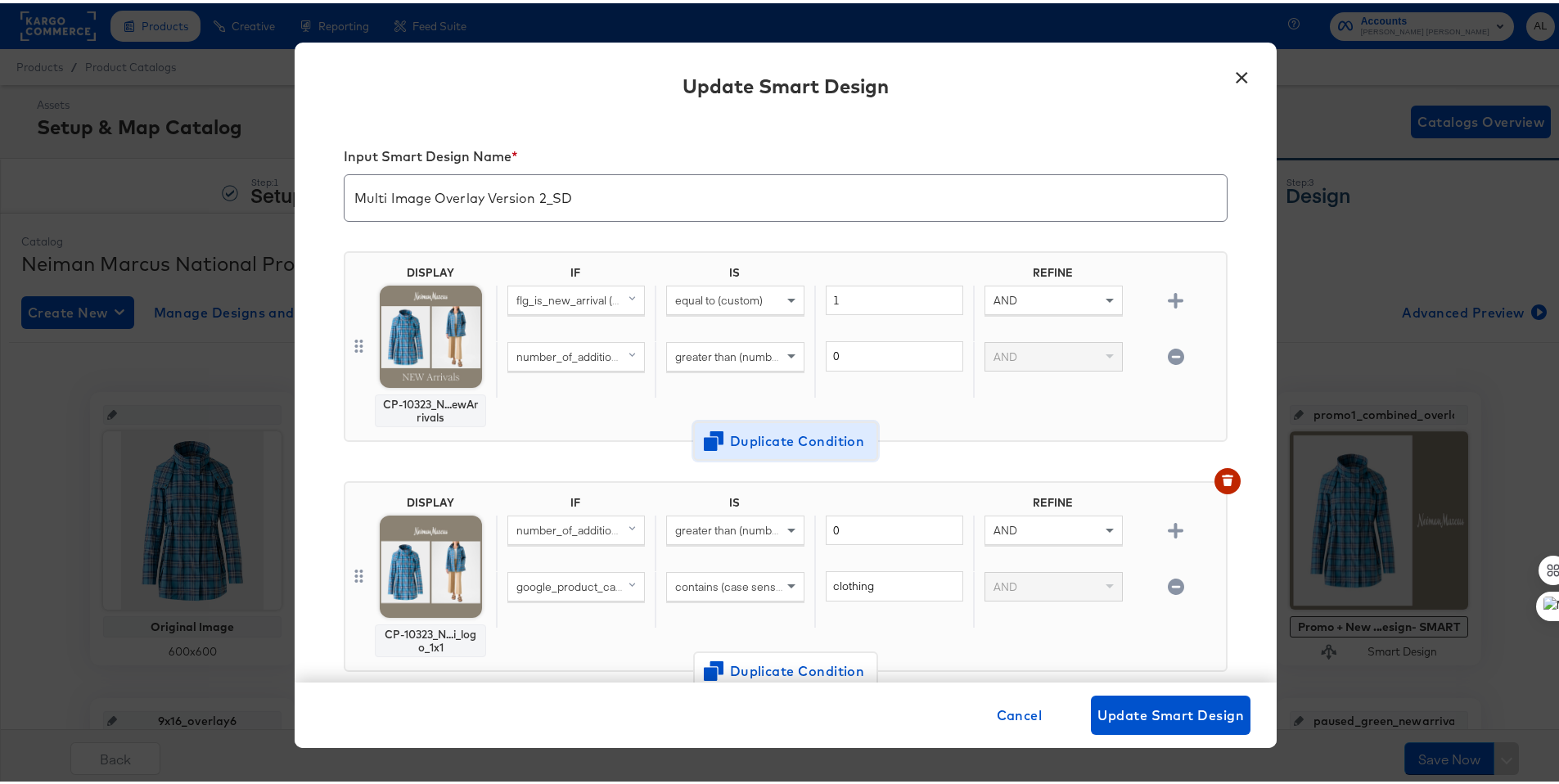
click at [752, 438] on span "Duplicate Condition" at bounding box center [785, 438] width 159 height 23
drag, startPoint x: 1162, startPoint y: 354, endPoint x: 1009, endPoint y: 332, distance: 154.6
click at [1168, 354] on icon "button" at bounding box center [1175, 353] width 16 height 16
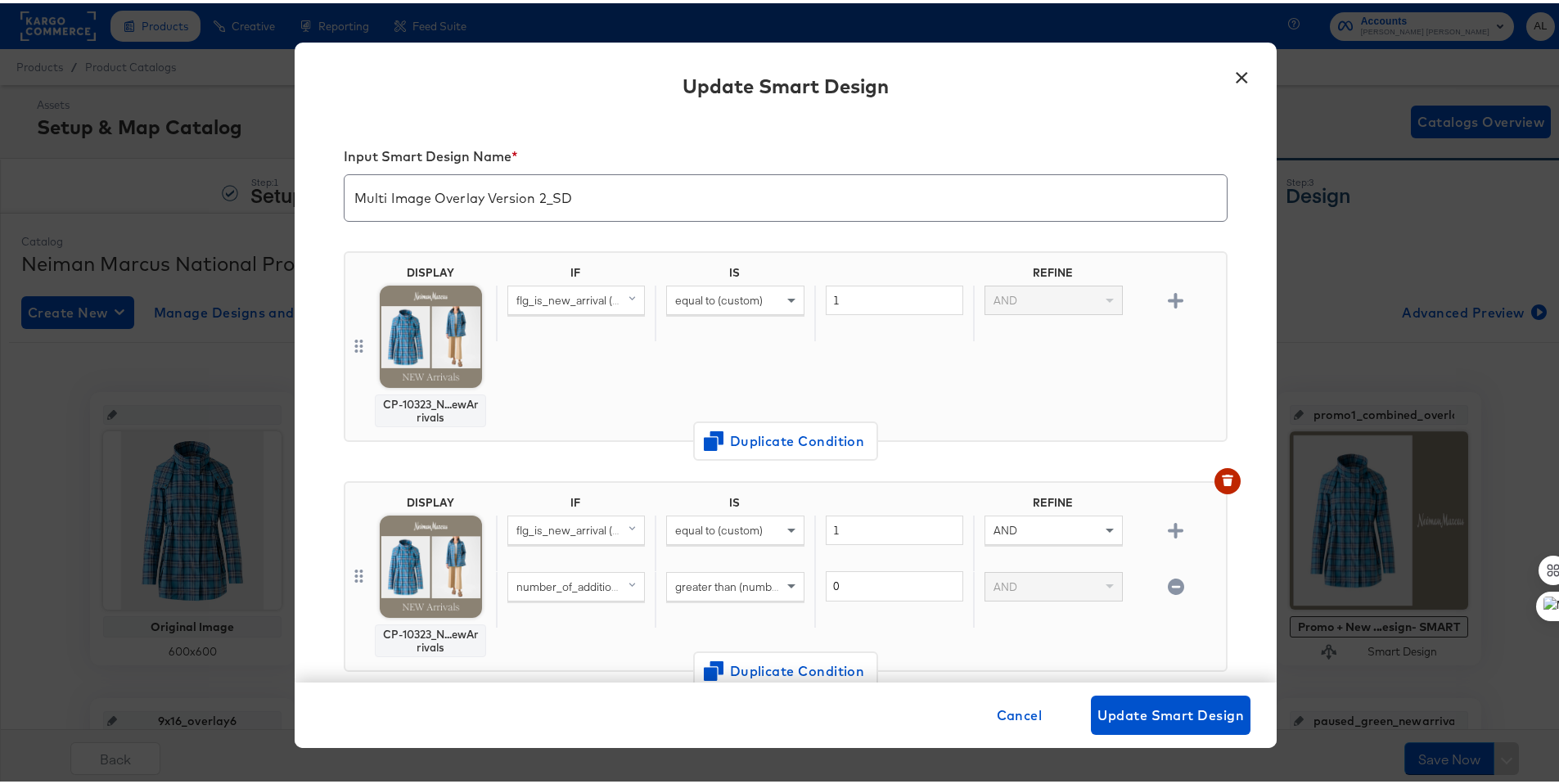
click at [623, 290] on span at bounding box center [634, 297] width 20 height 28
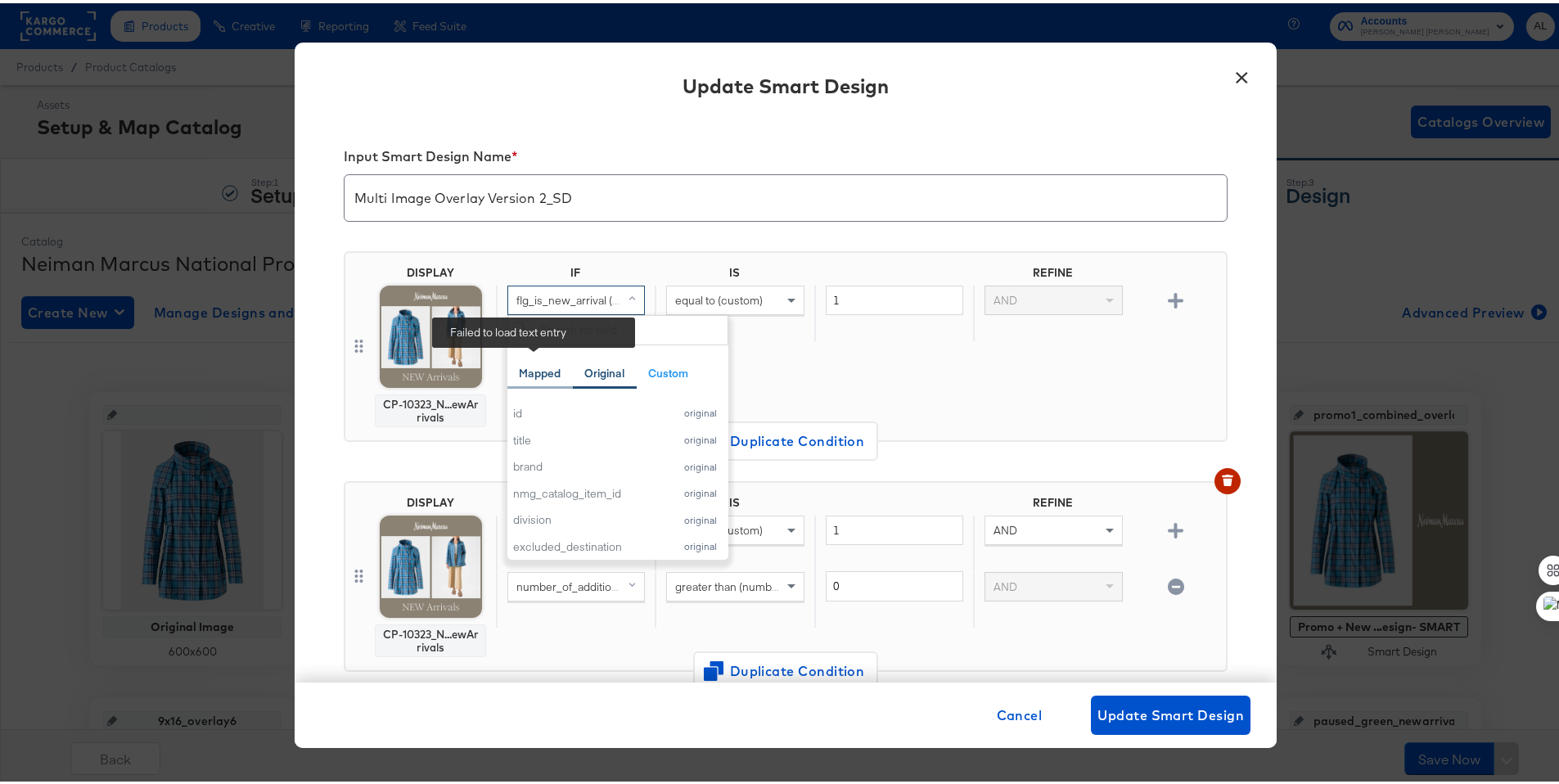
click at [550, 362] on div "Mapped" at bounding box center [539, 370] width 42 height 16
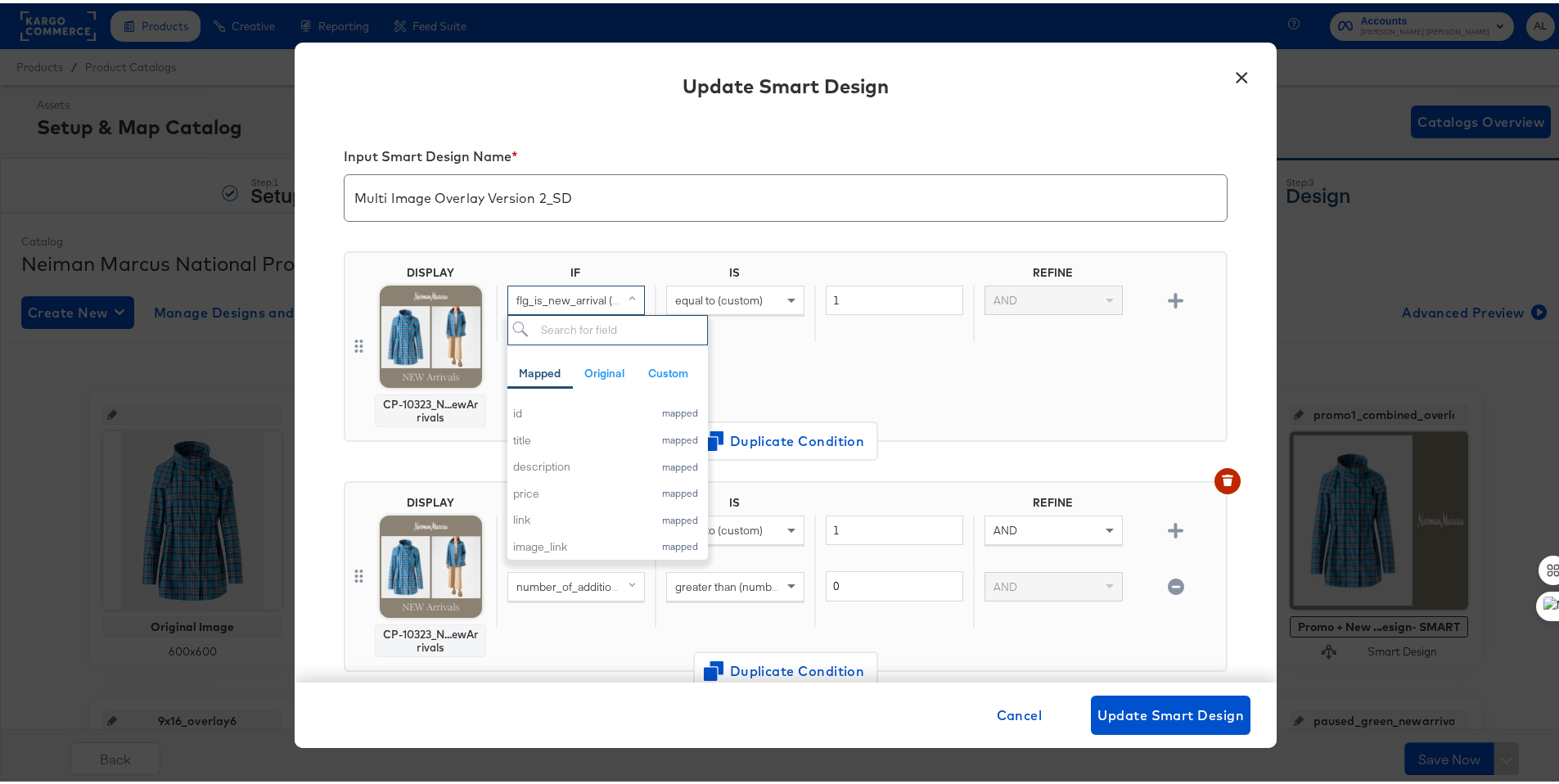
click at [559, 333] on input "search" at bounding box center [608, 327] width 201 height 31
type input "int"
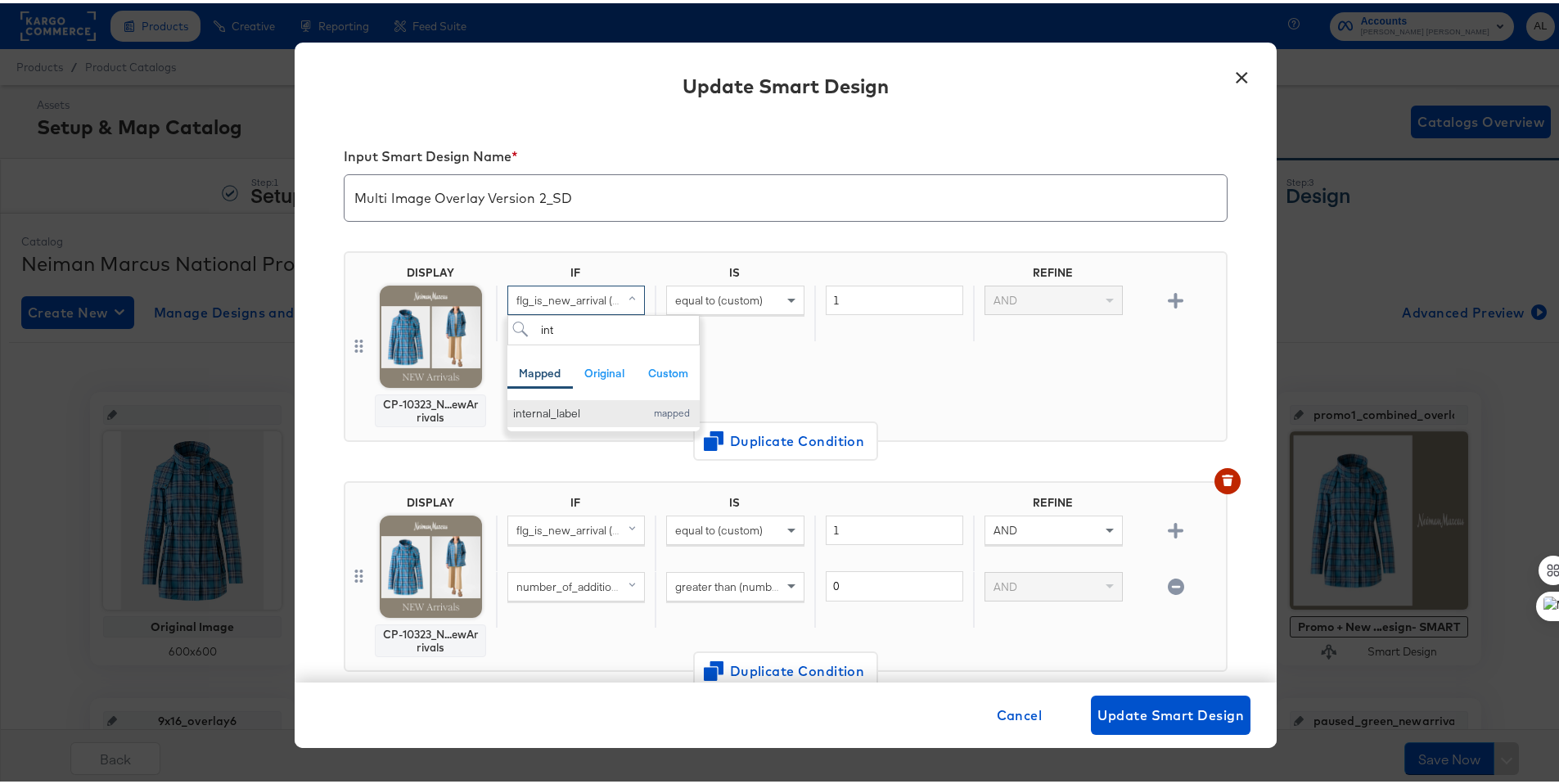
click at [545, 412] on div "internal_label" at bounding box center [574, 410] width 124 height 16
click at [762, 300] on div "equal to (custom)" at bounding box center [735, 297] width 136 height 28
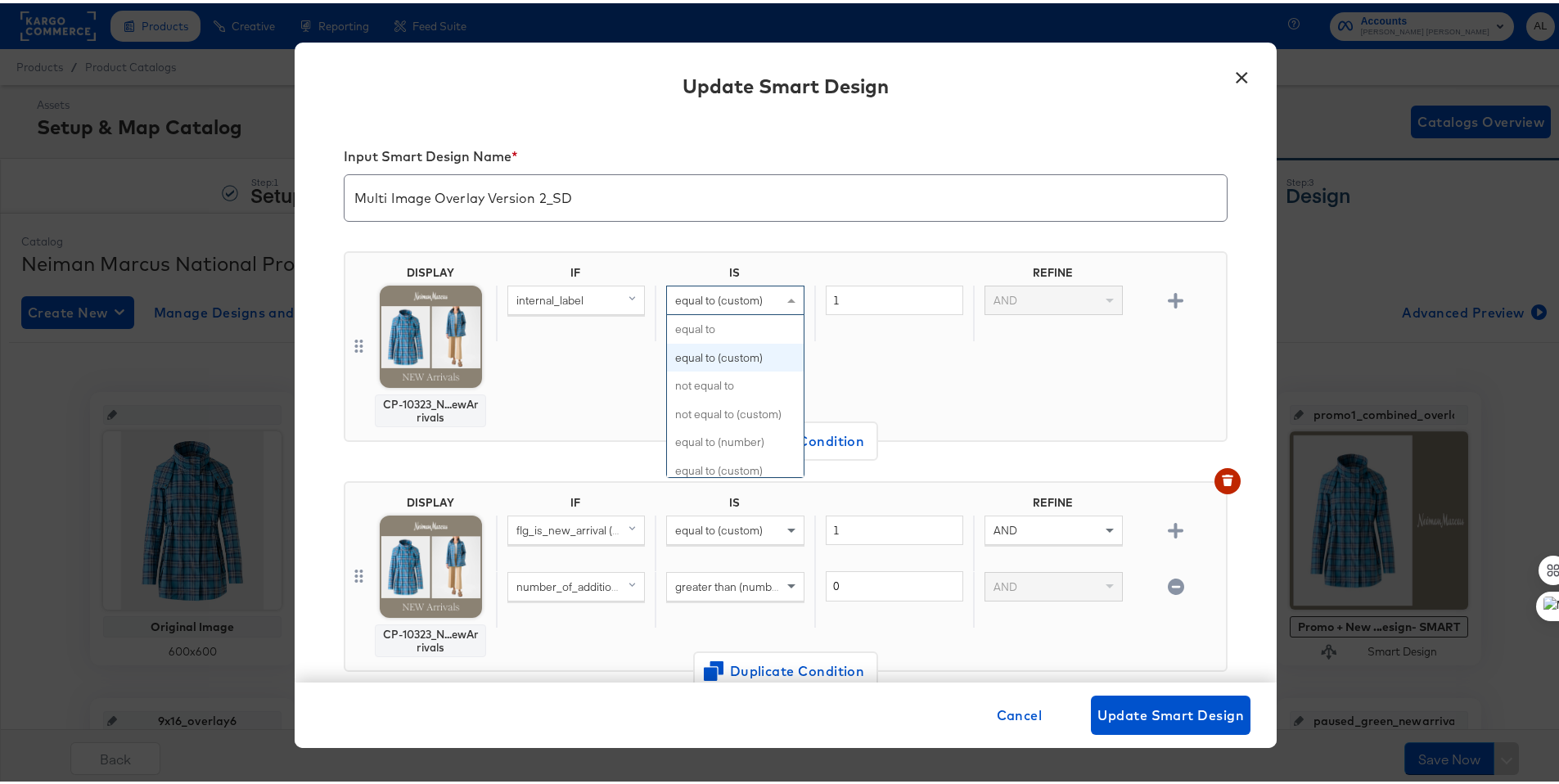
scroll to position [29, 0]
type input "any"
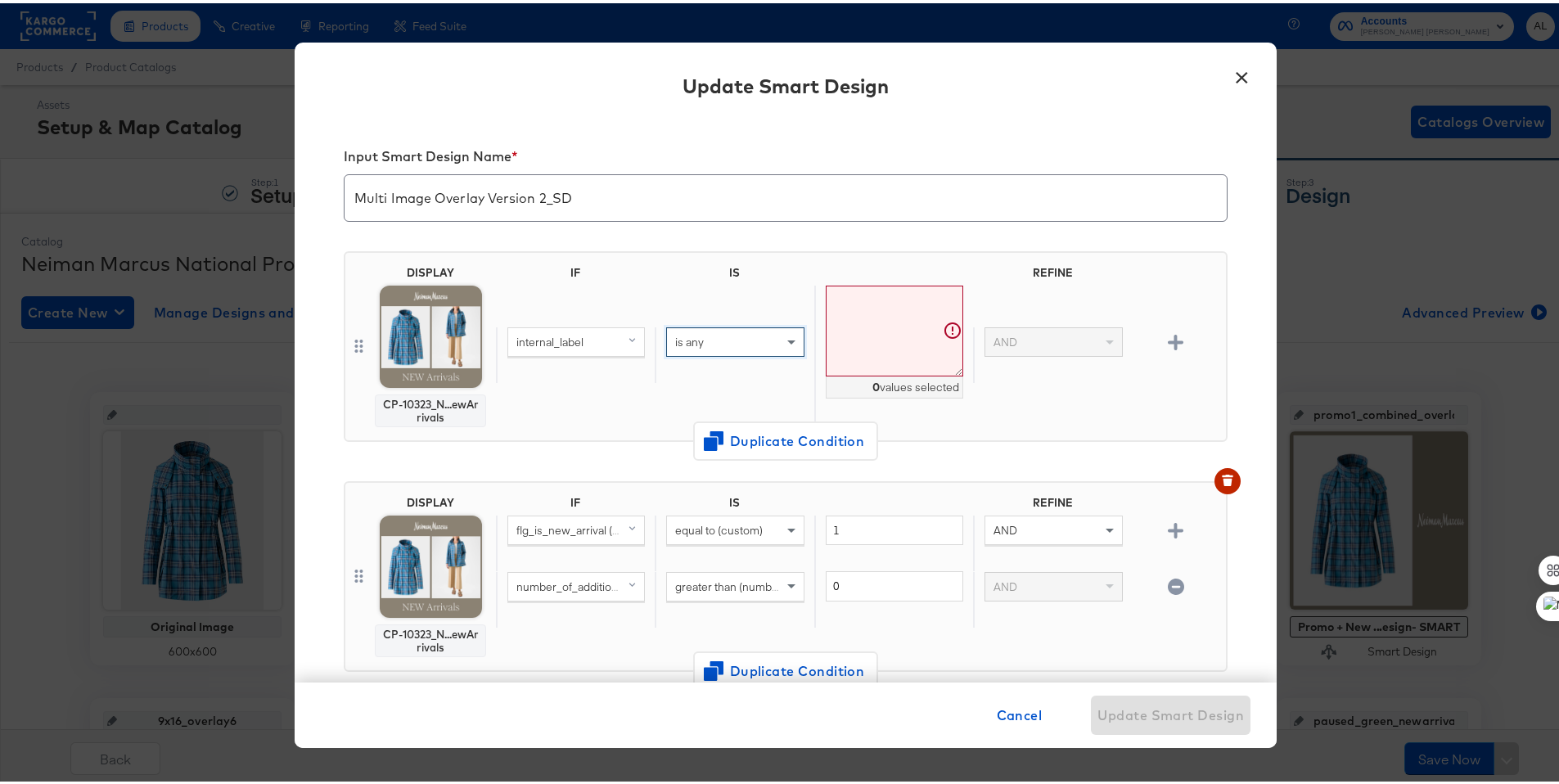
click at [887, 299] on textarea at bounding box center [895, 328] width 138 height 91
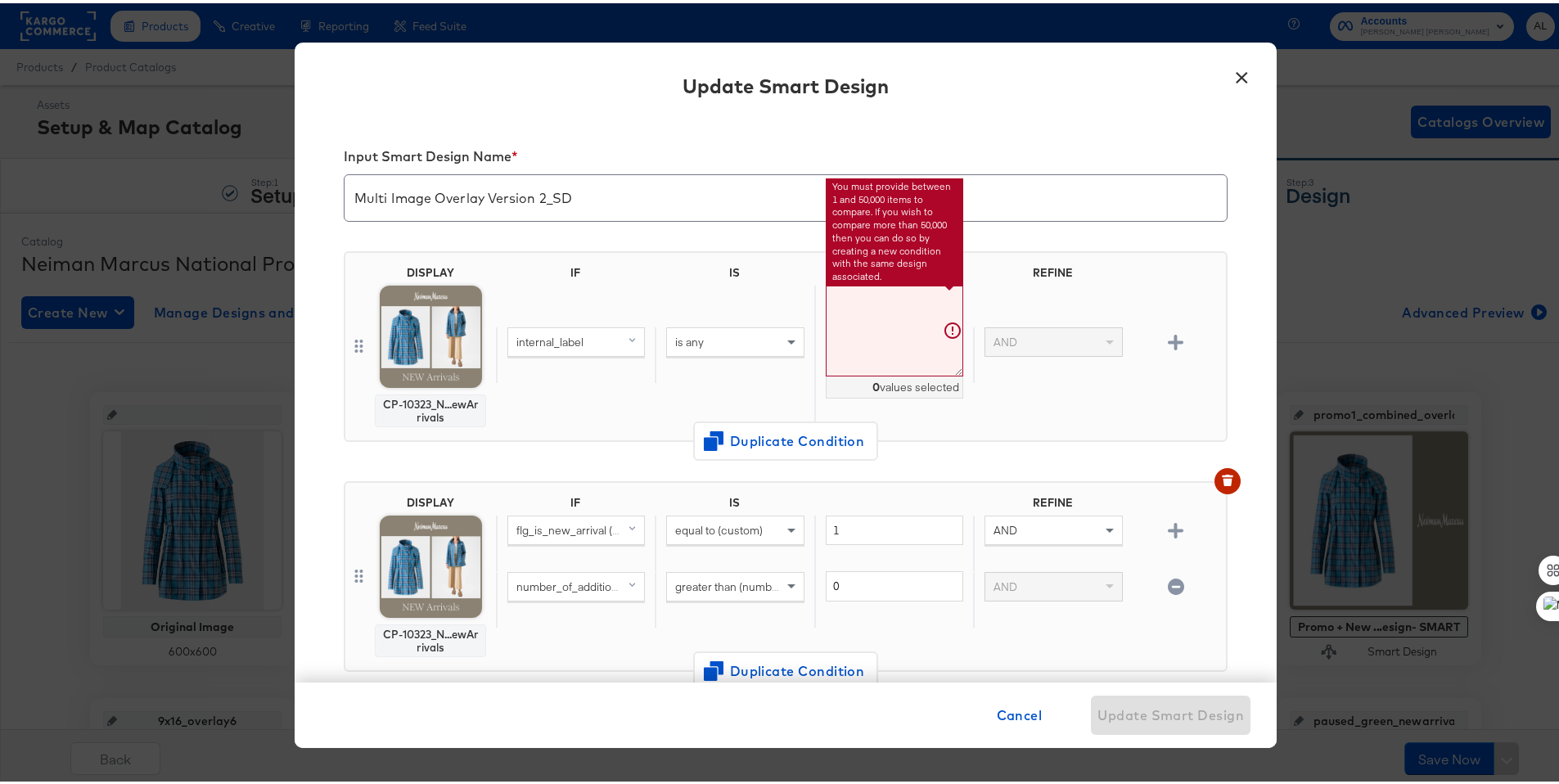
paste textarea "p14531wn"
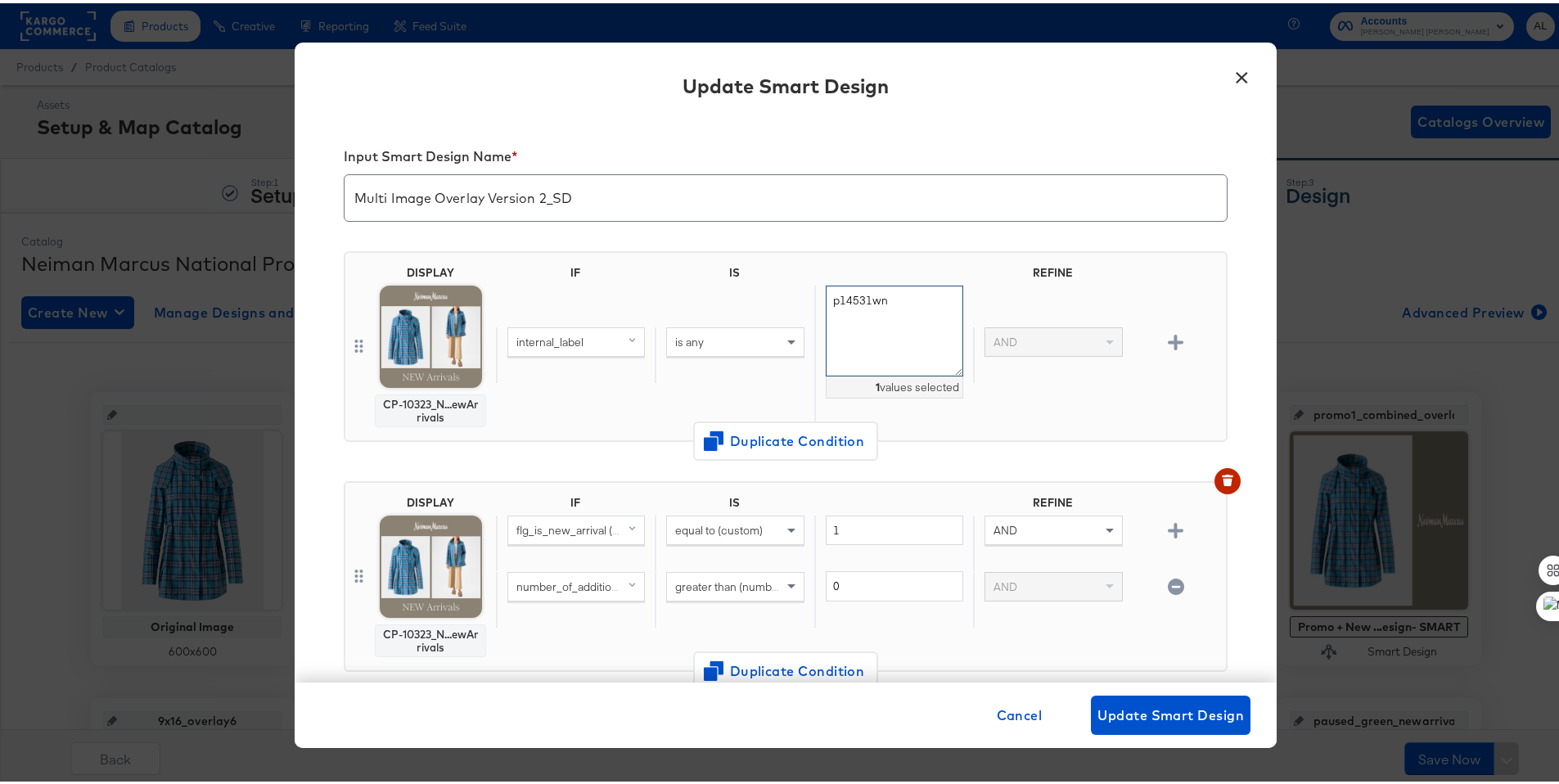
type textarea "p14531wn"
click at [399, 400] on div "CP-10323_N...ewArrivals" at bounding box center [430, 408] width 97 height 26
click at [413, 381] on img at bounding box center [431, 333] width 102 height 102
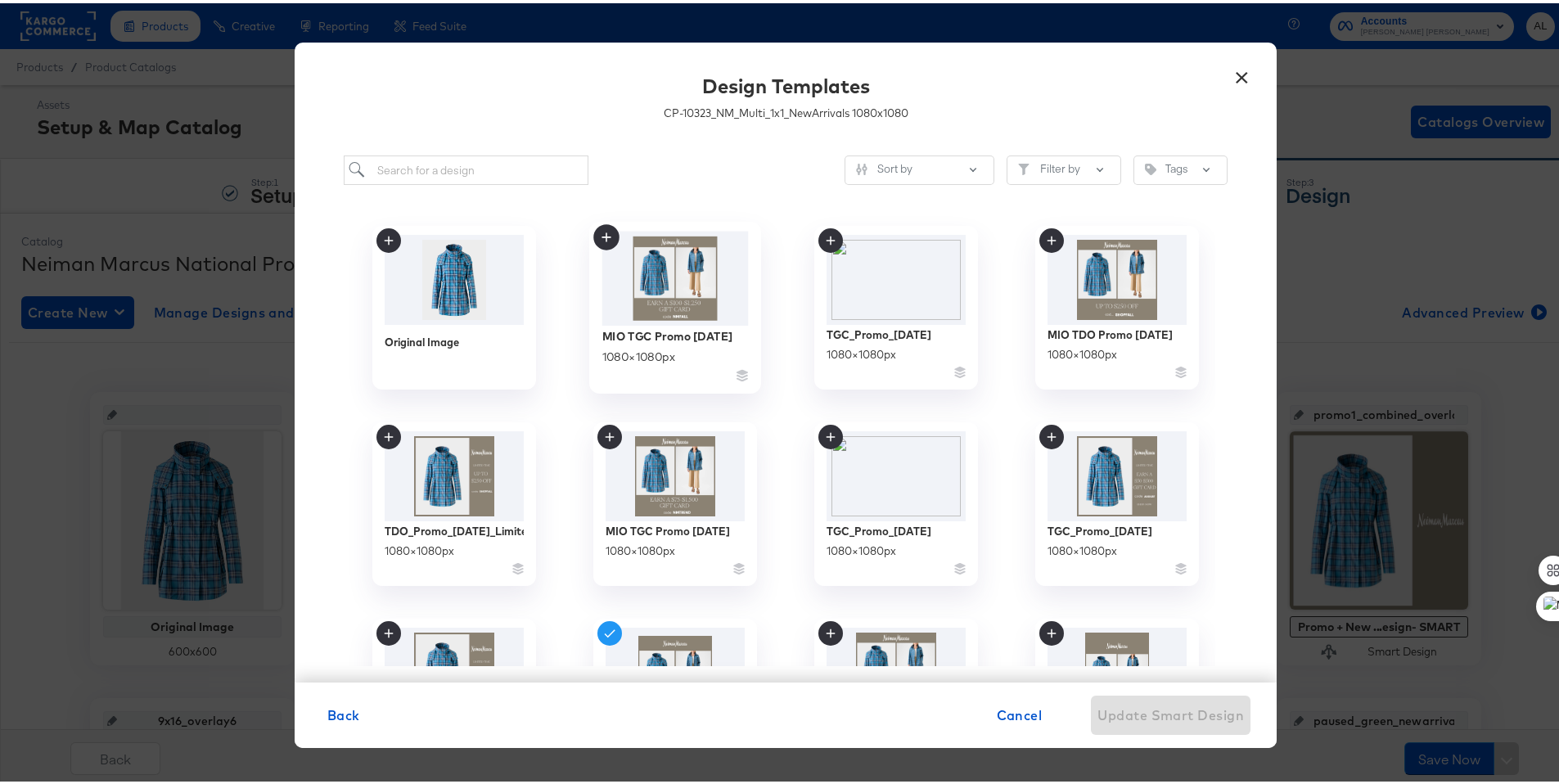
click at [673, 310] on img at bounding box center [675, 275] width 147 height 94
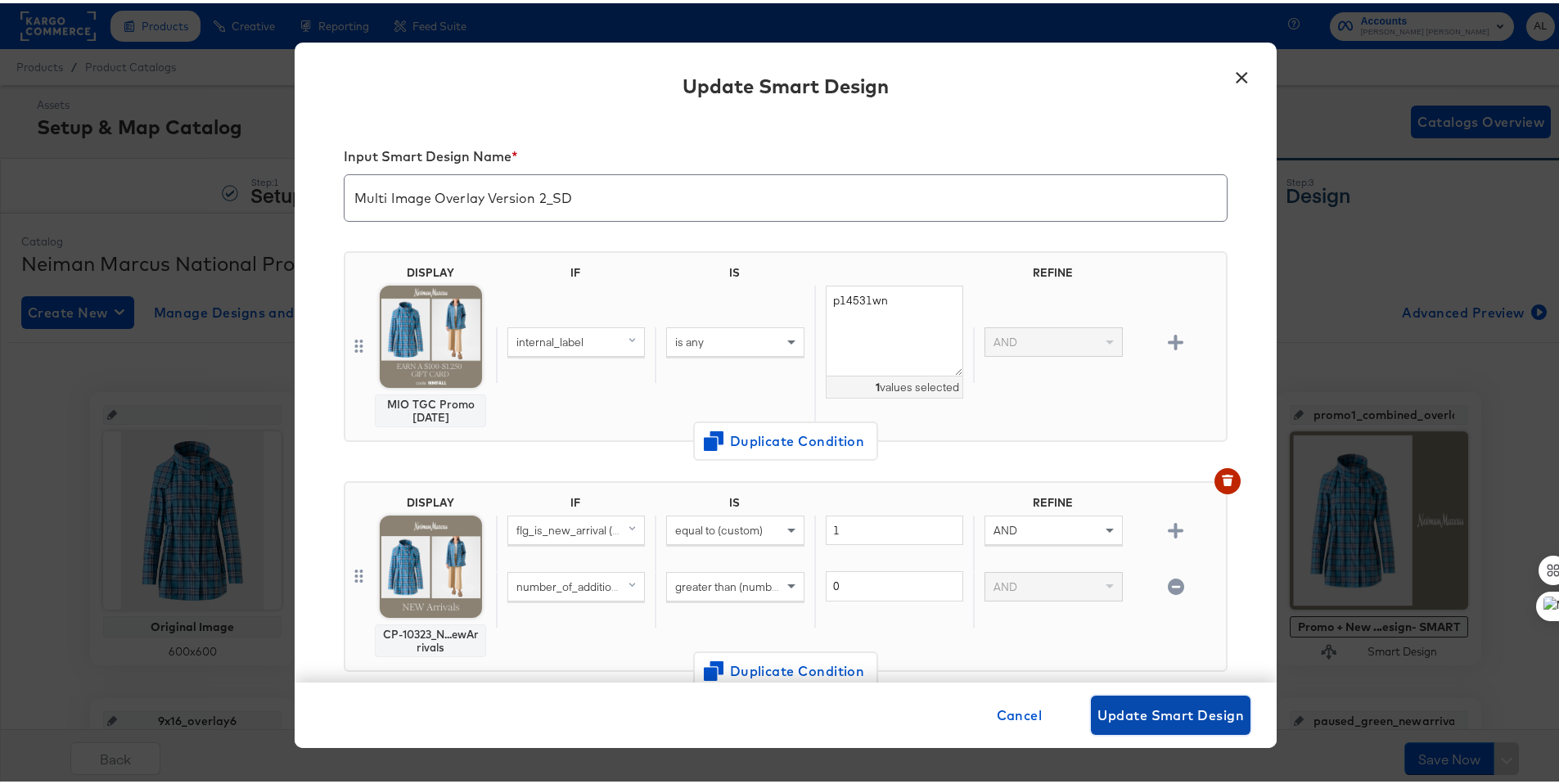
click at [1136, 705] on span "Update Smart Design" at bounding box center [1171, 712] width 147 height 23
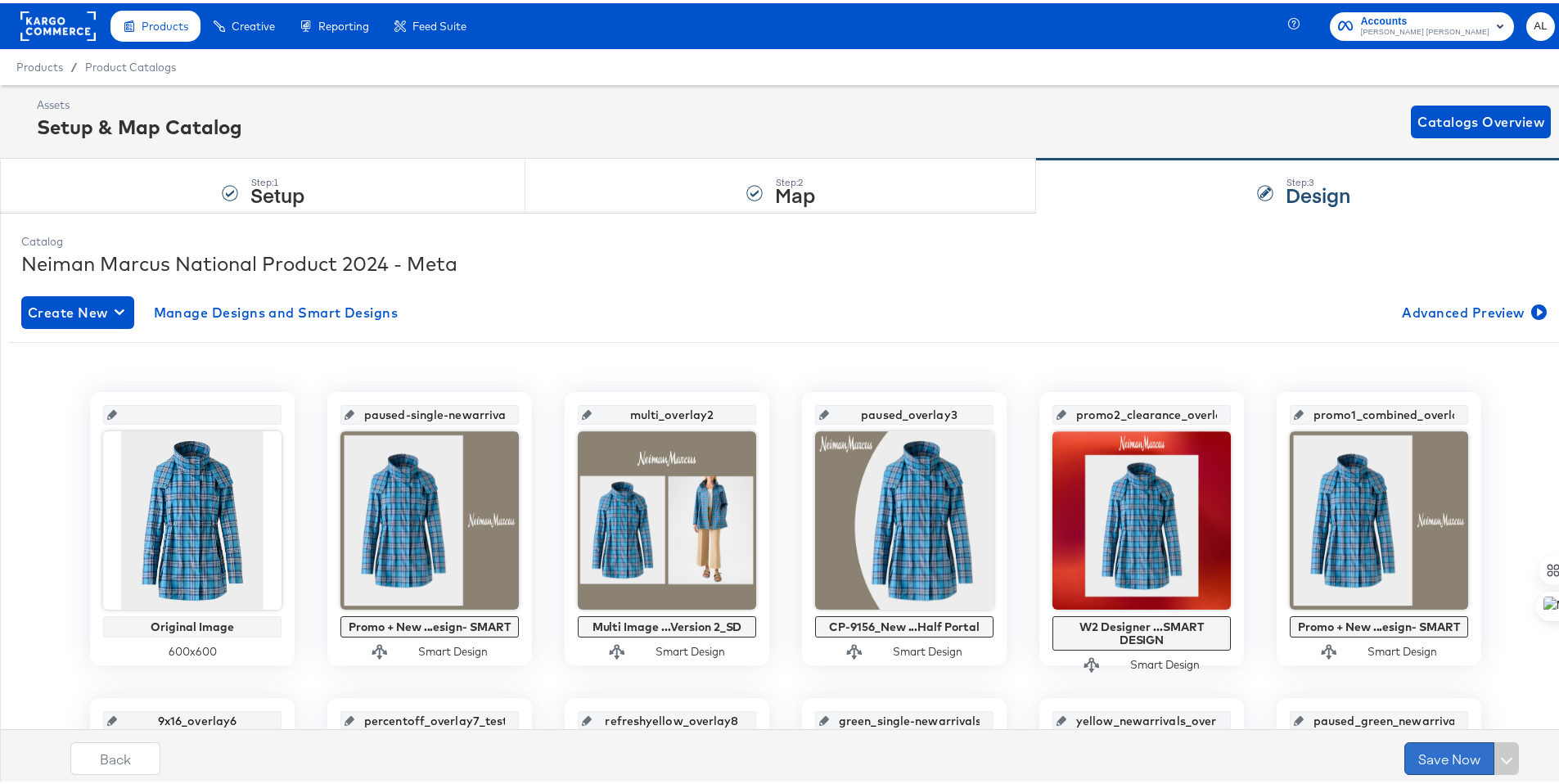
click at [1435, 750] on button "Save Now" at bounding box center [1449, 754] width 90 height 33
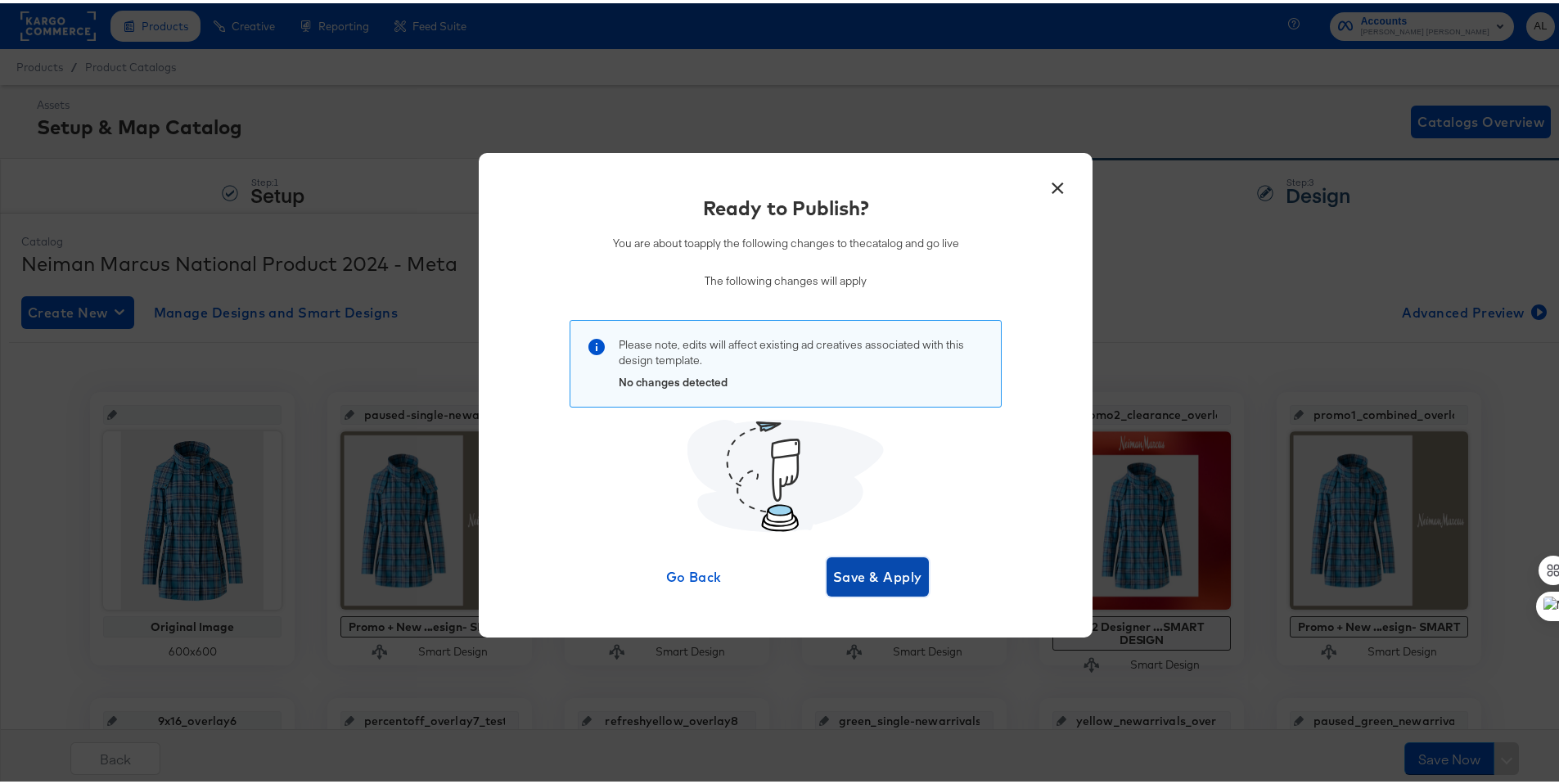
click at [892, 581] on span "Save & Apply" at bounding box center [878, 573] width 89 height 23
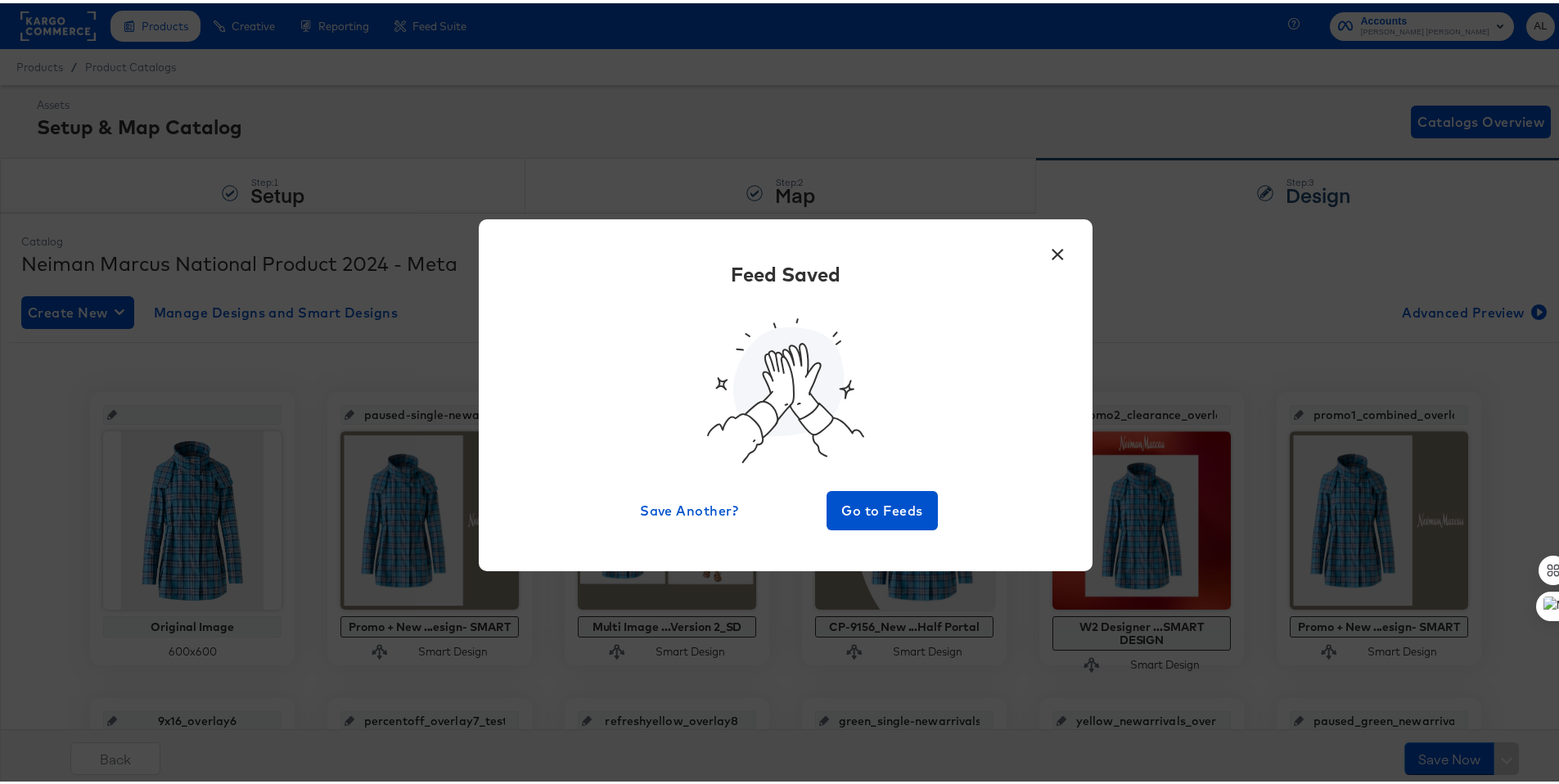
click at [1045, 242] on button "×" at bounding box center [1057, 247] width 30 height 30
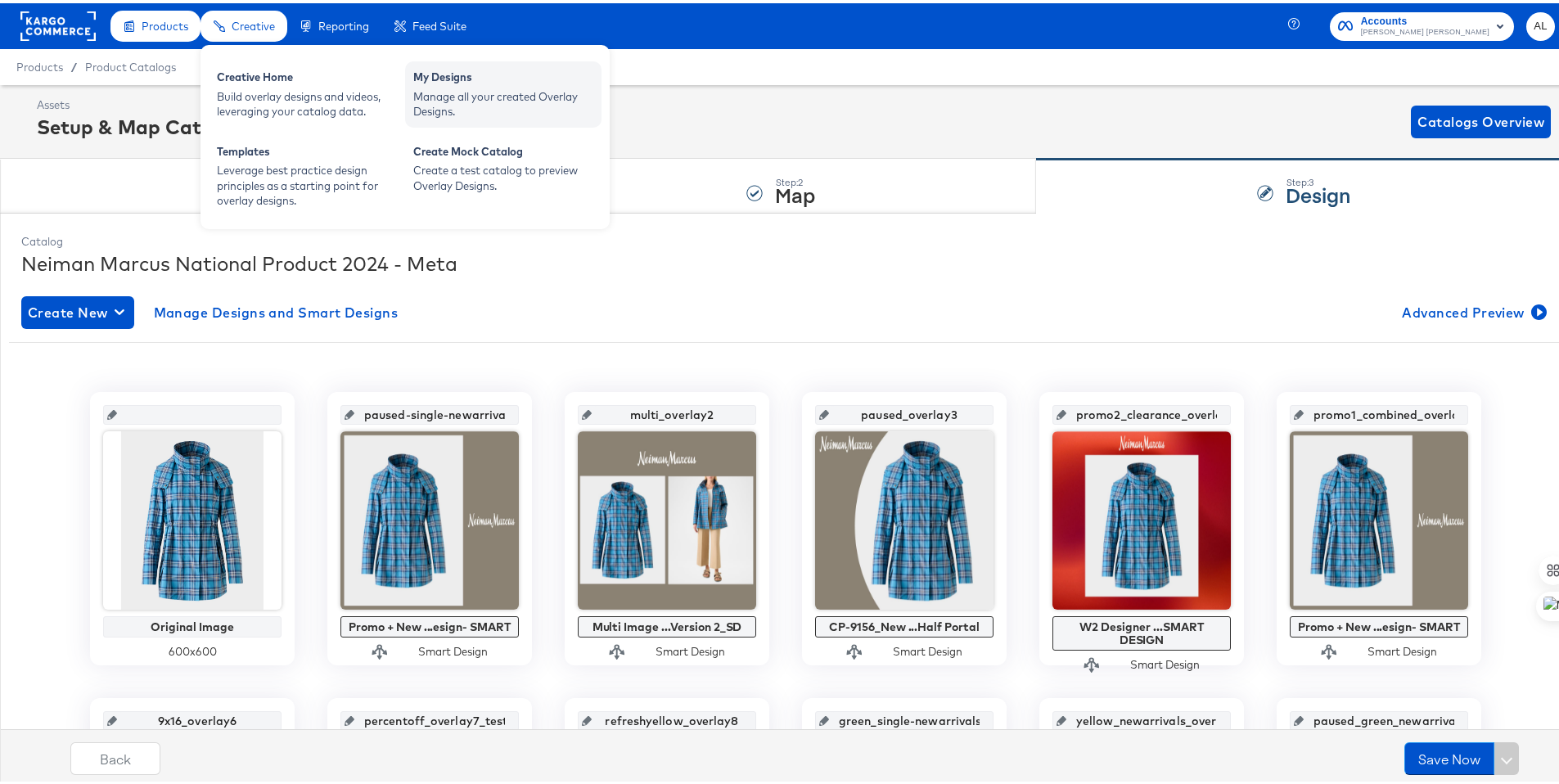
click at [444, 80] on div "My Designs" at bounding box center [504, 75] width 180 height 20
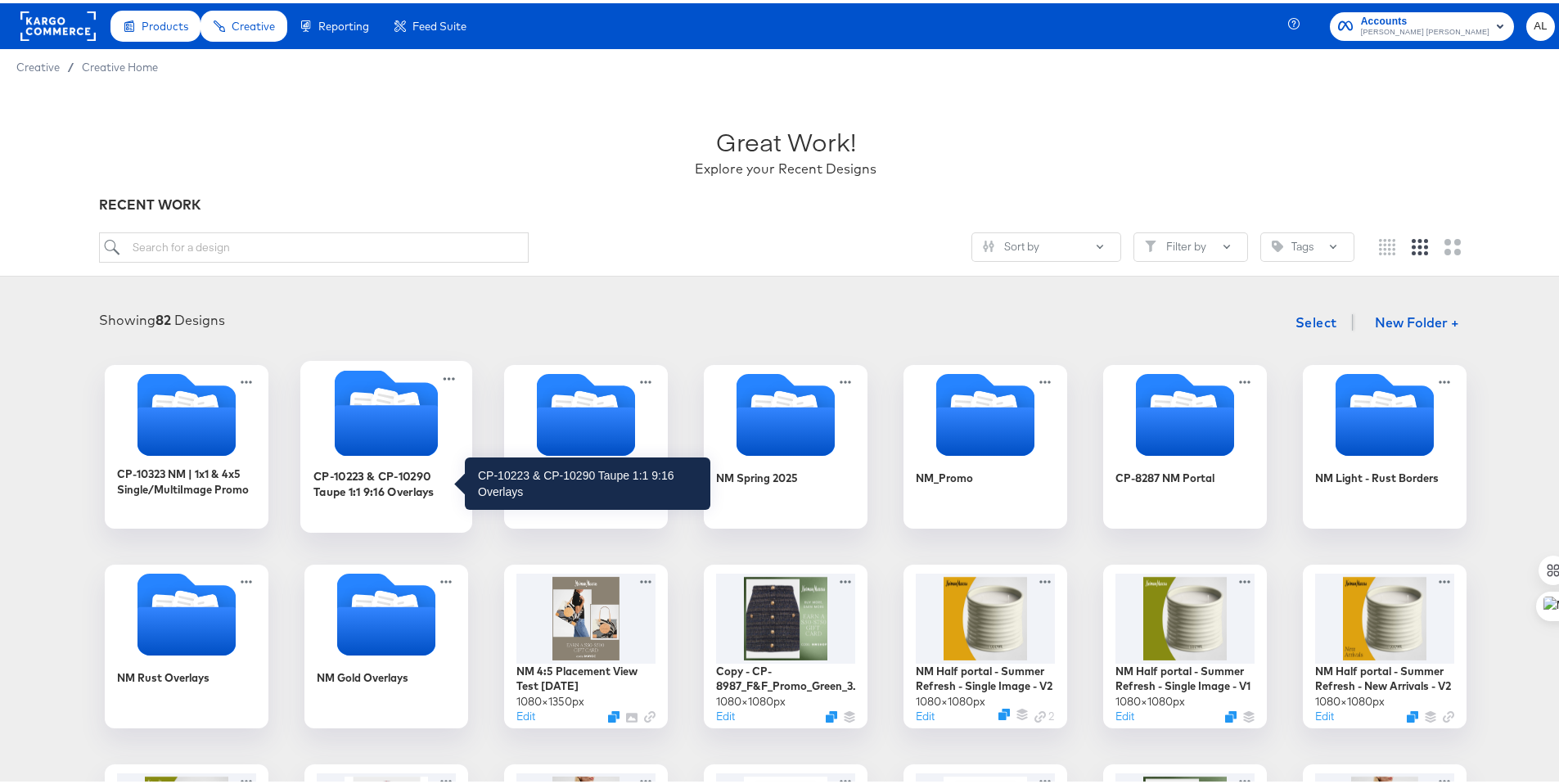
click at [376, 480] on div "CP-10223 & CP-10290 Taupe 1:1 9:16 Overlays" at bounding box center [386, 479] width 147 height 32
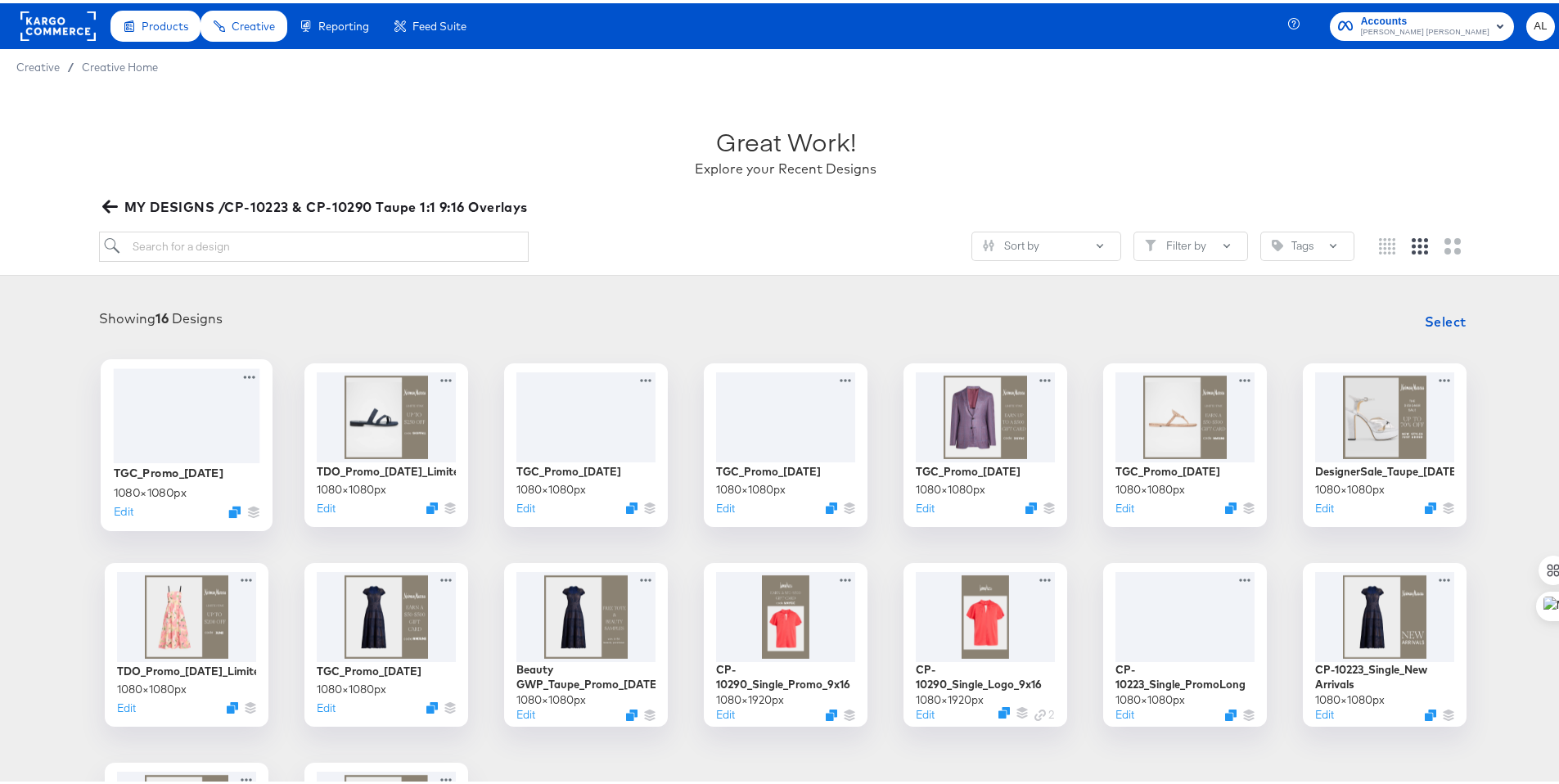
click at [157, 431] on div at bounding box center [187, 412] width 147 height 94
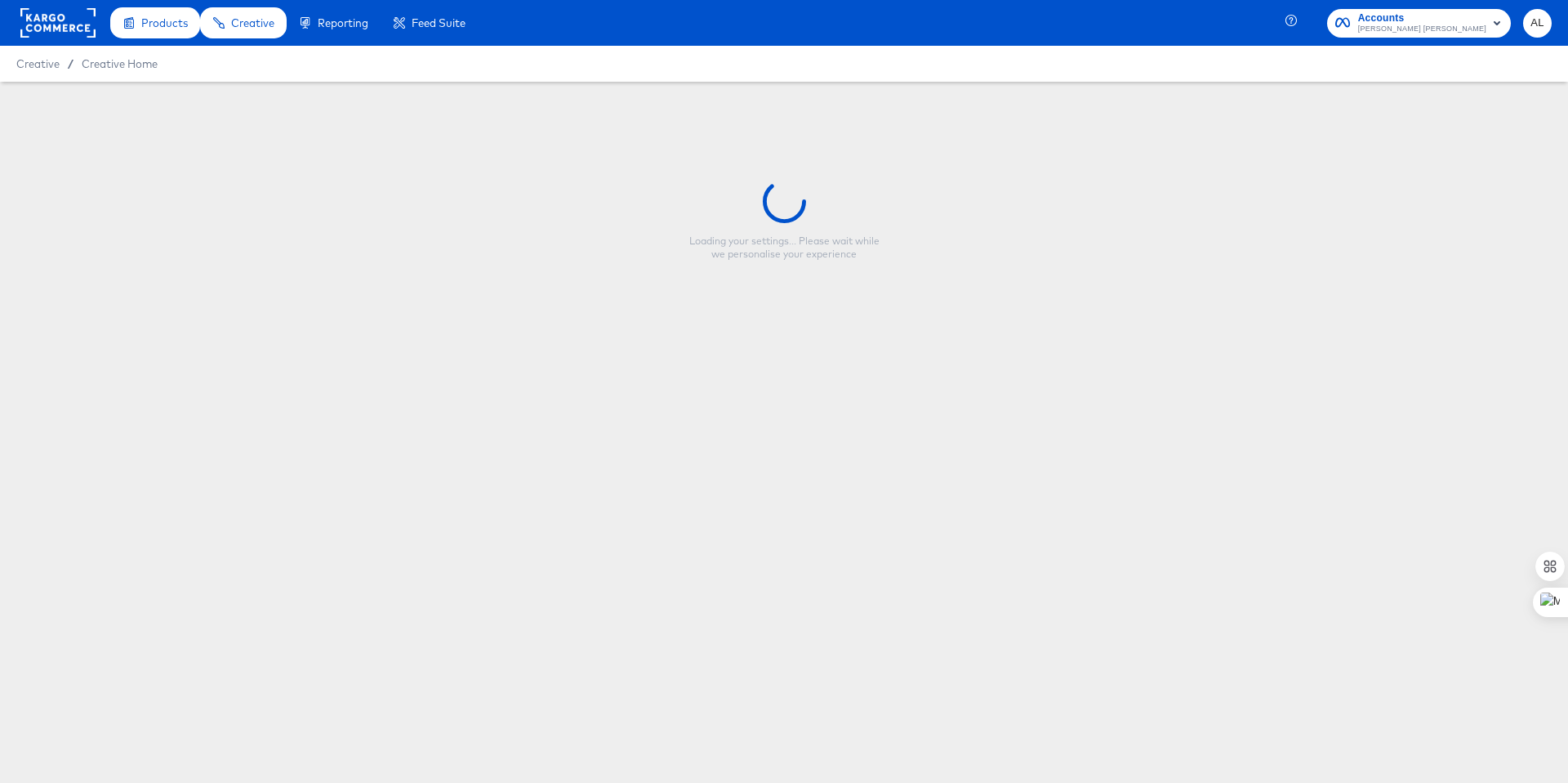
type input "TGC_Promo_[DATE]"
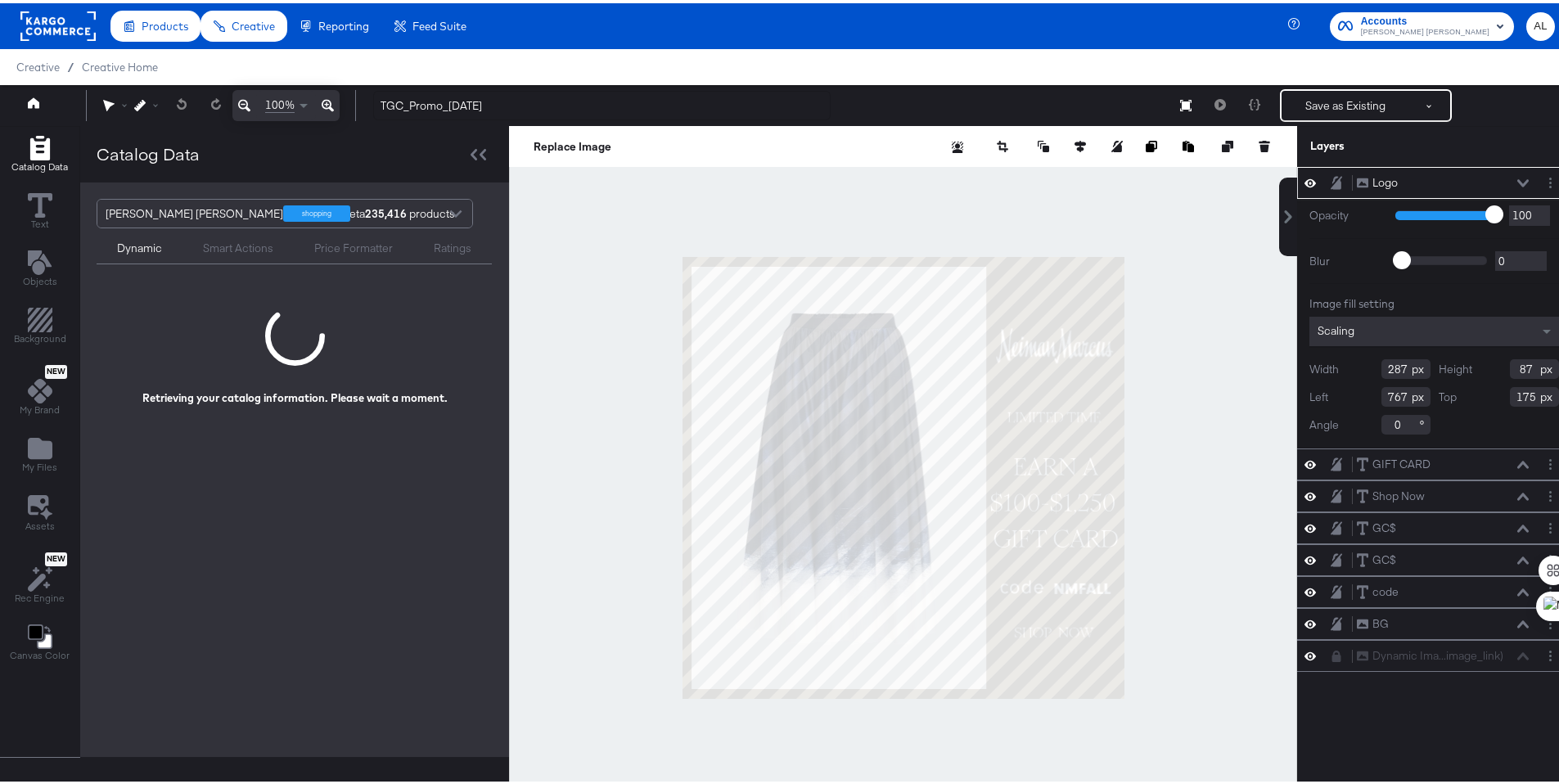
click at [563, 306] on div at bounding box center [903, 474] width 788 height 703
